Goal: Task Accomplishment & Management: Complete application form

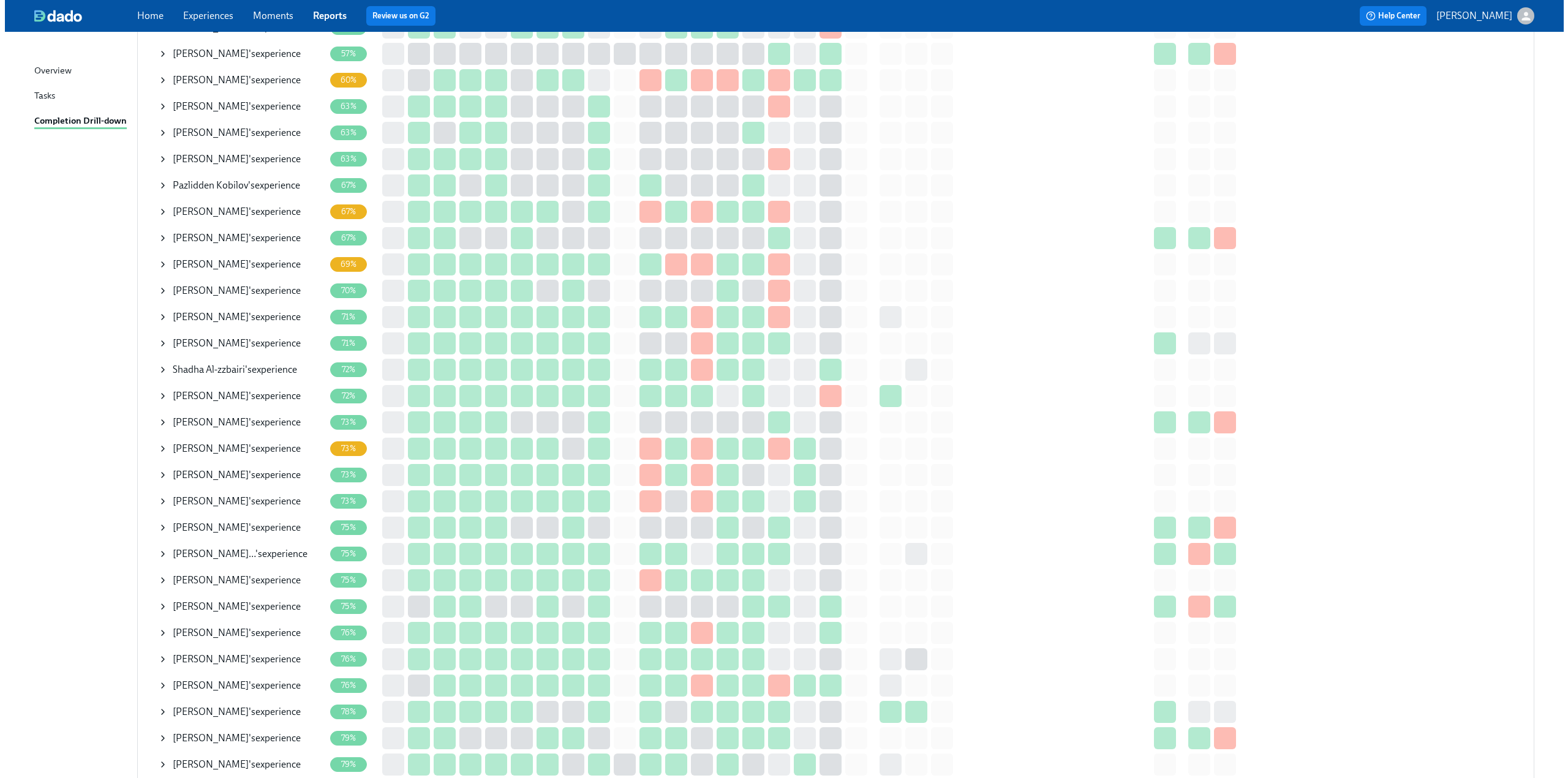
scroll to position [429, 0]
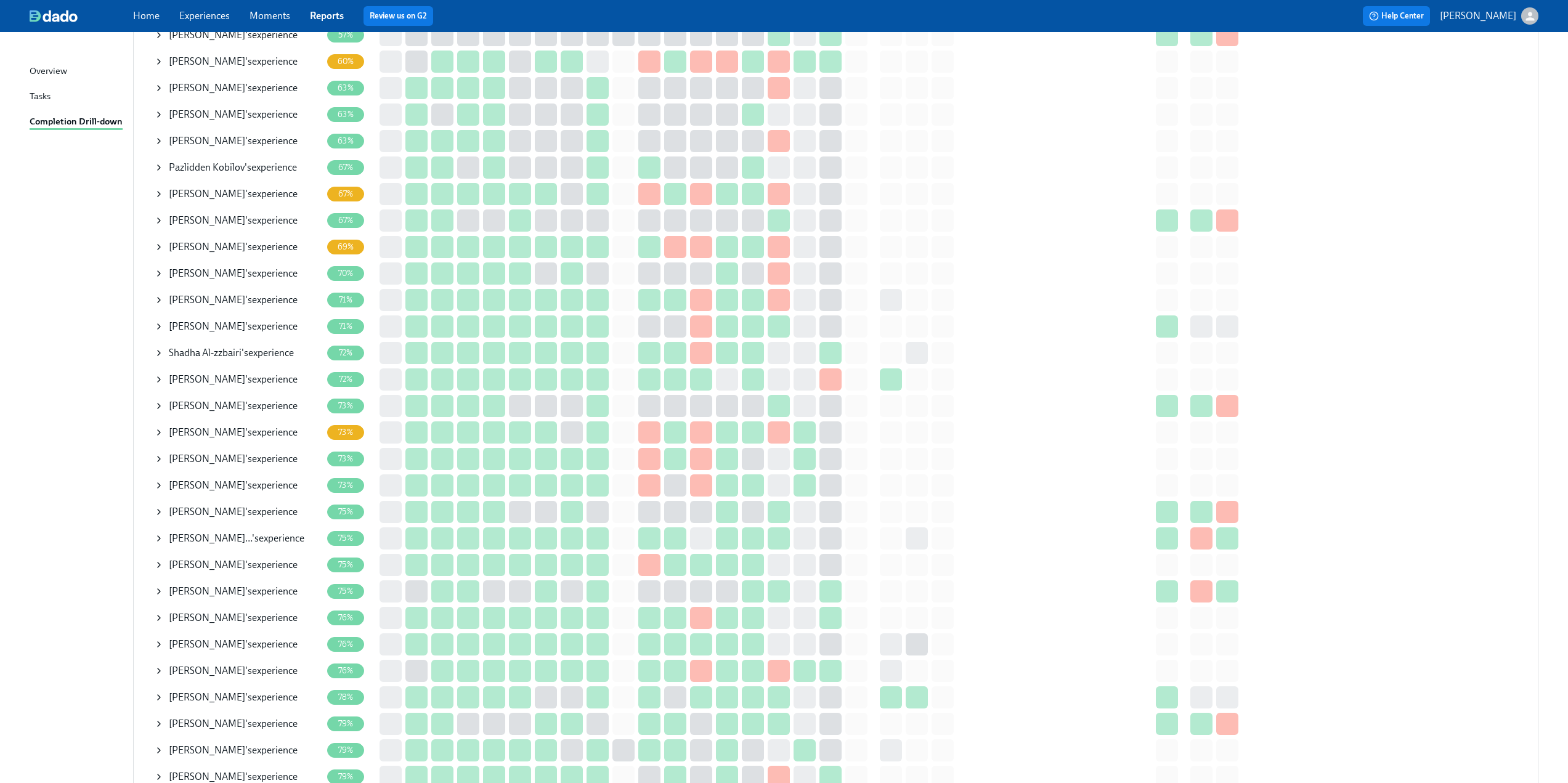
click at [159, 301] on icon at bounding box center [159, 300] width 10 height 10
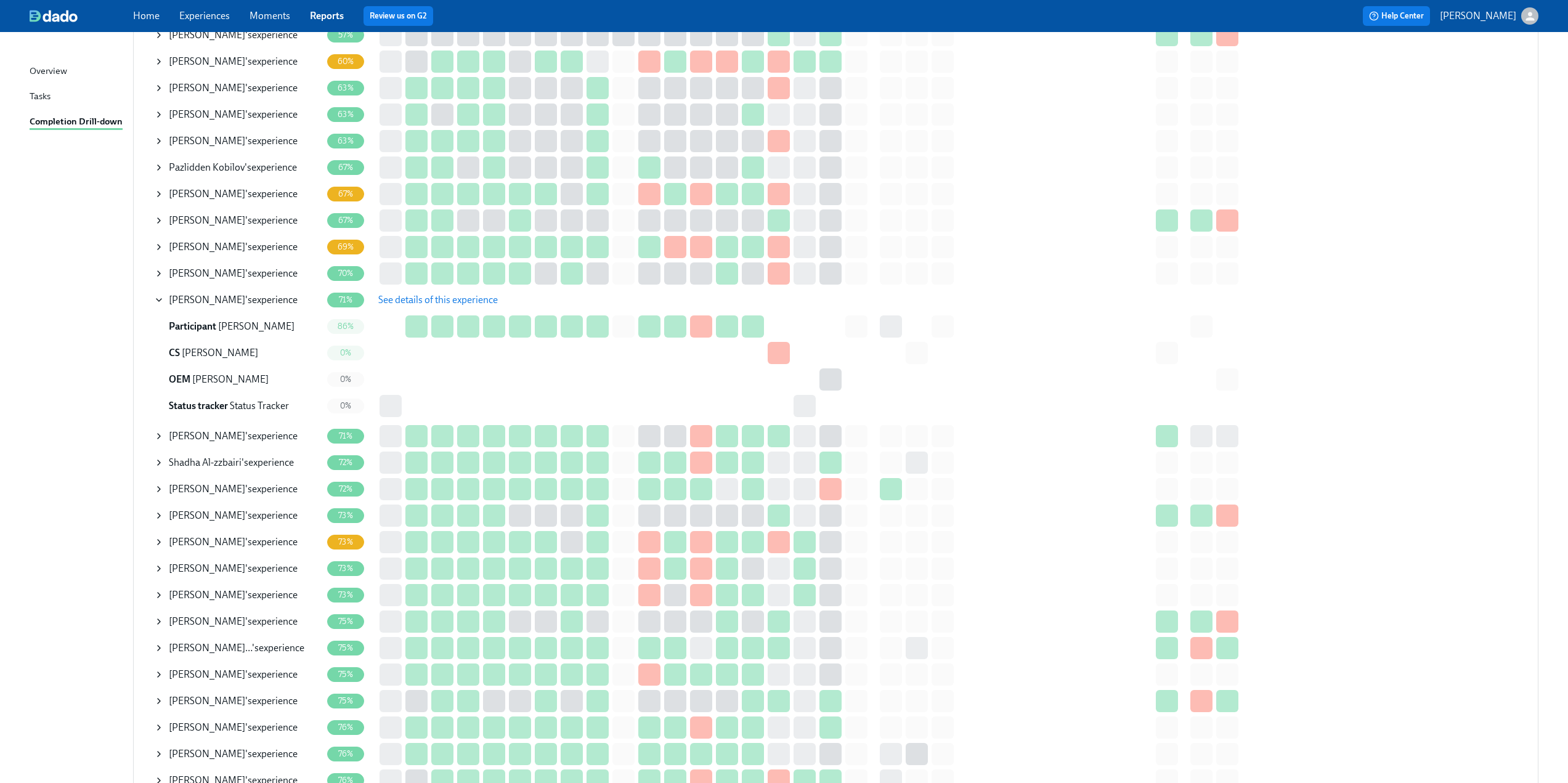
click at [411, 301] on span "See details of this experience" at bounding box center [437, 300] width 119 height 12
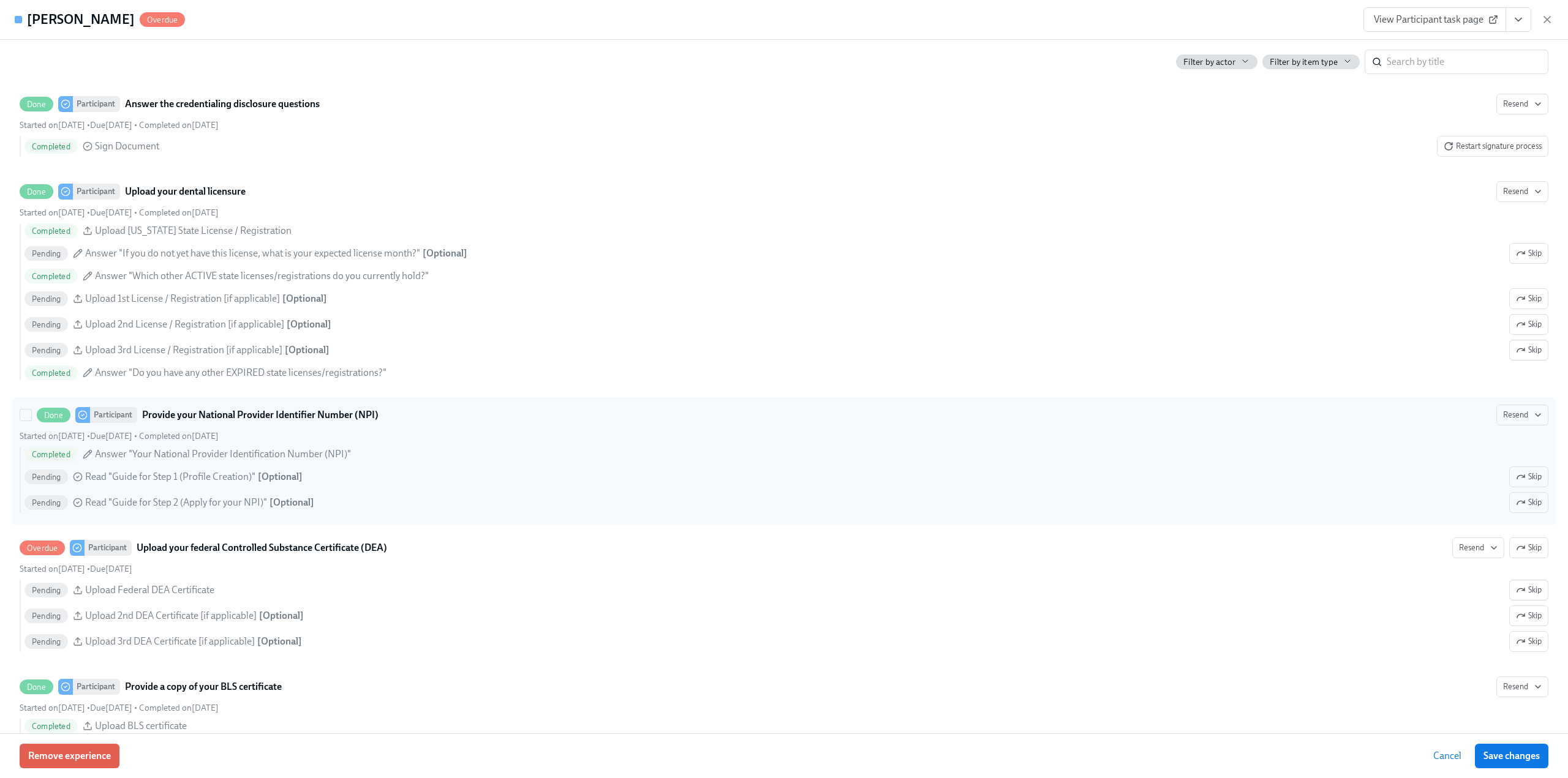
scroll to position [2081, 0]
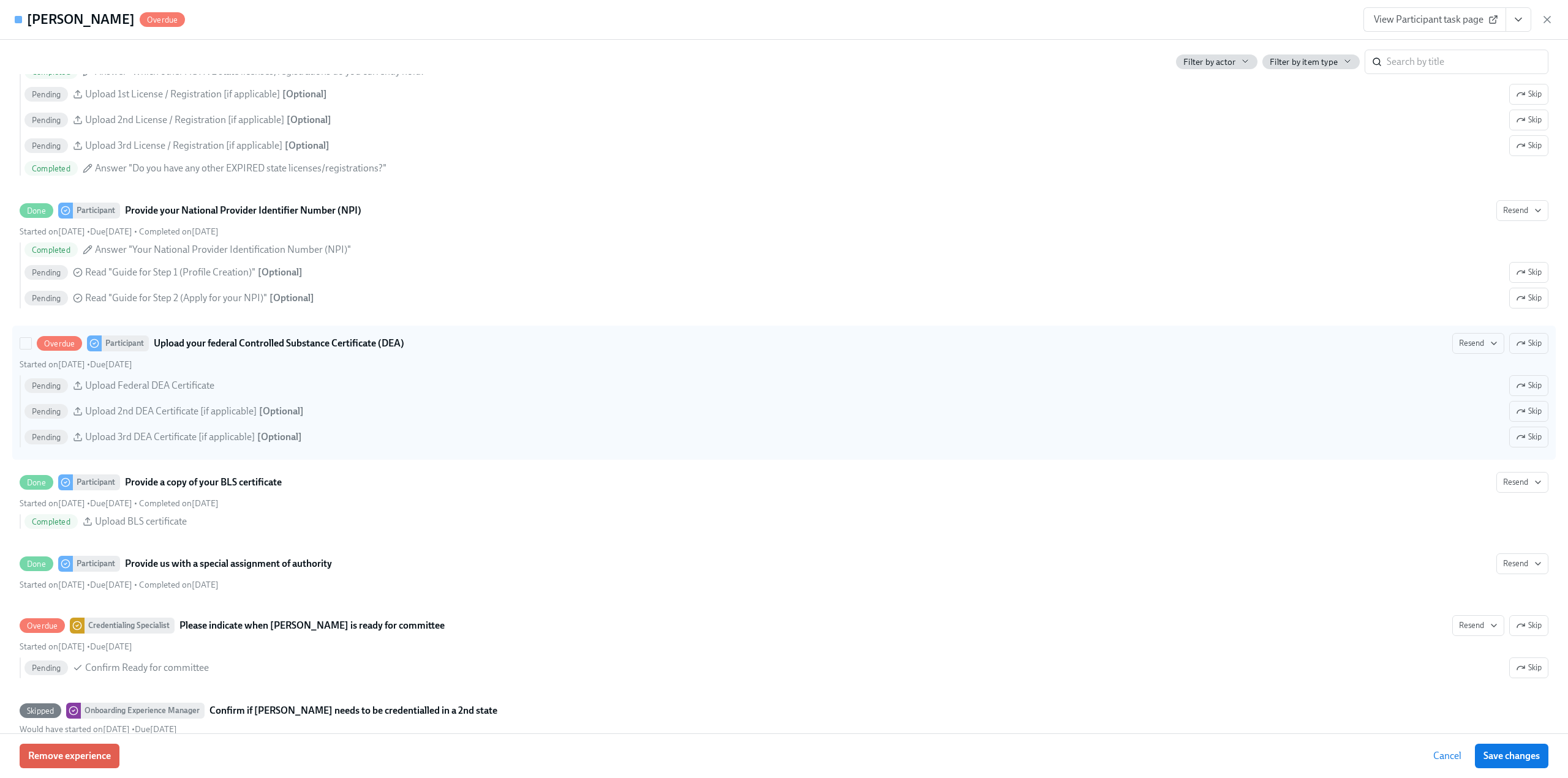
drag, startPoint x: 1522, startPoint y: 345, endPoint x: 908, endPoint y: 377, distance: 614.8
click at [1522, 344] on span "Skip" at bounding box center [1528, 343] width 26 height 12
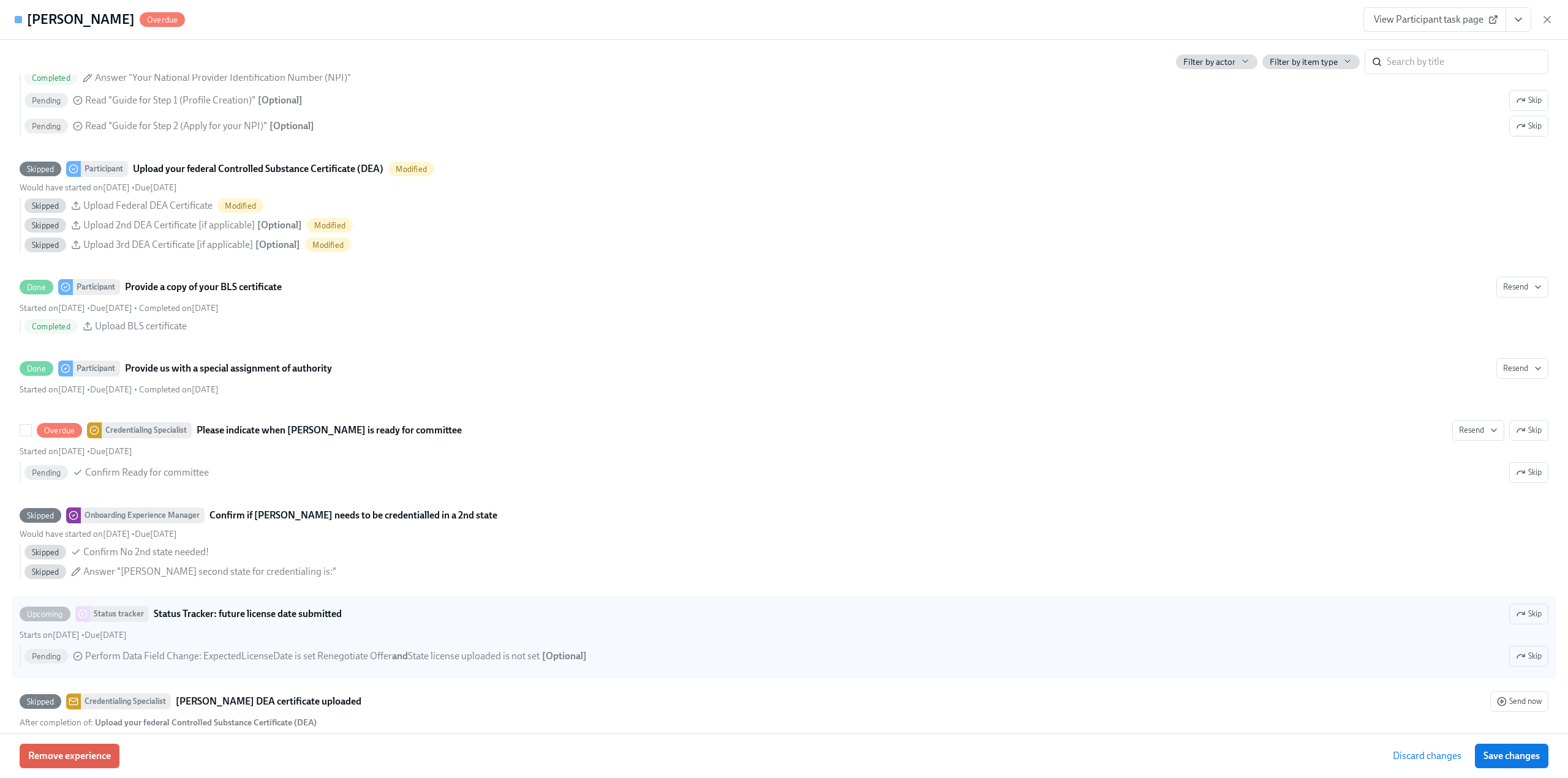
scroll to position [2203, 0]
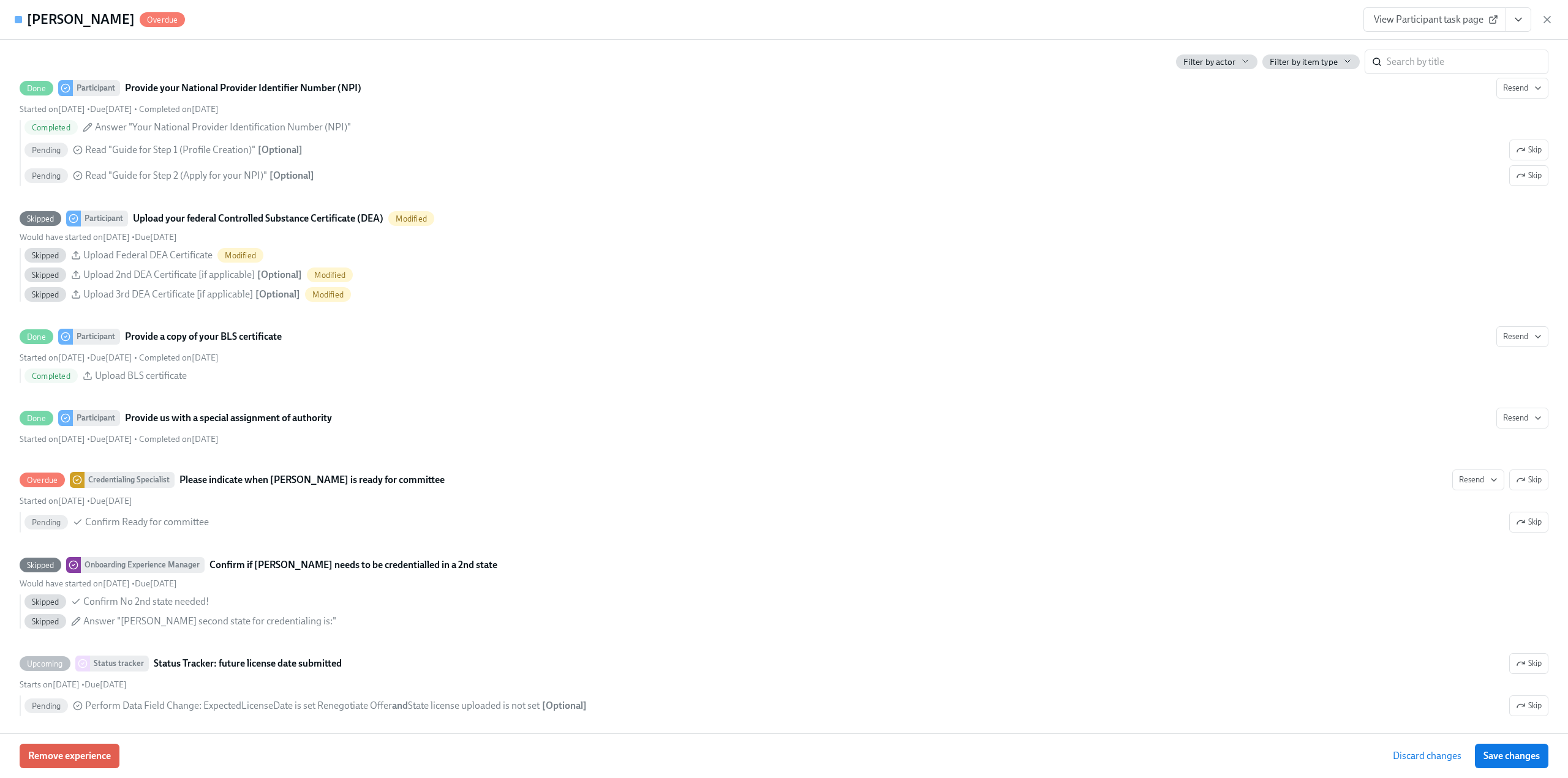
click at [1513, 752] on span "Save changes" at bounding box center [1512, 755] width 57 height 12
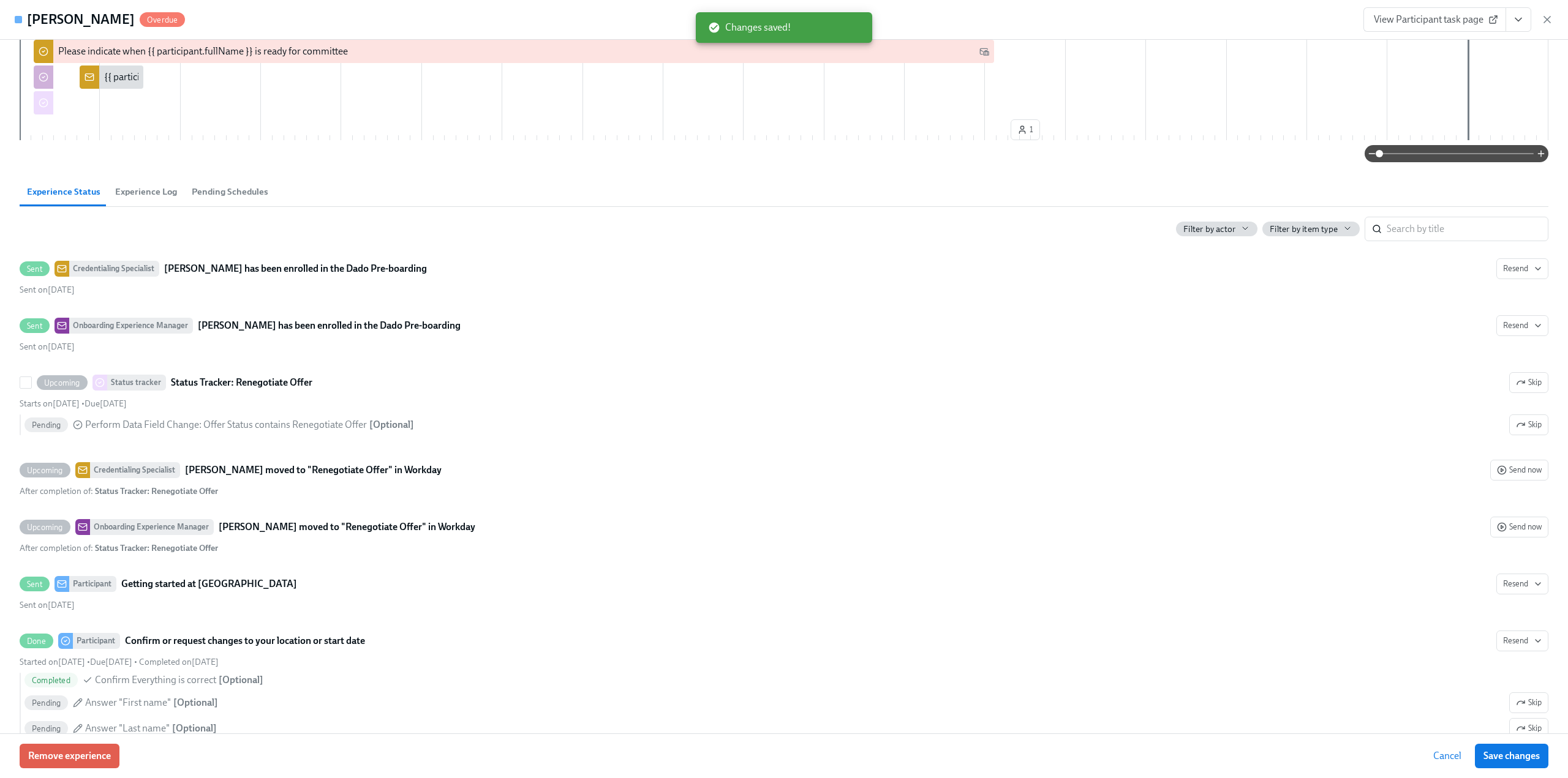
scroll to position [39, 0]
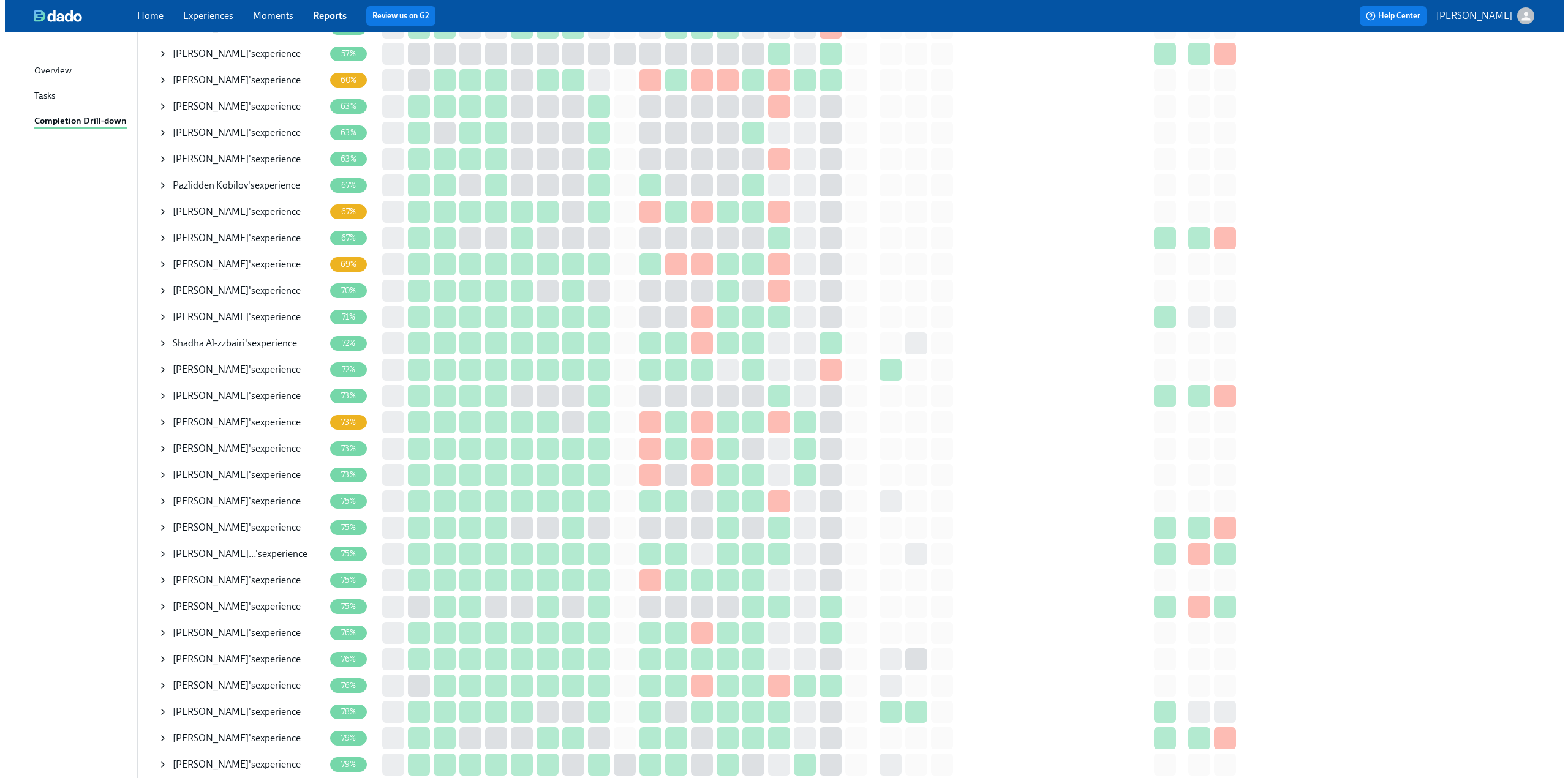
scroll to position [429, 0]
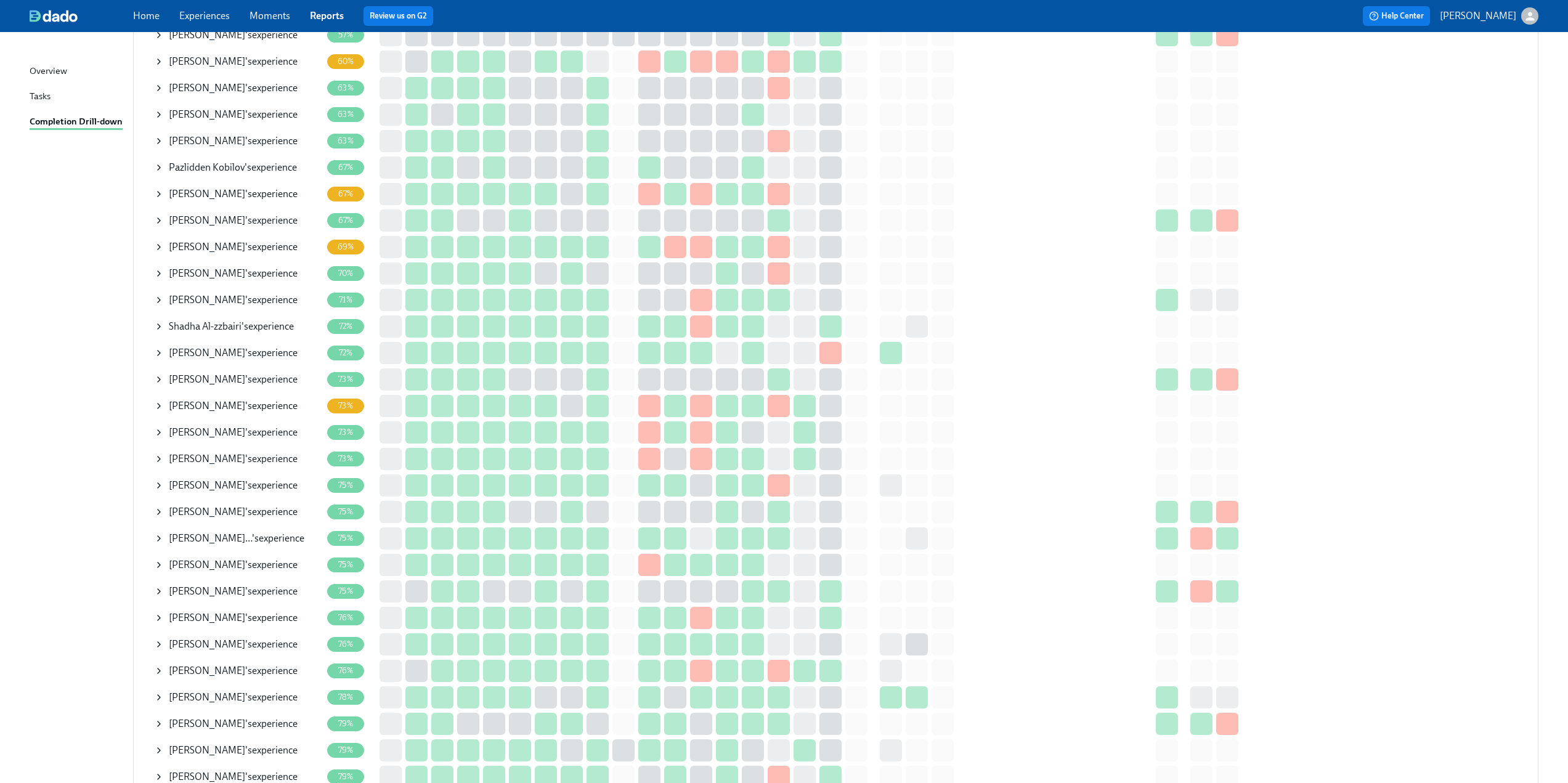
click at [156, 299] on icon at bounding box center [159, 300] width 10 height 10
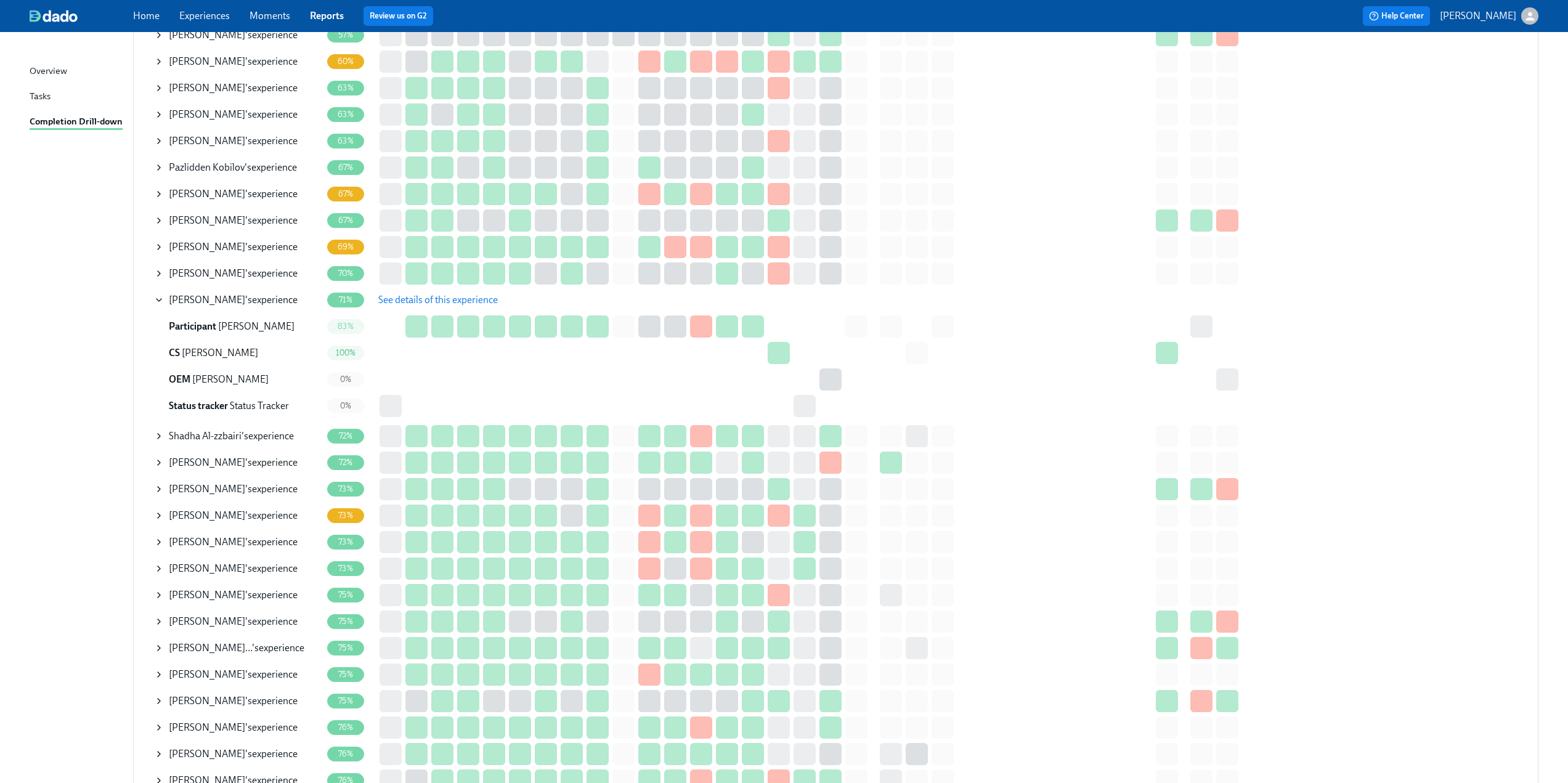
click at [399, 305] on span "See details of this experience" at bounding box center [437, 300] width 119 height 12
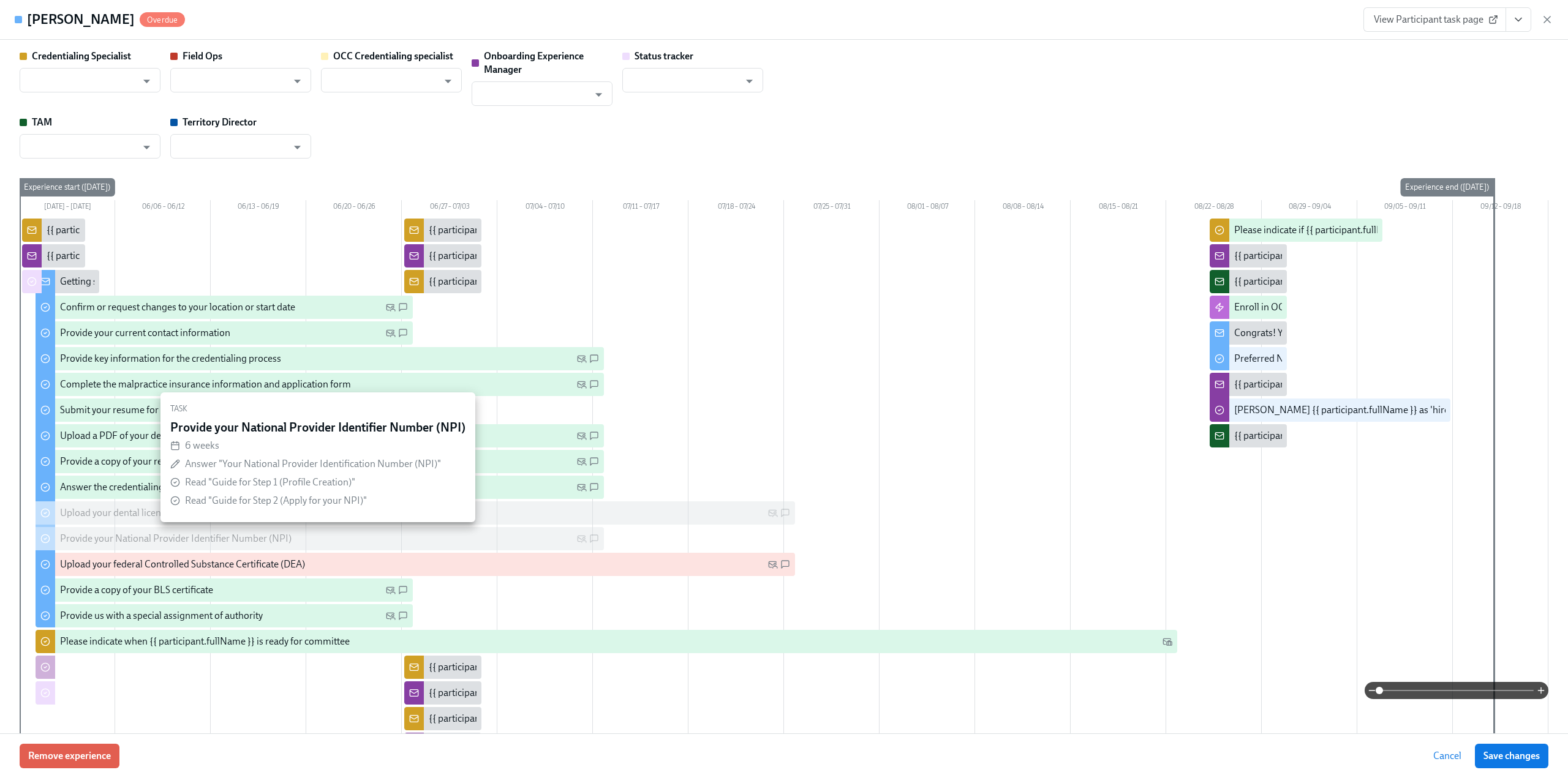
type input "Laura Miller"
type input "Patrick Brown"
type input "Tobie Sheperd"
type input "Status Tracker"
type input "Ryan Lucio"
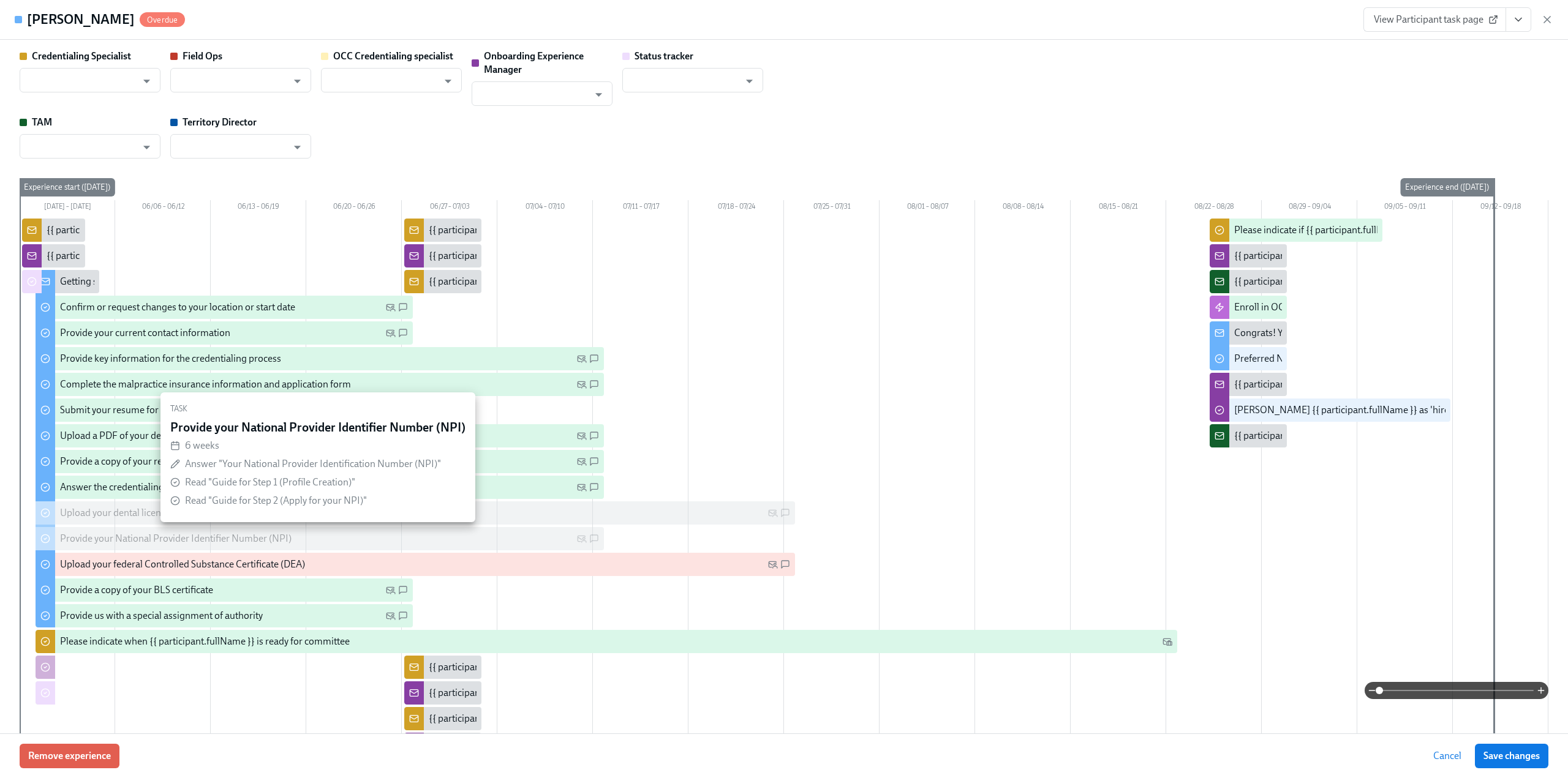
type input "Joshua Crowell"
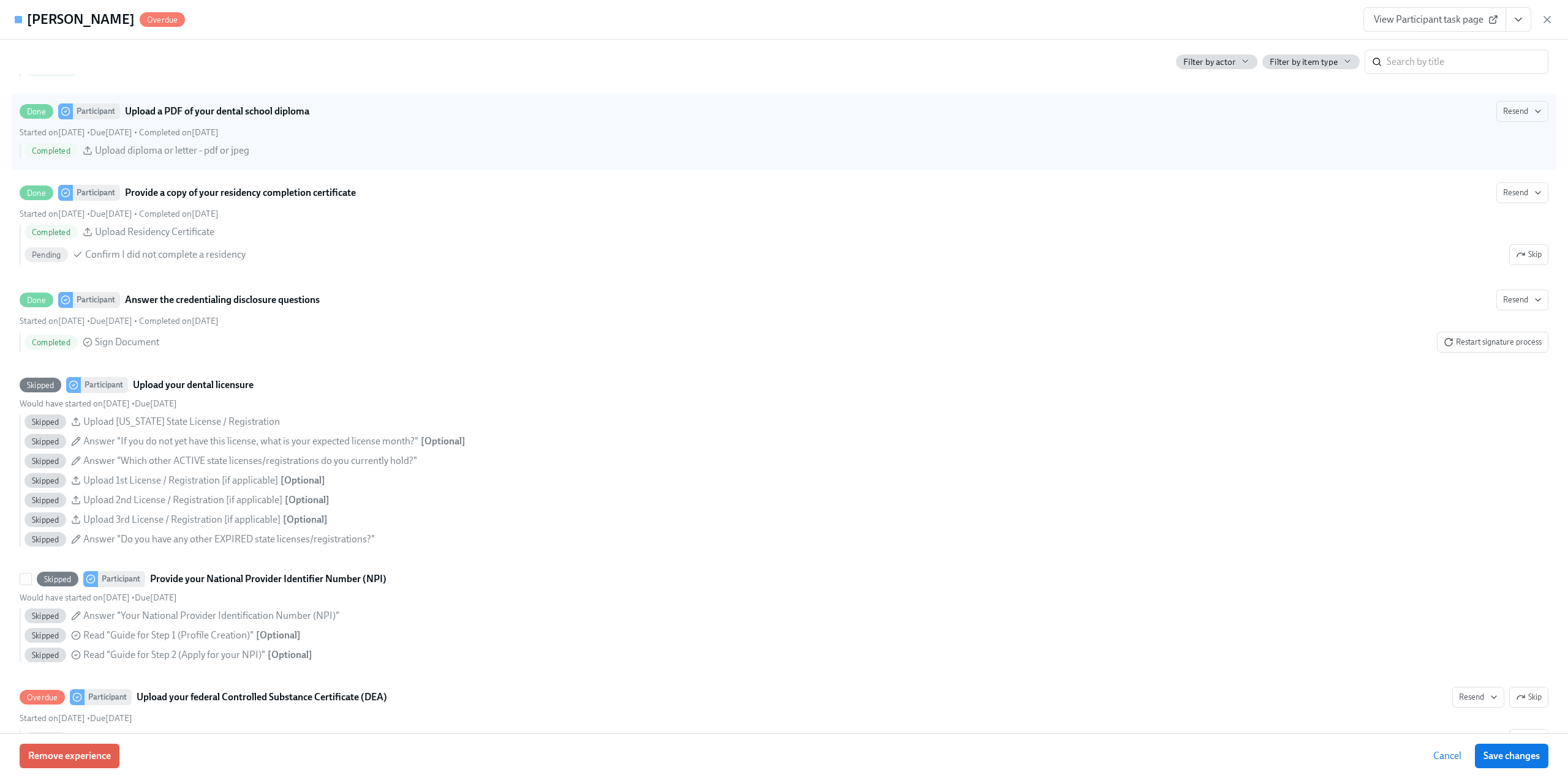
scroll to position [2265, 0]
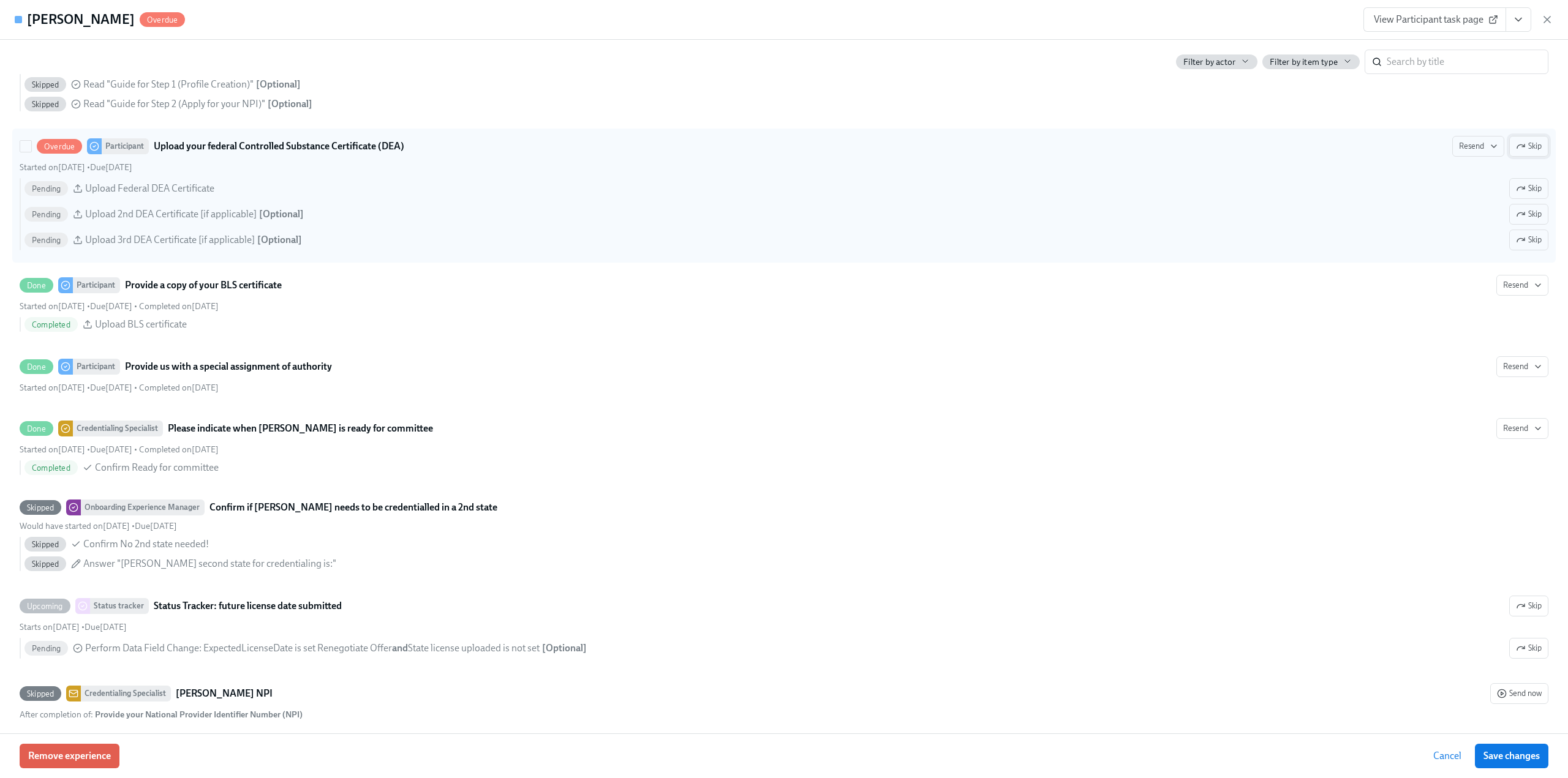
click at [1522, 146] on icon "button" at bounding box center [1523, 146] width 3 height 3
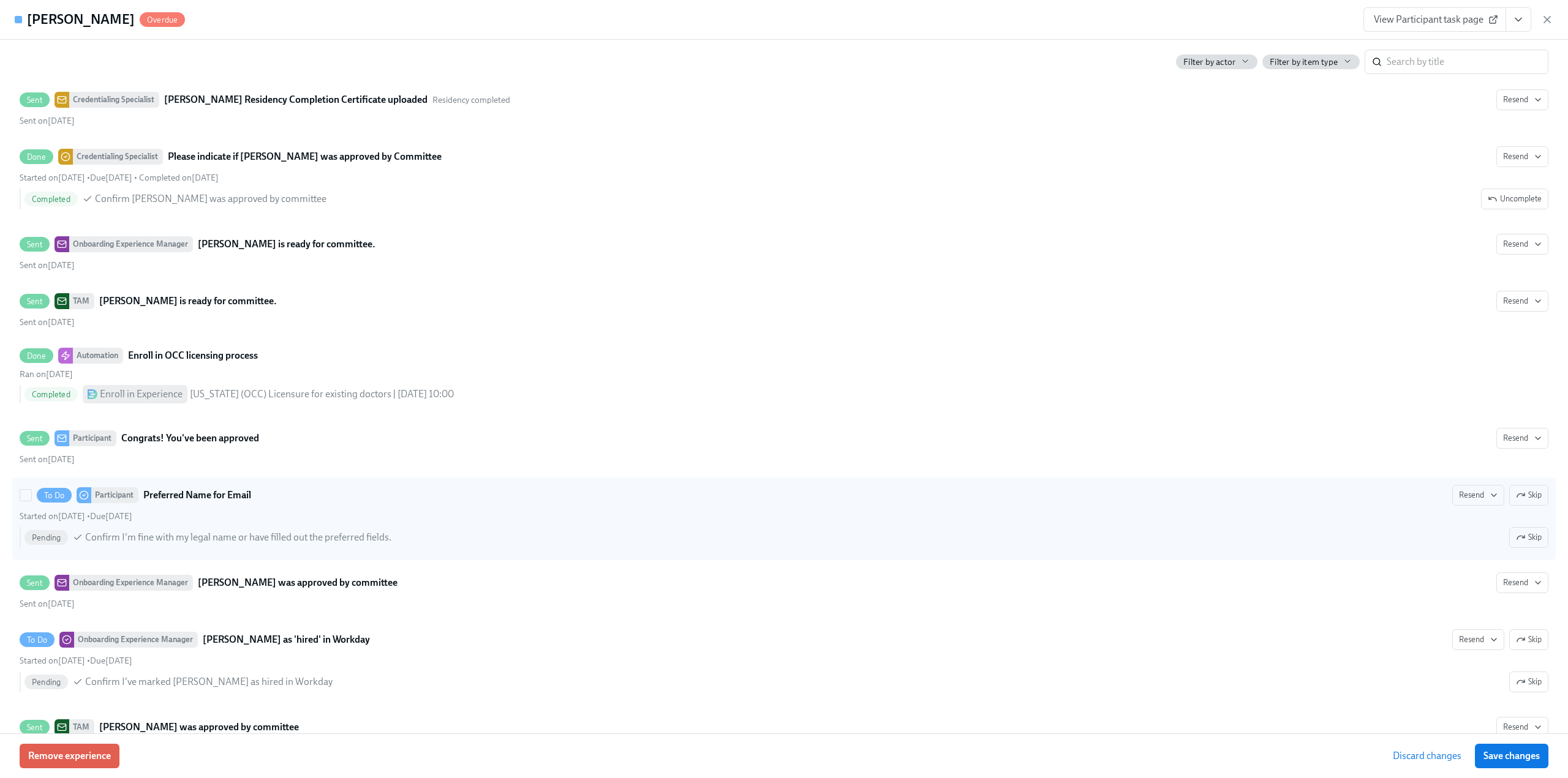
scroll to position [3562, 0]
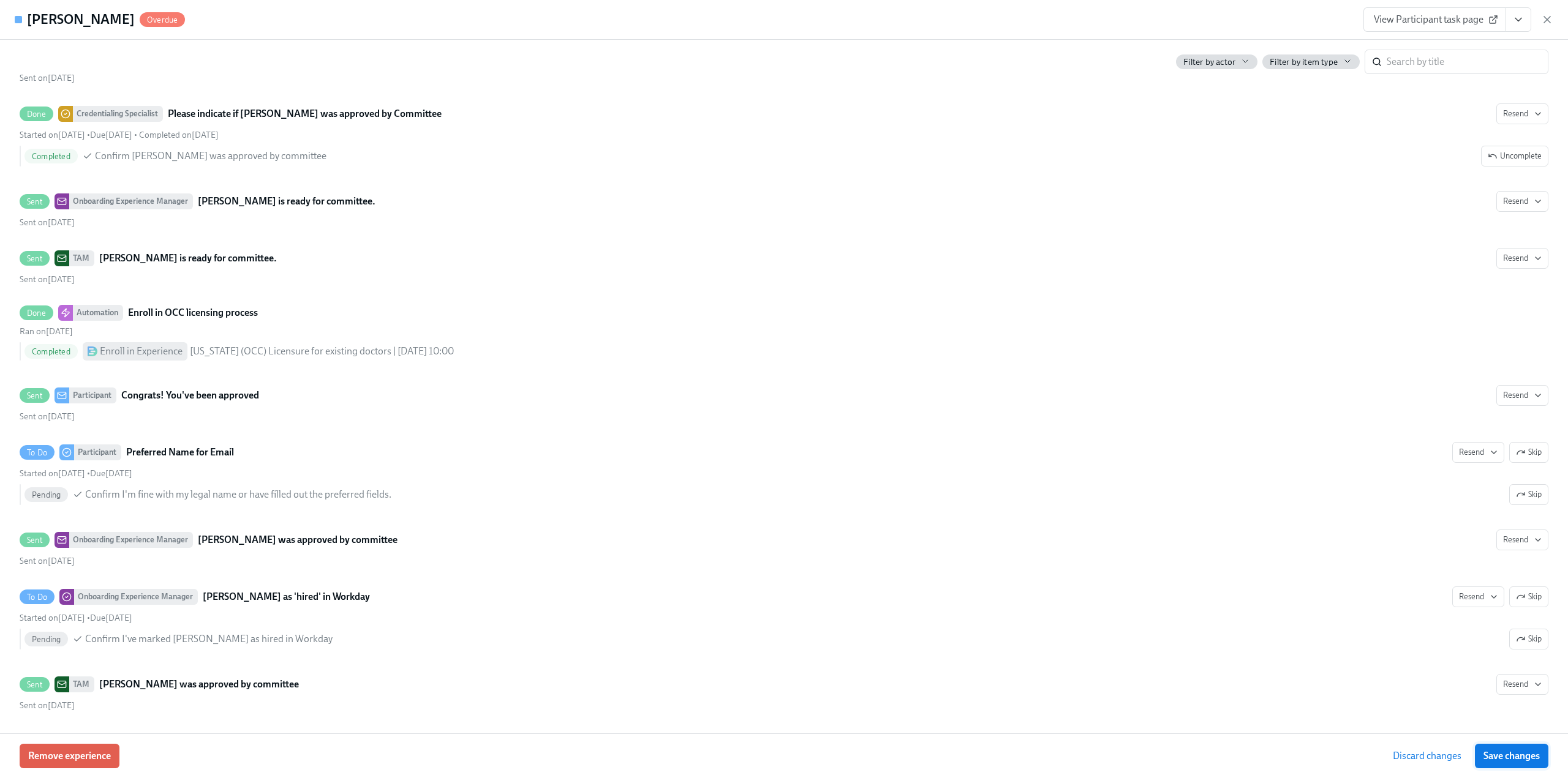
click at [1515, 758] on span "Save changes" at bounding box center [1512, 755] width 57 height 12
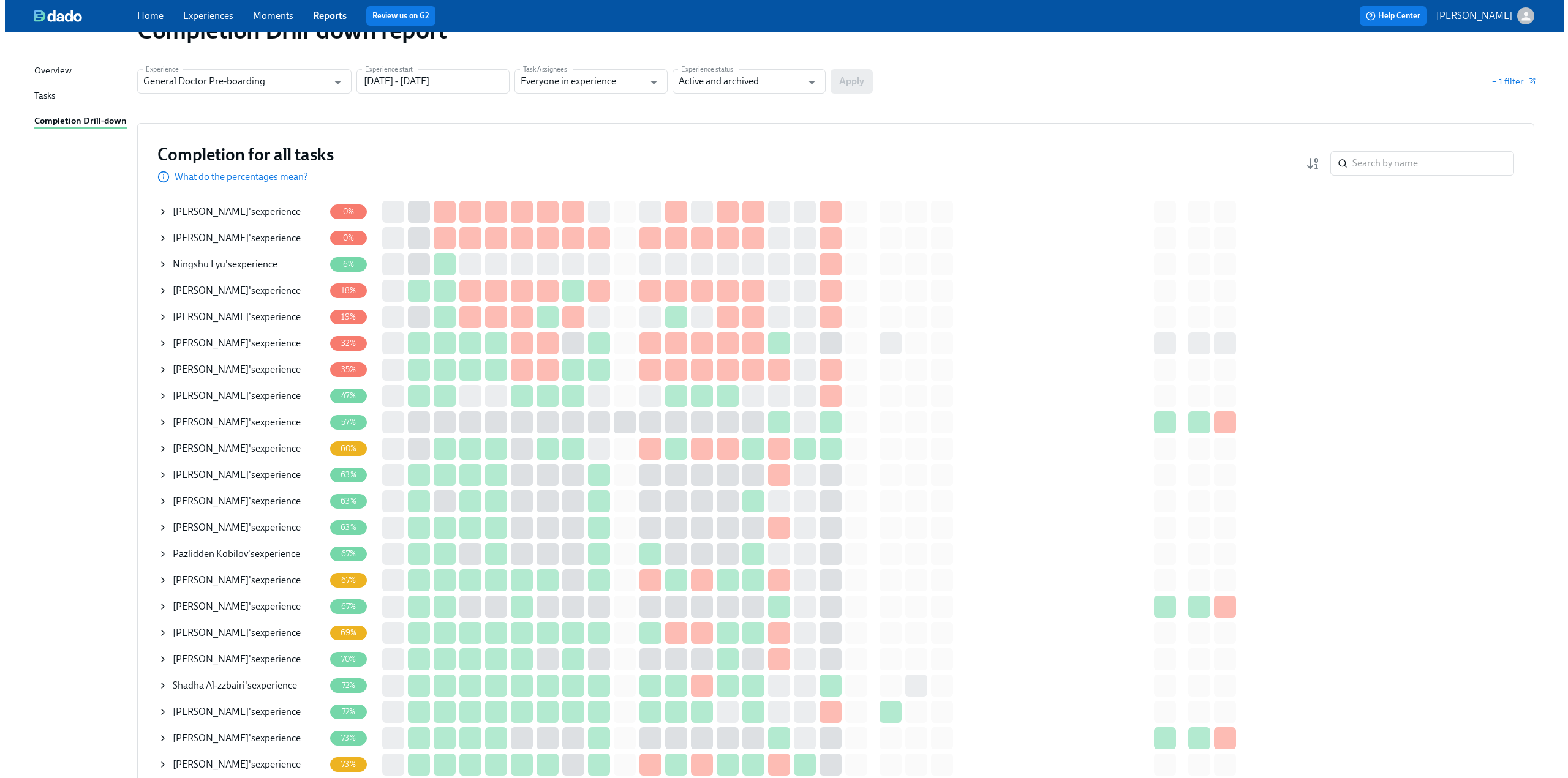
scroll to position [62, 0]
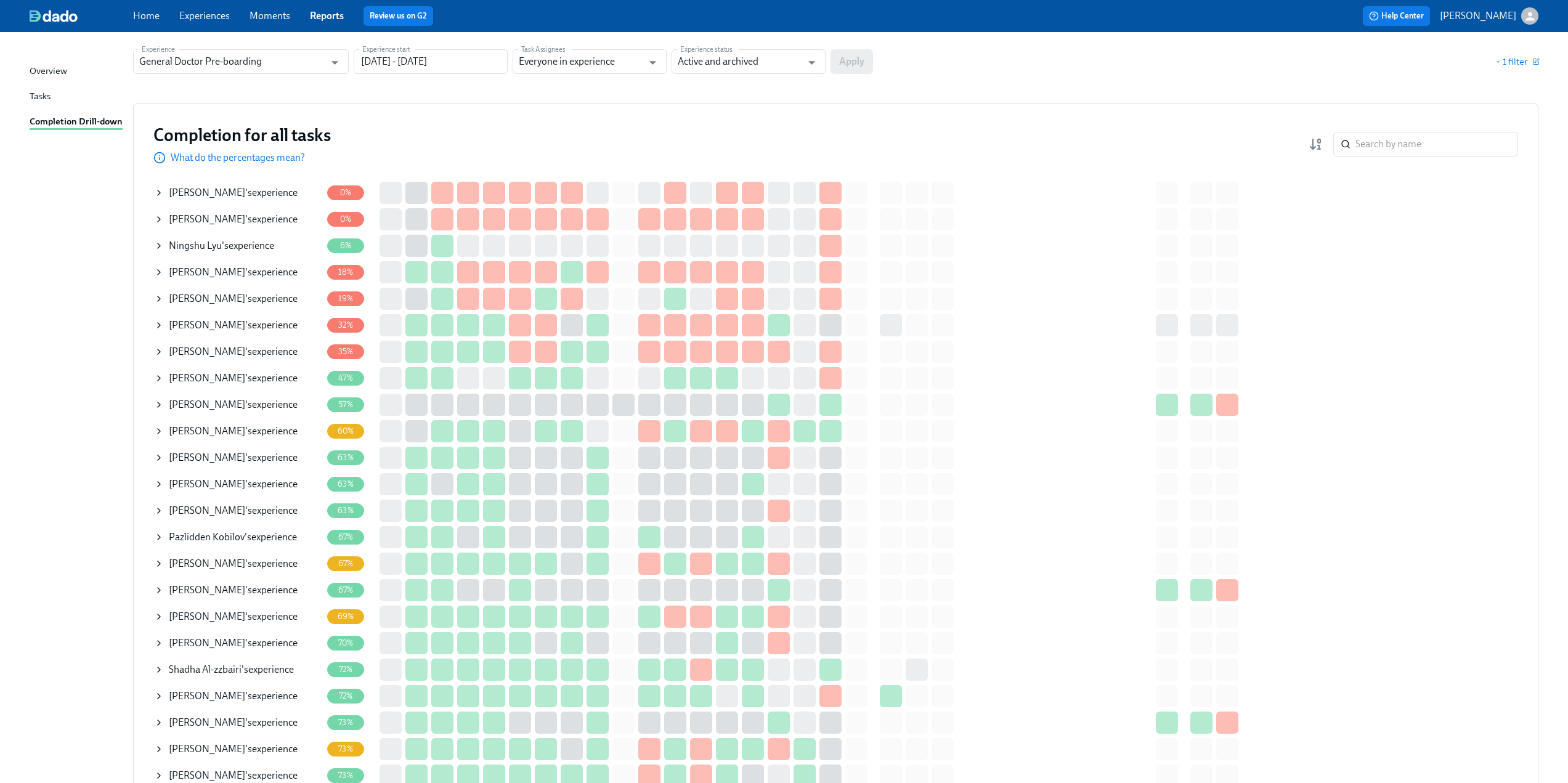
click at [157, 196] on icon at bounding box center [159, 192] width 10 height 10
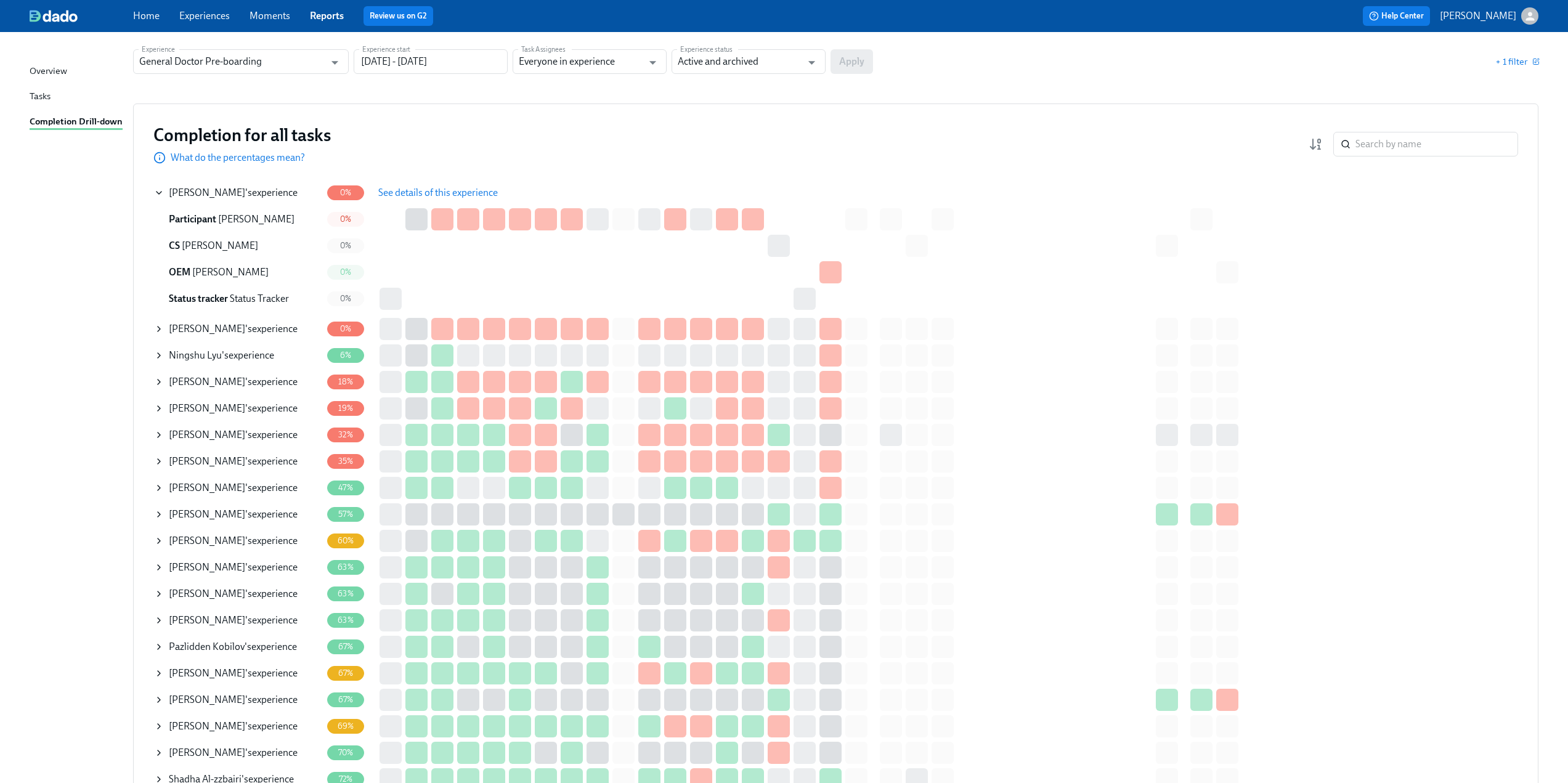
click at [399, 192] on span "See details of this experience" at bounding box center [437, 192] width 119 height 12
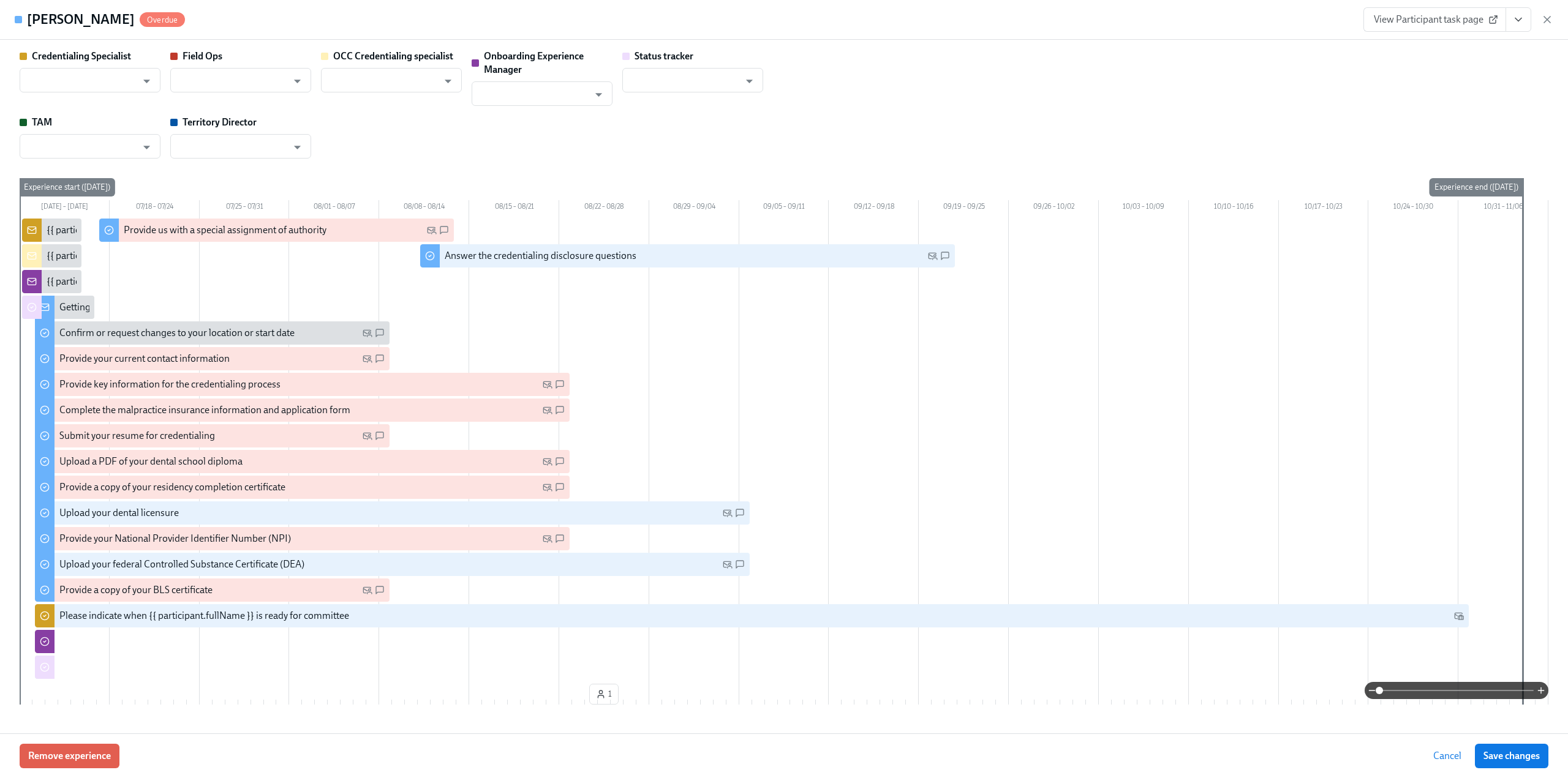
type input "Laura Miller"
type input "Victoria Barone"
type input "Christine Cardamone"
type input "Jared Aiken"
type input "Status Tracker"
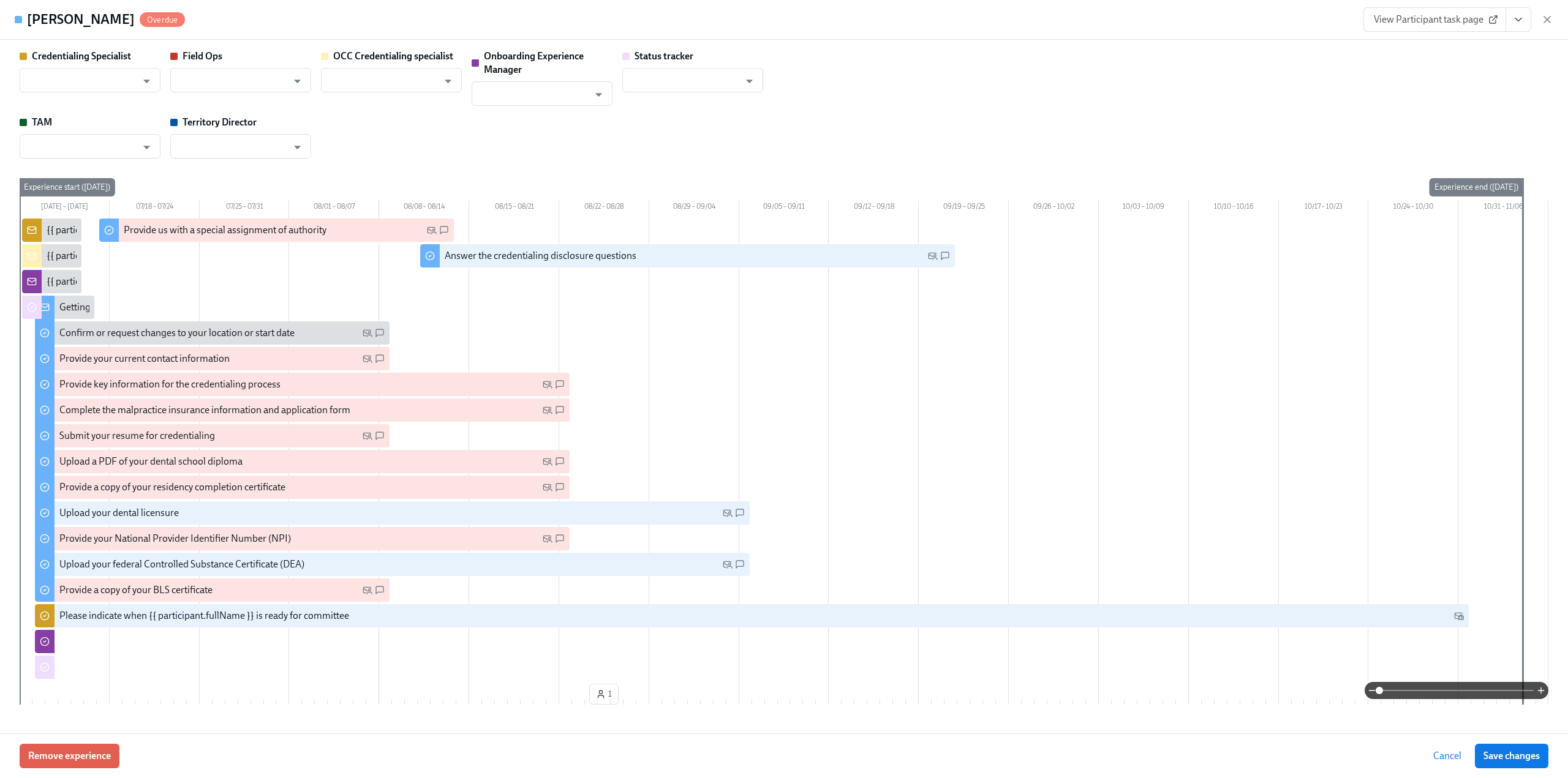
type input "Maeve Luciani"
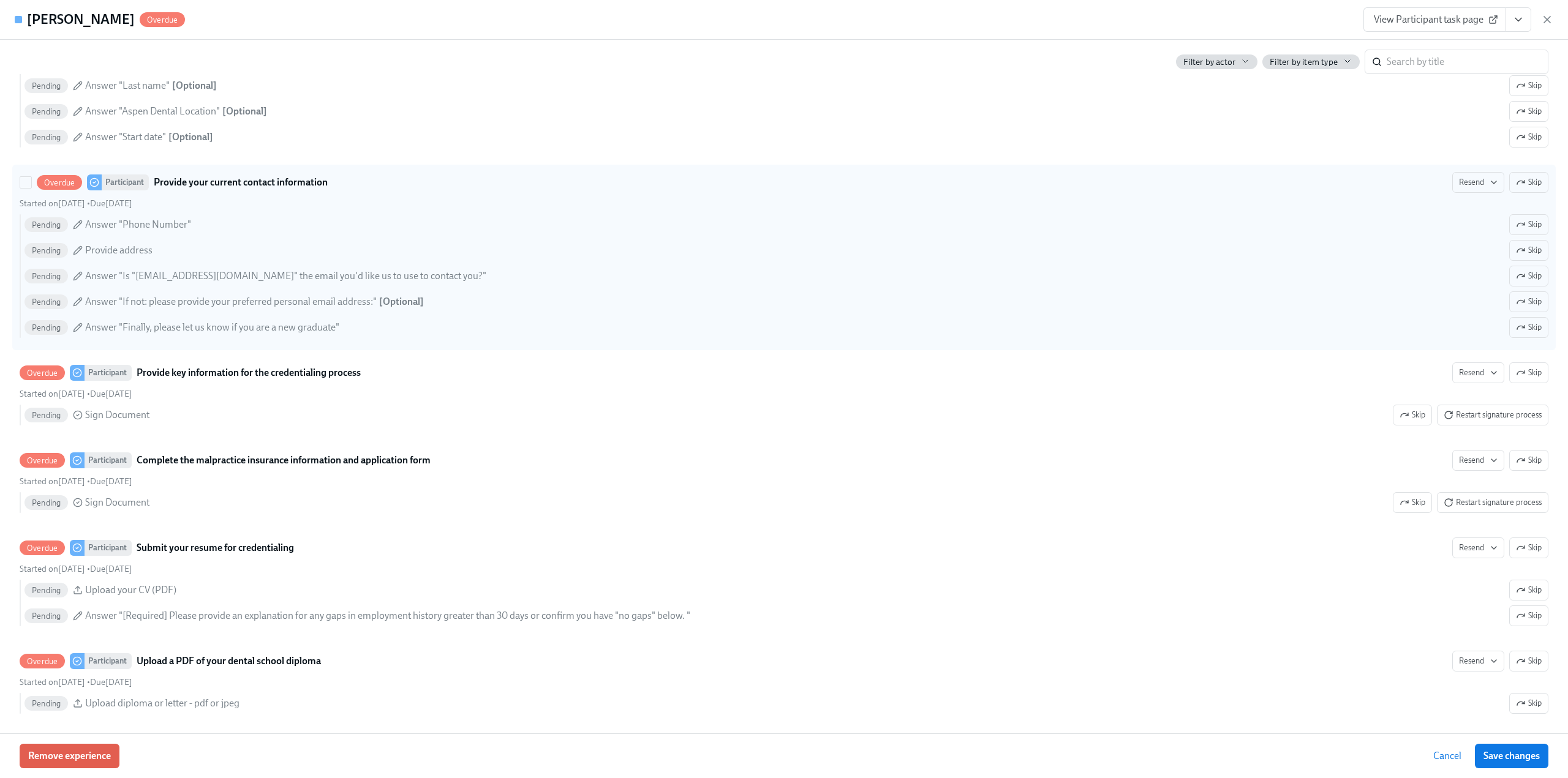
scroll to position [1285, 0]
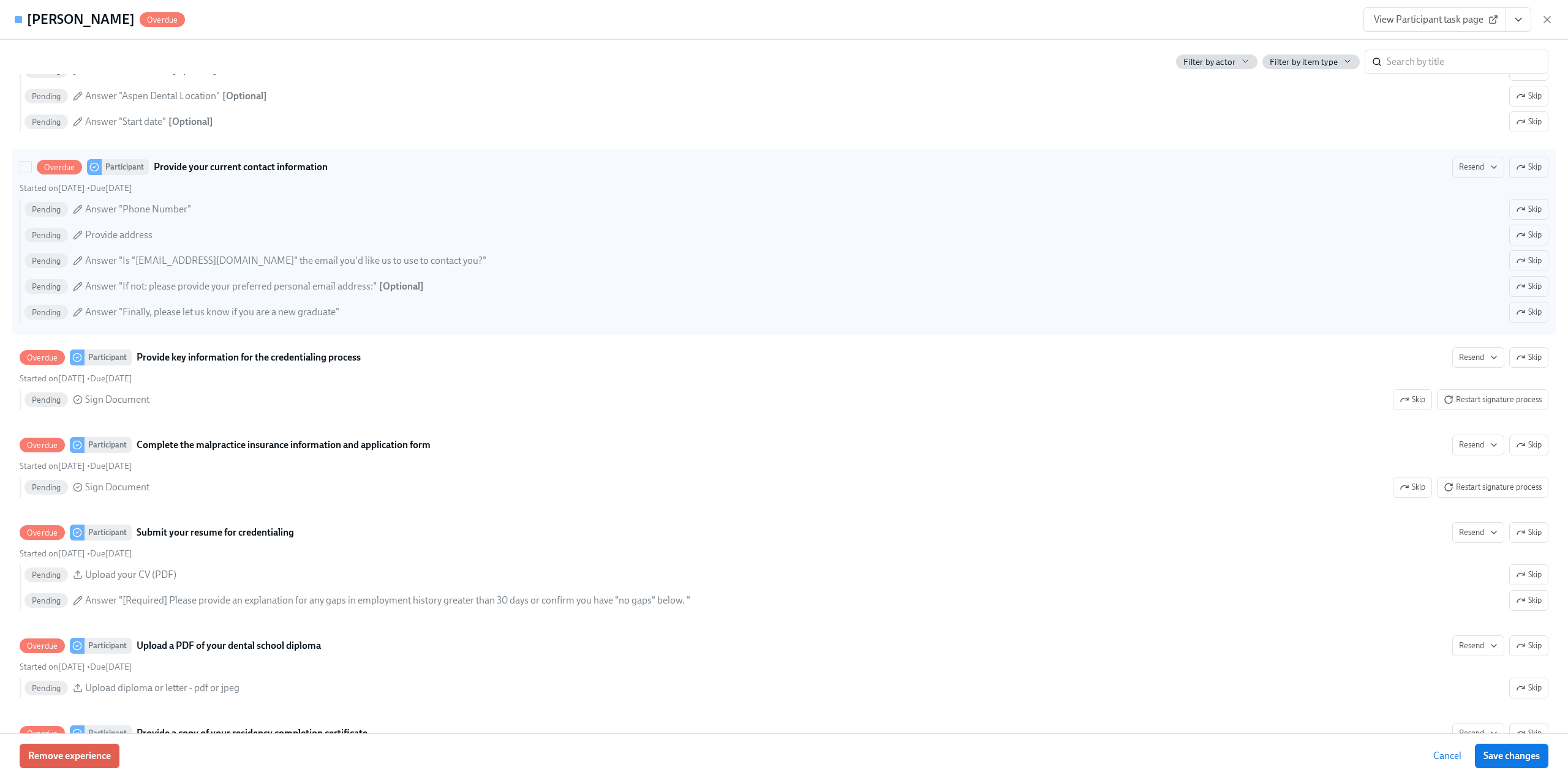
drag, startPoint x: 1522, startPoint y: 165, endPoint x: 1194, endPoint y: 169, distance: 328.0
click at [1194, 173] on div "Overdue Participant Provide your current contact information Resend Skip" at bounding box center [784, 168] width 1528 height 21
click at [31, 172] on input "Overdue Participant Provide your current contact information Resend Skip Starte…" at bounding box center [26, 168] width 11 height 11
checkbox input "true"
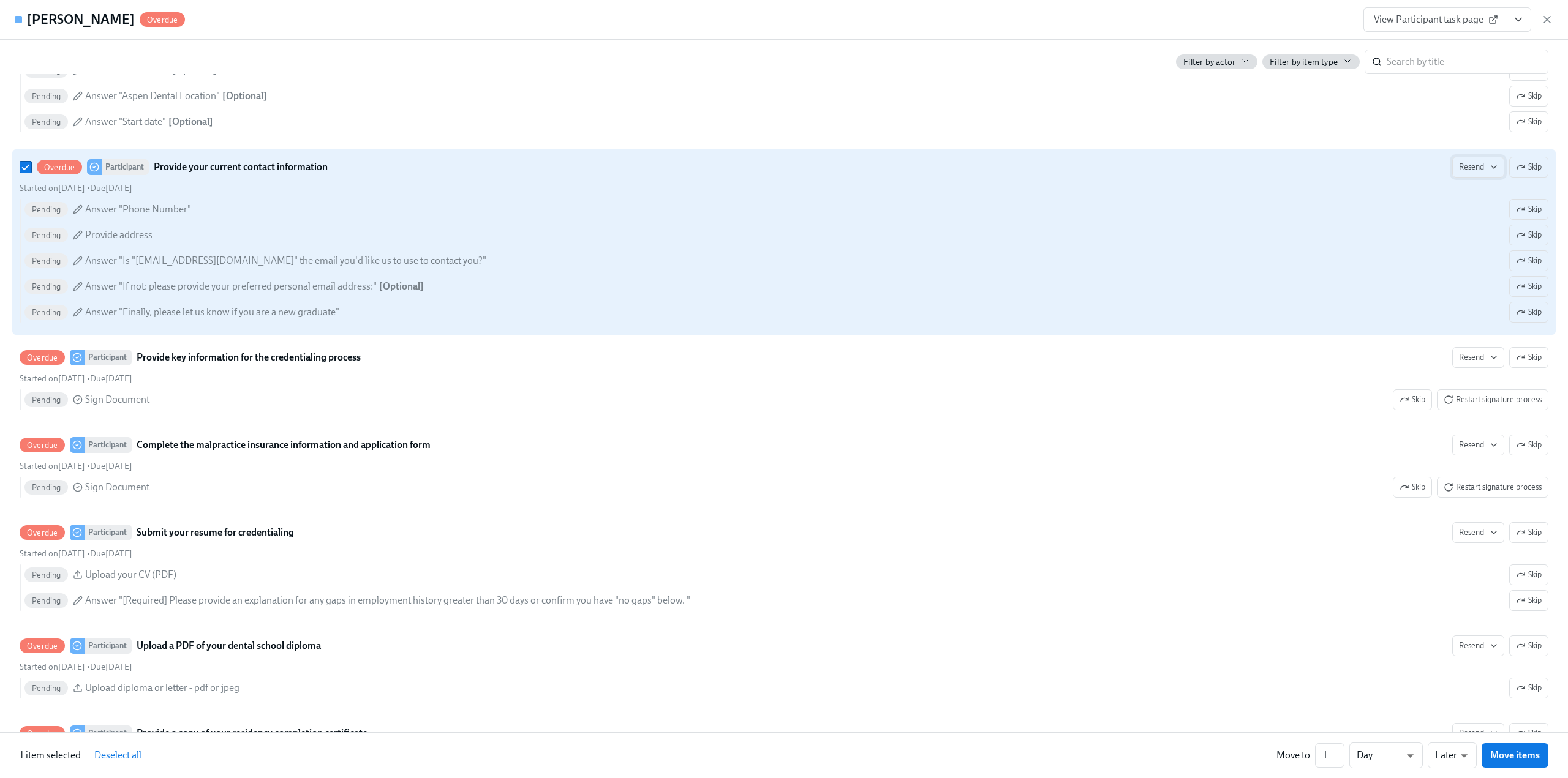
click at [1459, 169] on span "Resend" at bounding box center [1478, 167] width 39 height 12
click at [1468, 192] on div "Personal Email" at bounding box center [1491, 193] width 79 height 13
click at [1465, 360] on div at bounding box center [784, 389] width 1568 height 778
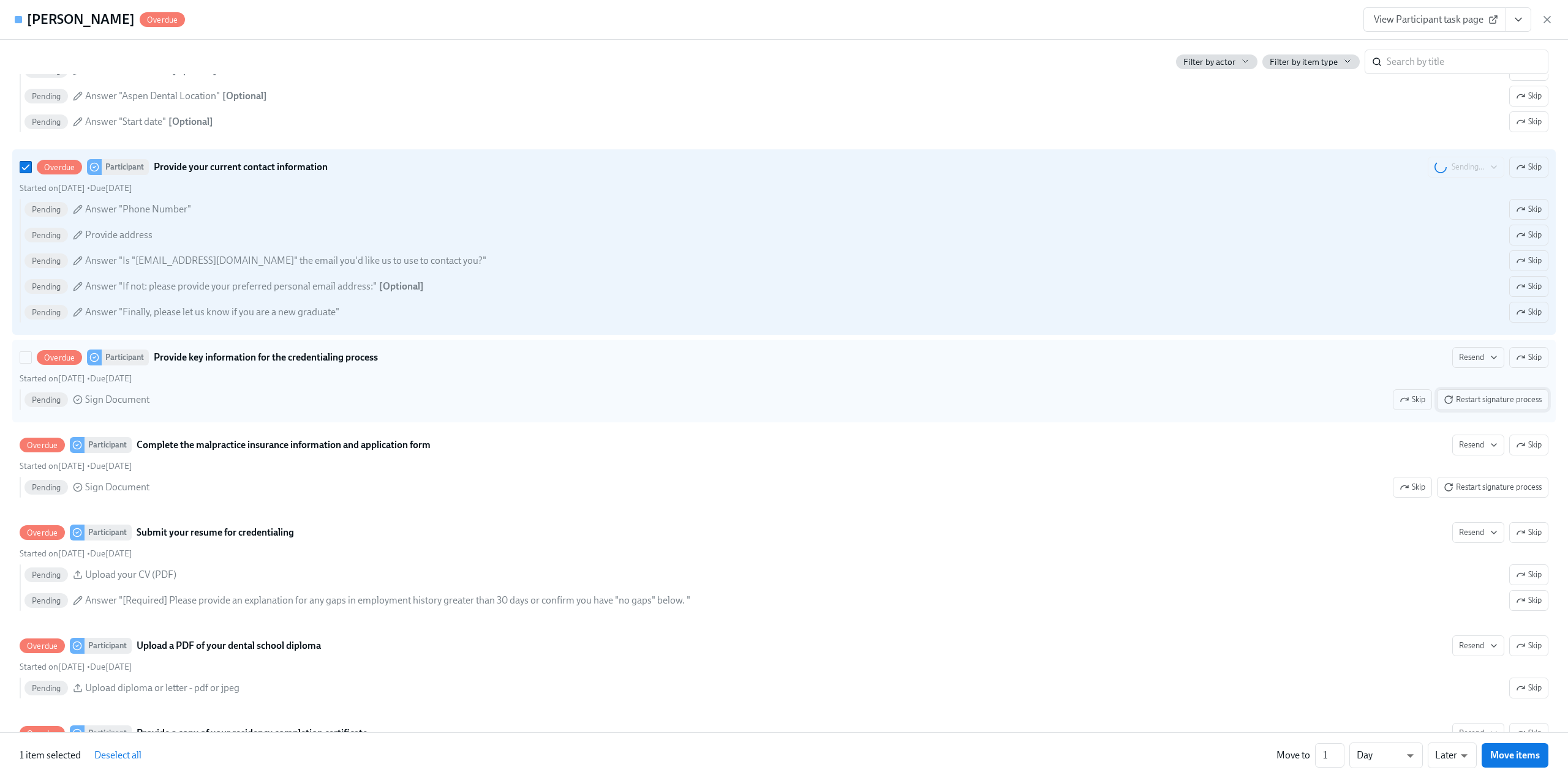
click at [1467, 403] on span "Restart signature process" at bounding box center [1491, 399] width 98 height 12
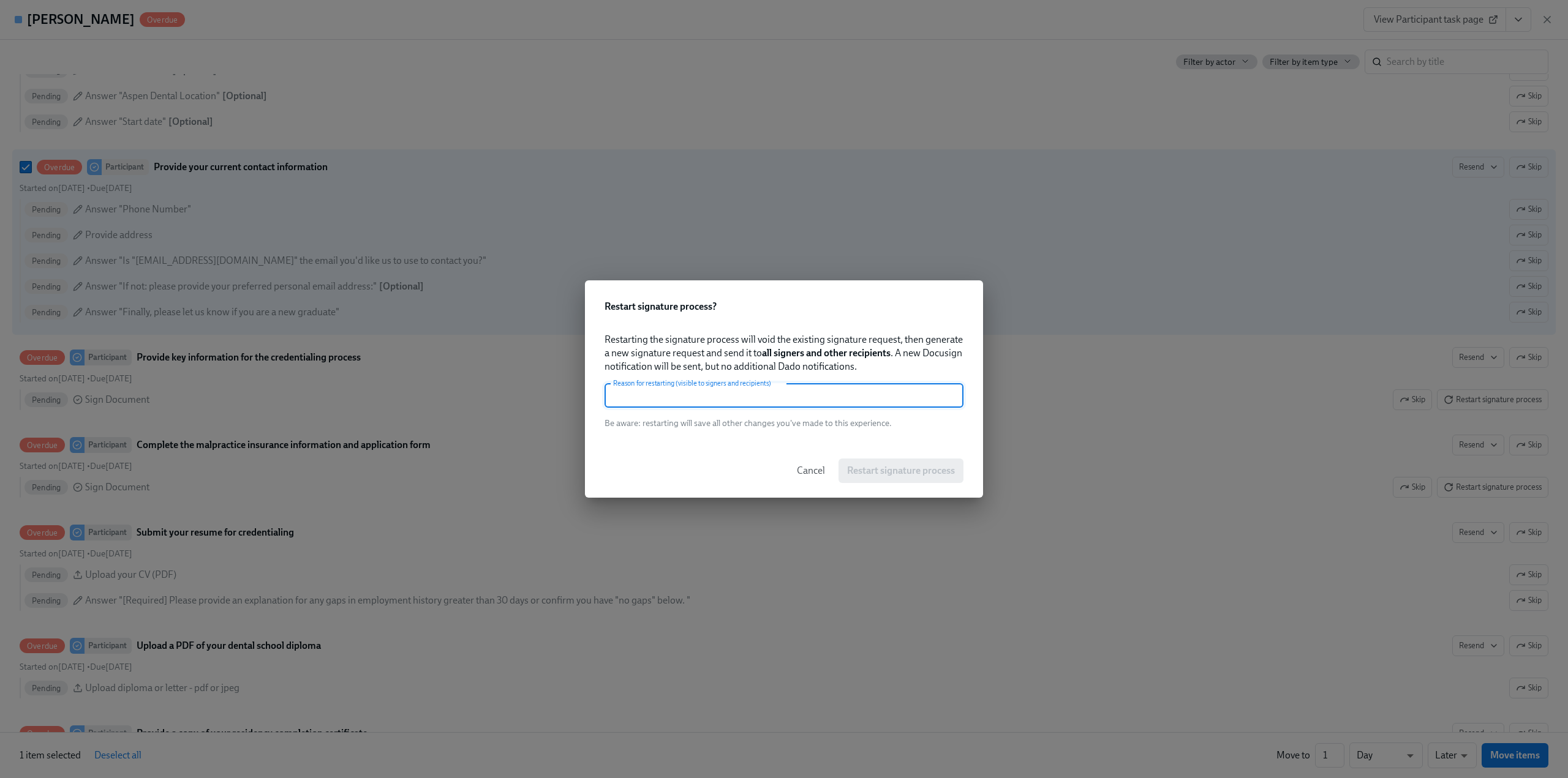
click at [739, 399] on input "text" at bounding box center [783, 396] width 359 height 25
click at [739, 400] on input "Needed" at bounding box center [783, 396] width 359 height 25
type input "Needed"
click at [889, 478] on button "Restart signature process" at bounding box center [900, 470] width 125 height 25
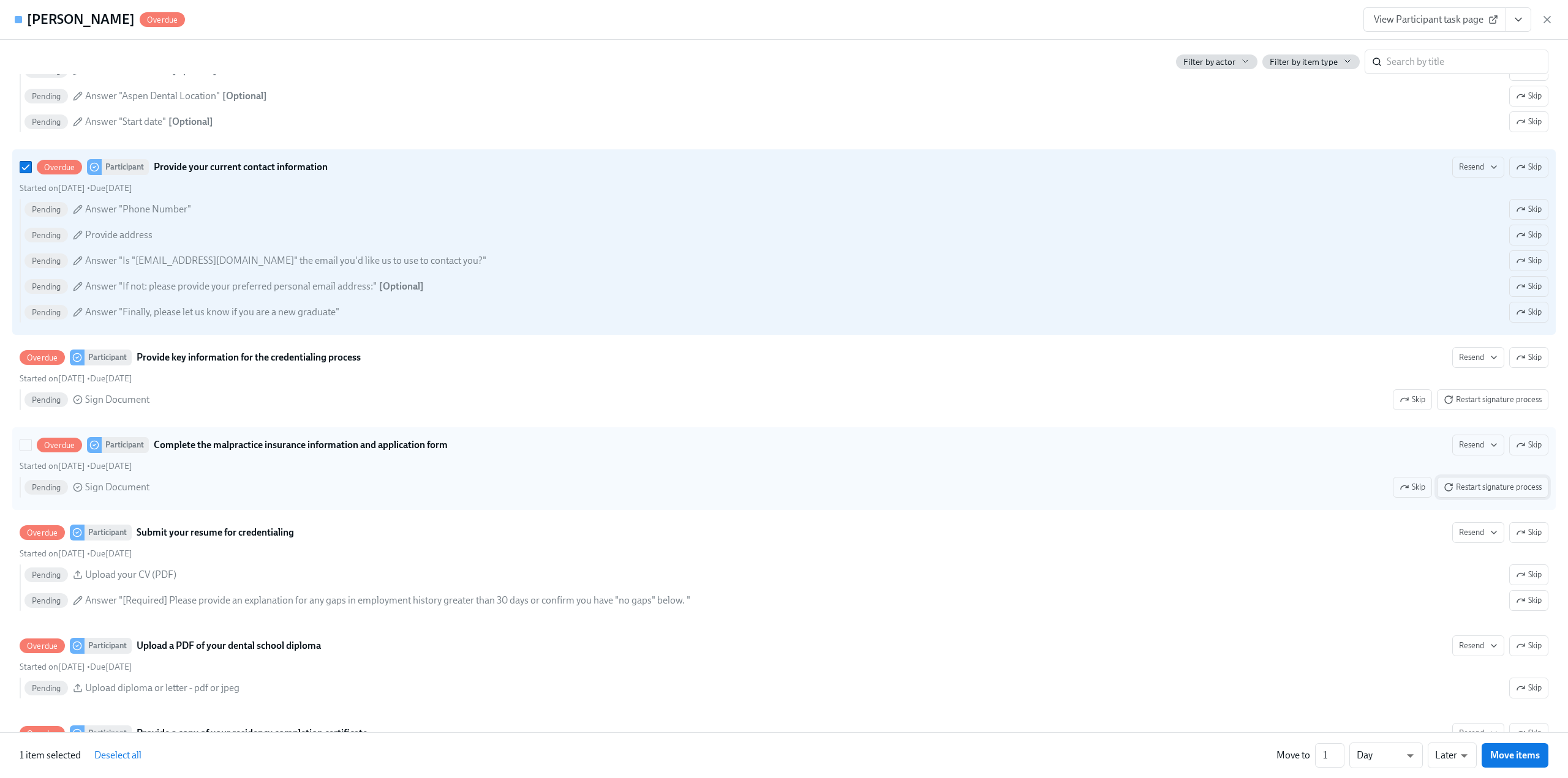
click at [1481, 481] on span "Restart signature process" at bounding box center [1491, 486] width 98 height 12
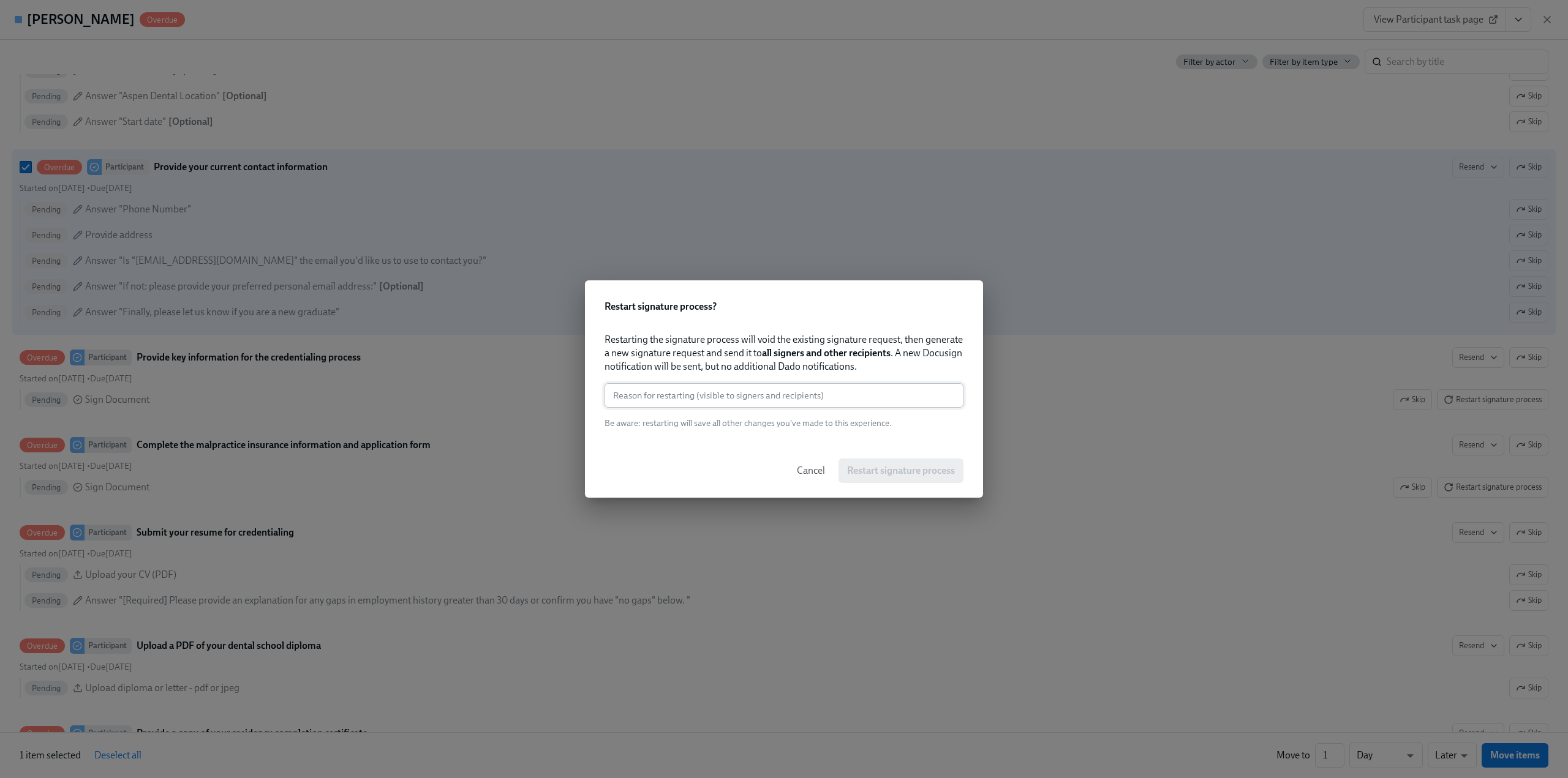
click at [761, 401] on input "text" at bounding box center [783, 396] width 359 height 25
paste input "Needed"
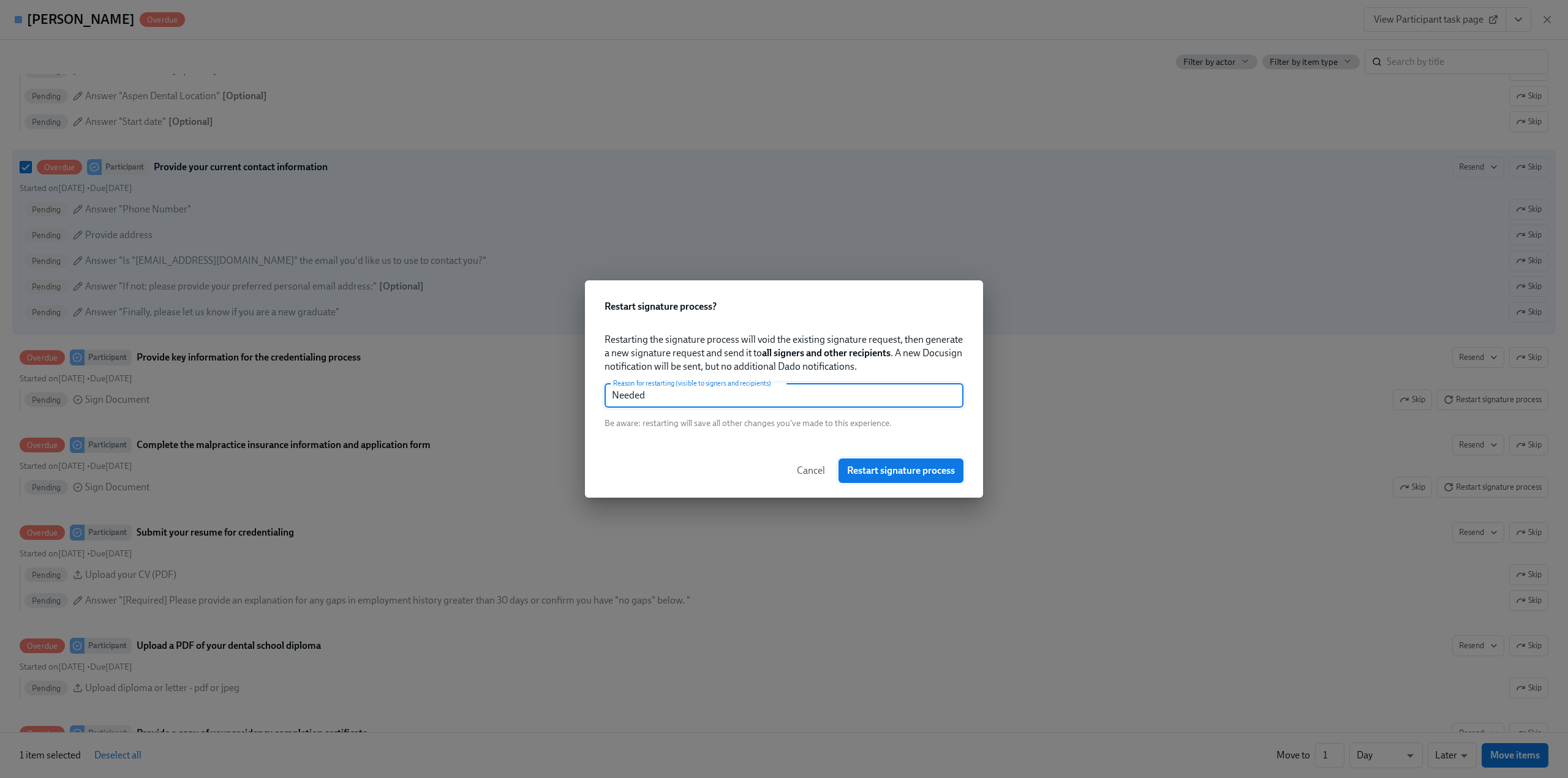
type input "Needed"
click at [879, 474] on span "Restart signature process" at bounding box center [901, 470] width 108 height 12
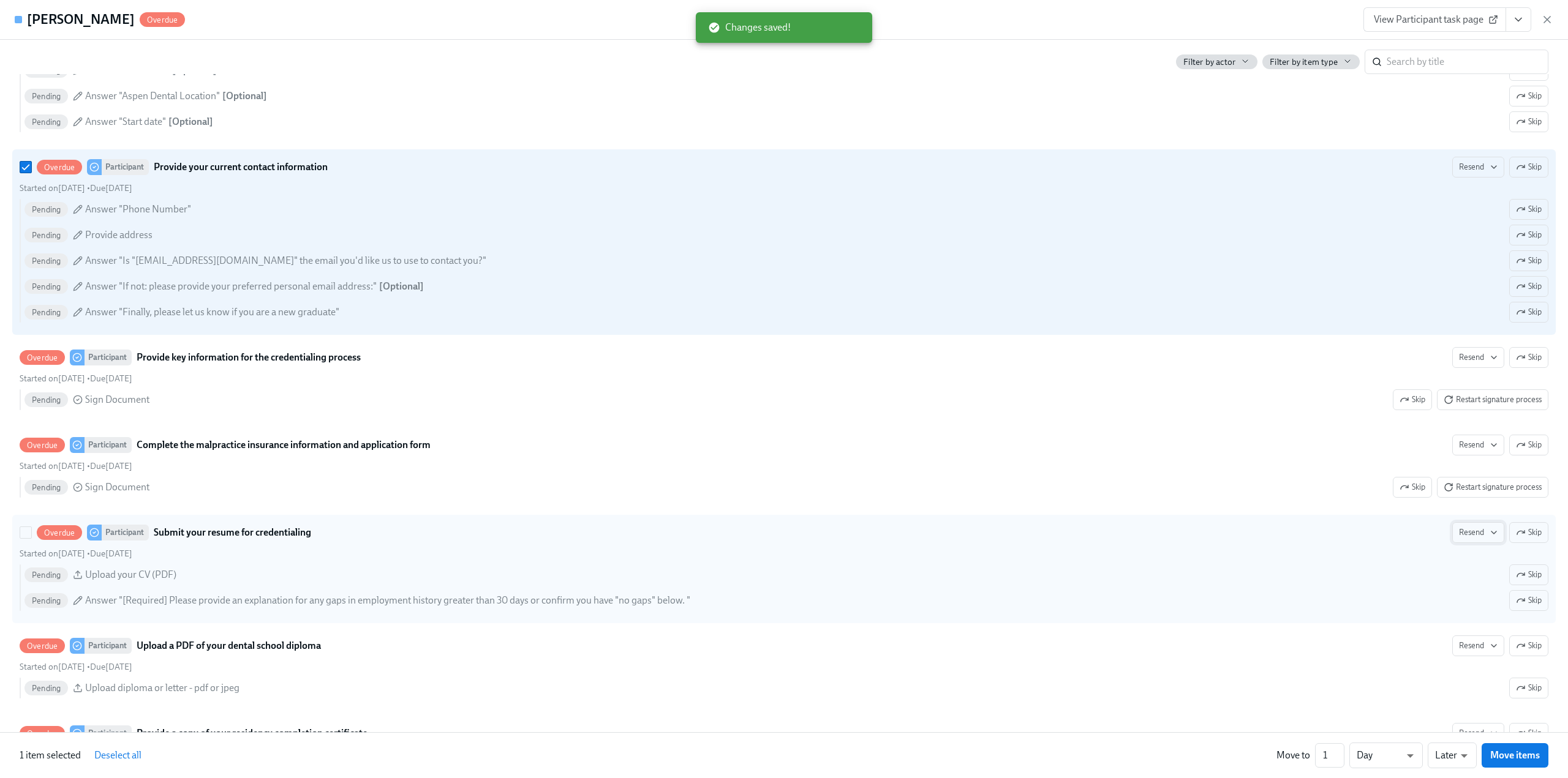
click at [1459, 530] on span "Resend" at bounding box center [1478, 532] width 39 height 12
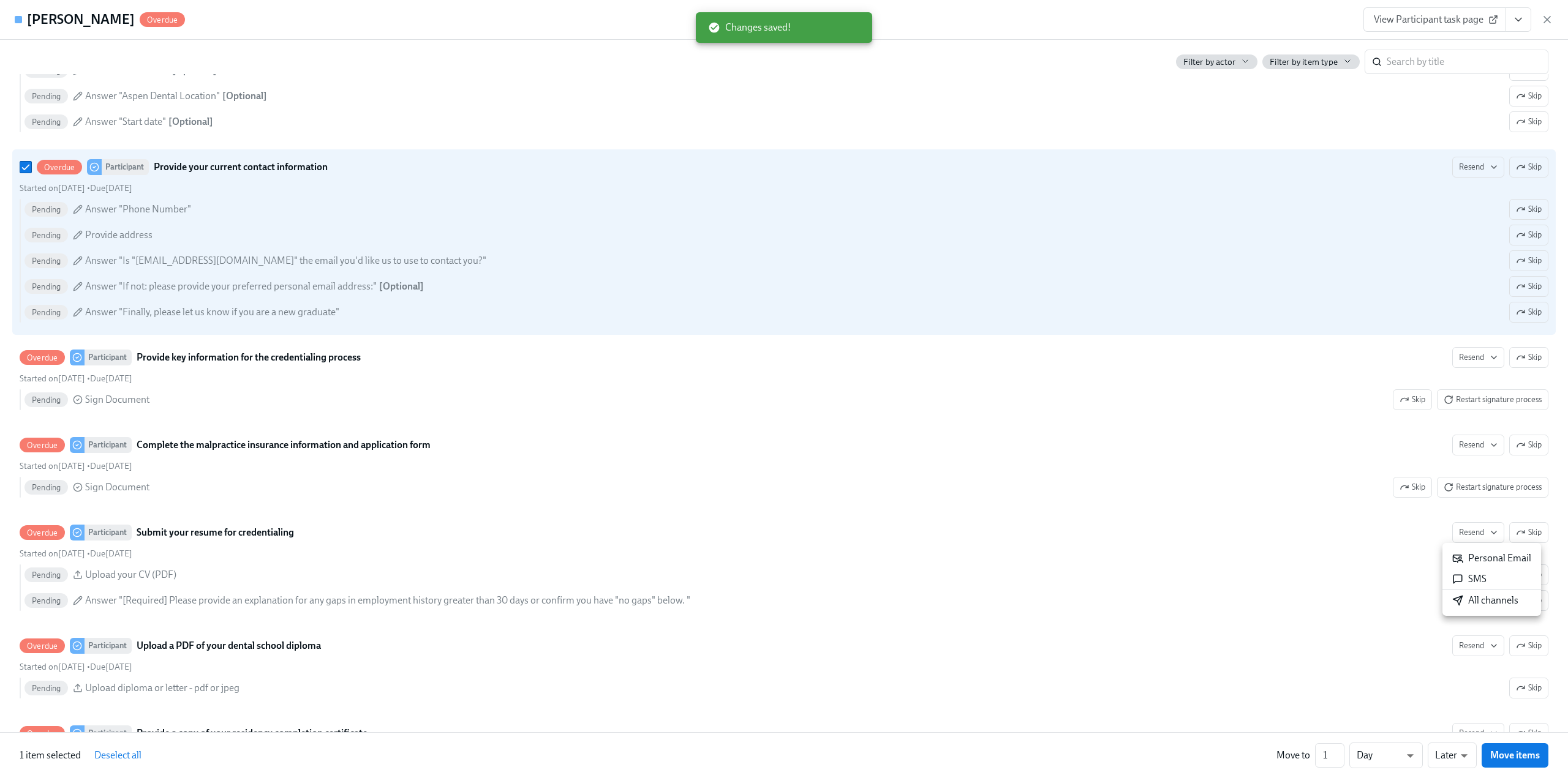
click at [1463, 557] on icon at bounding box center [1458, 558] width 11 height 11
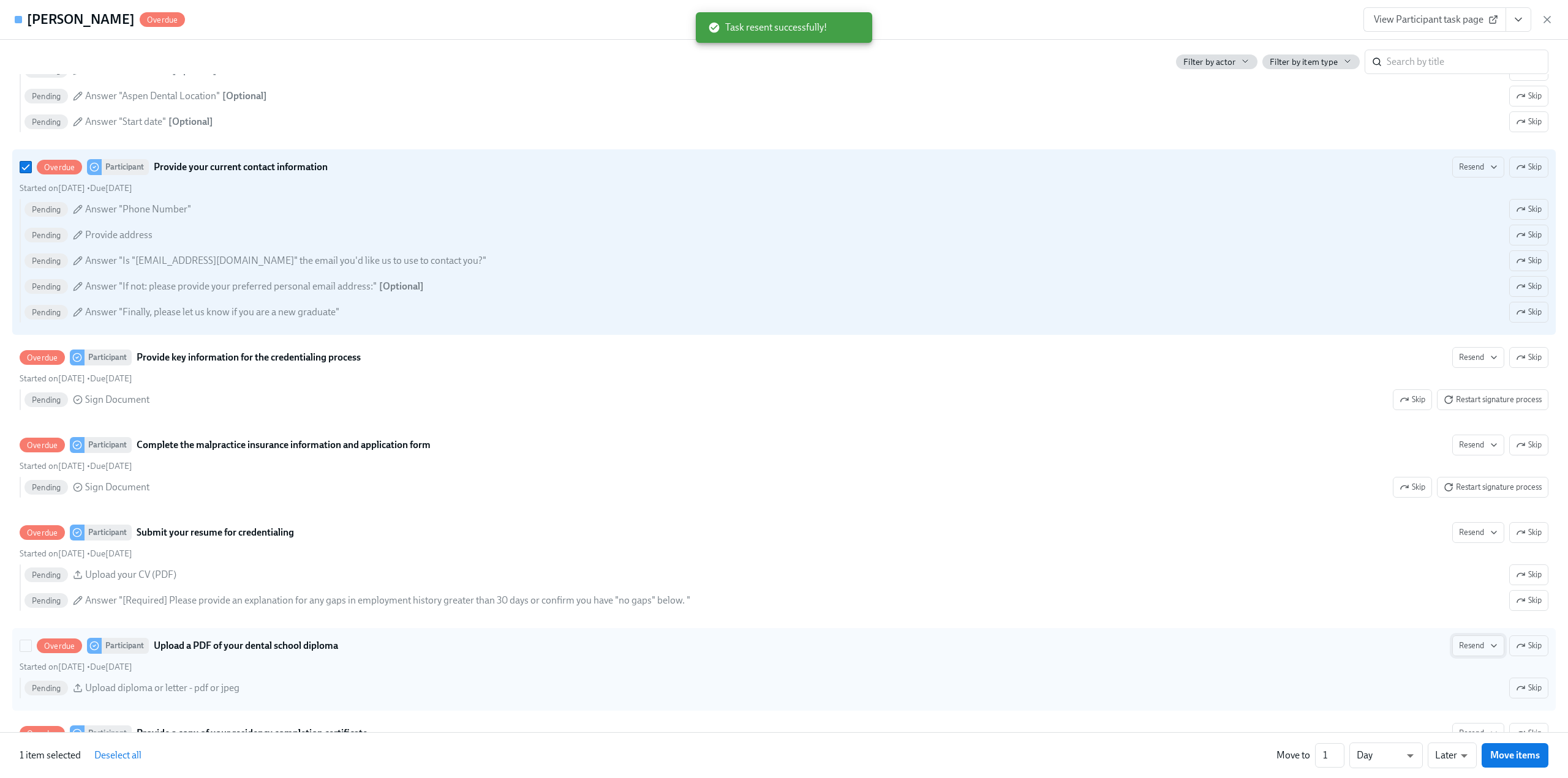
click at [1465, 642] on span "Resend" at bounding box center [1478, 645] width 39 height 12
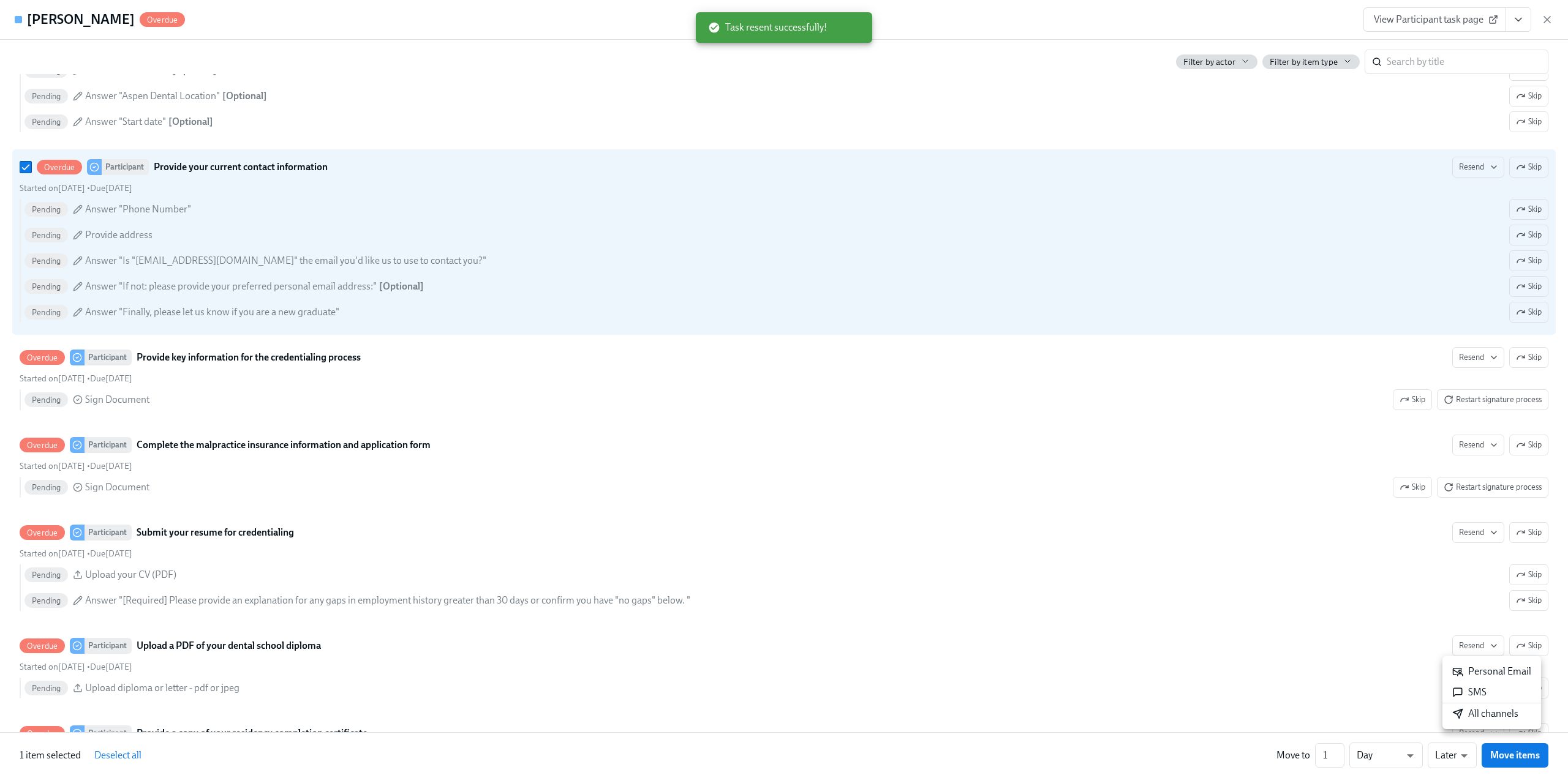
click at [1470, 666] on div "Personal Email" at bounding box center [1491, 671] width 79 height 13
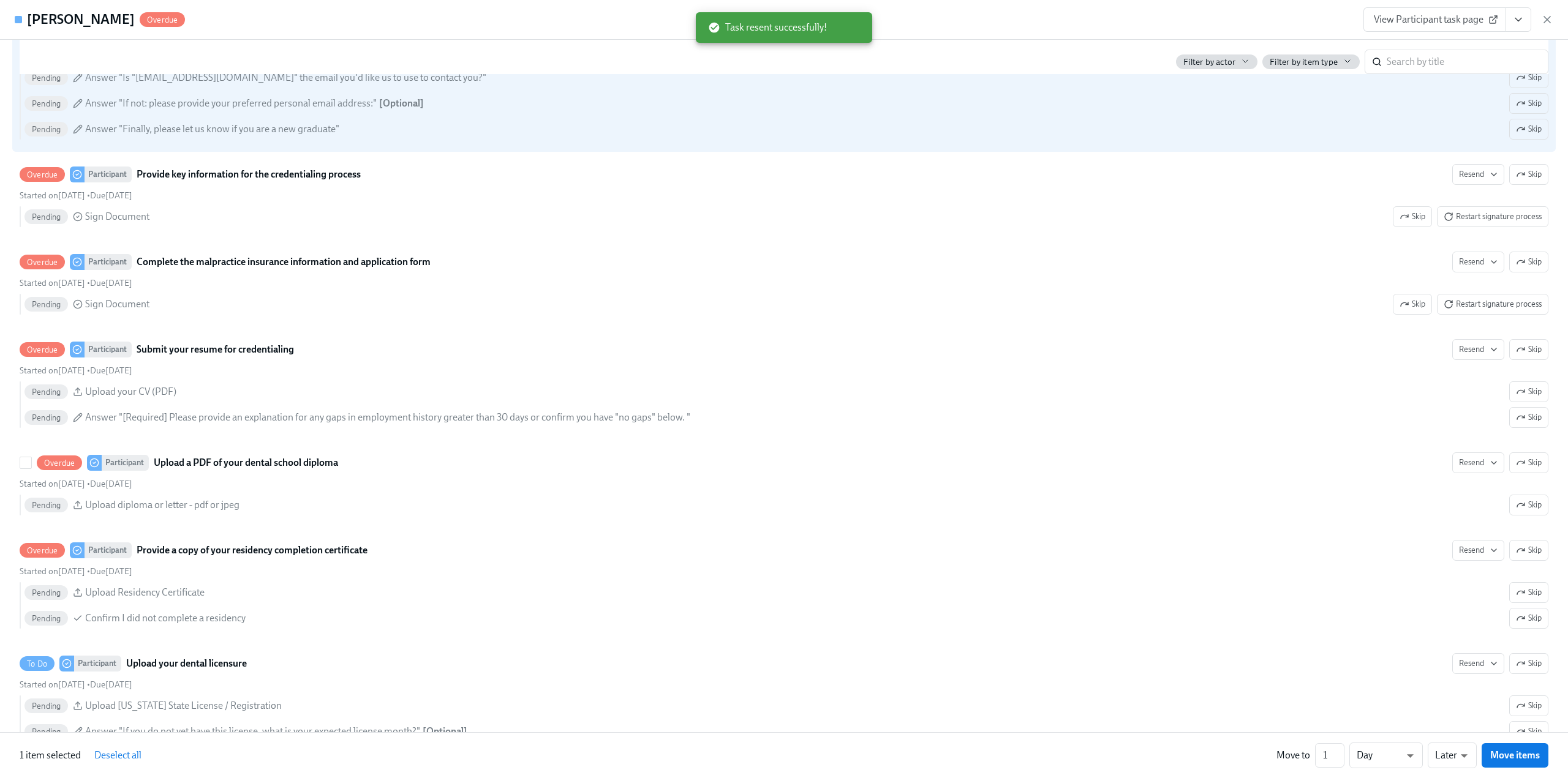
scroll to position [1469, 0]
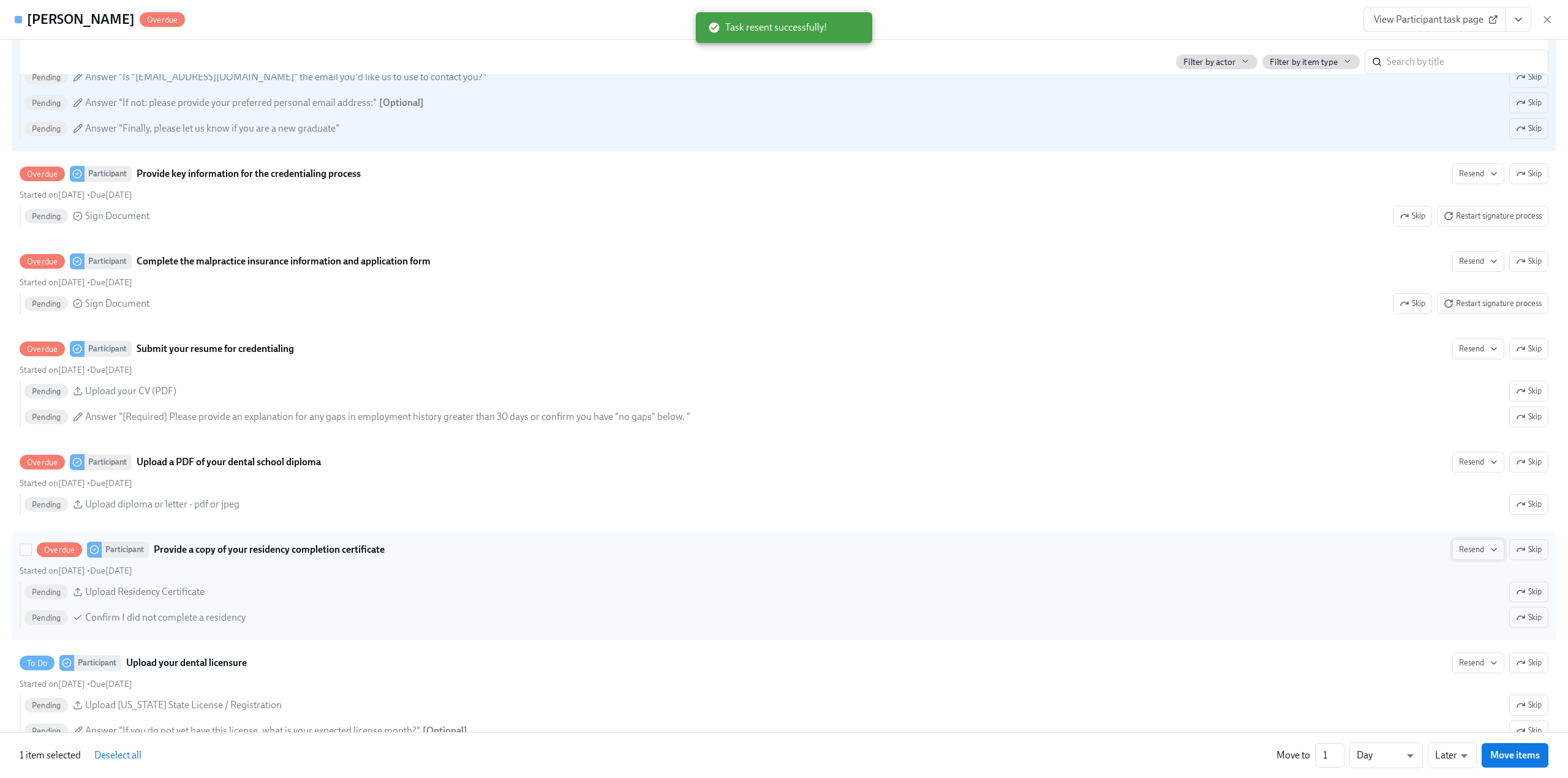
click at [1459, 554] on span "Resend" at bounding box center [1478, 549] width 39 height 12
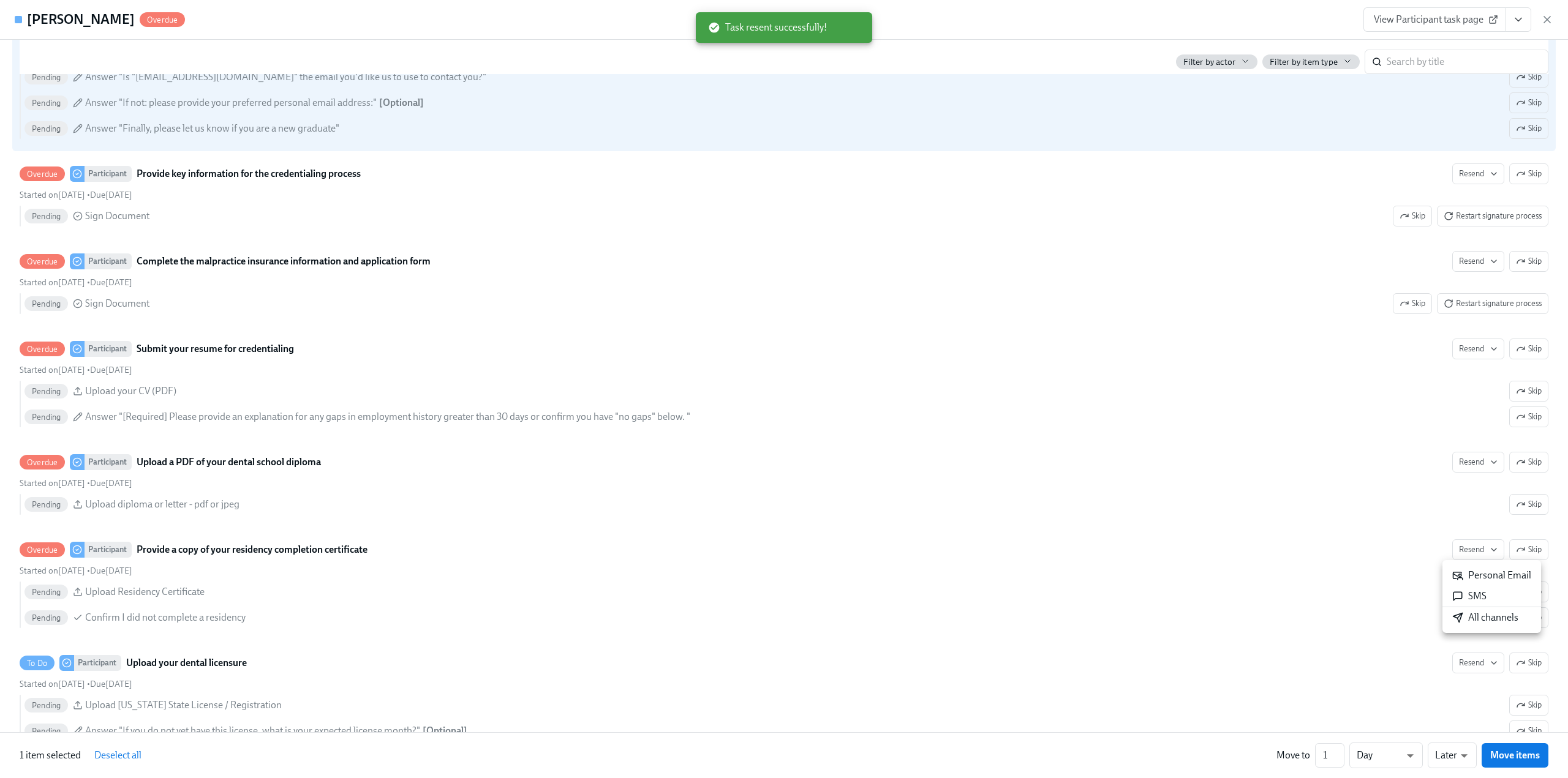
click at [1463, 575] on div "Personal Email" at bounding box center [1491, 575] width 79 height 13
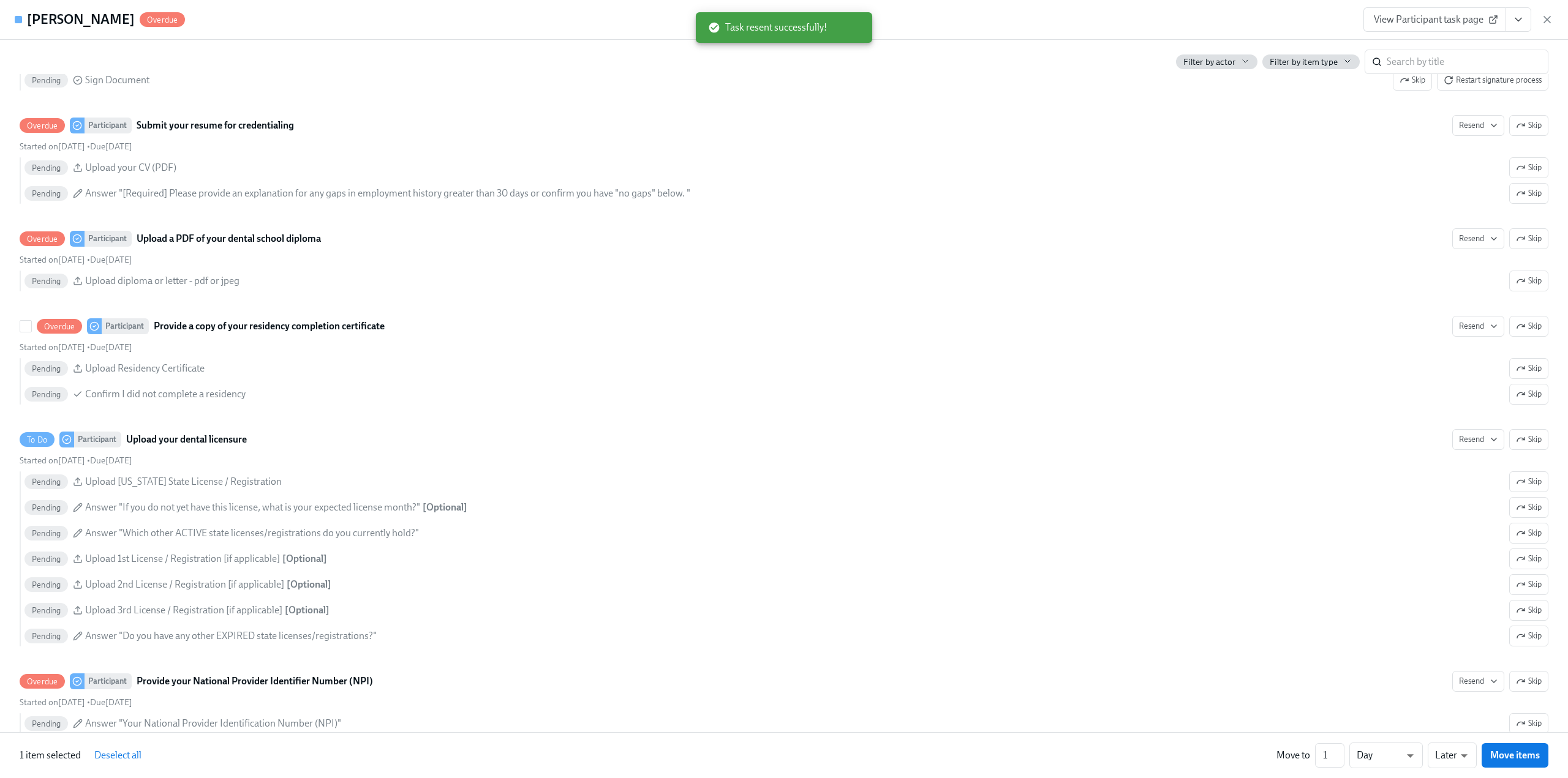
scroll to position [1714, 0]
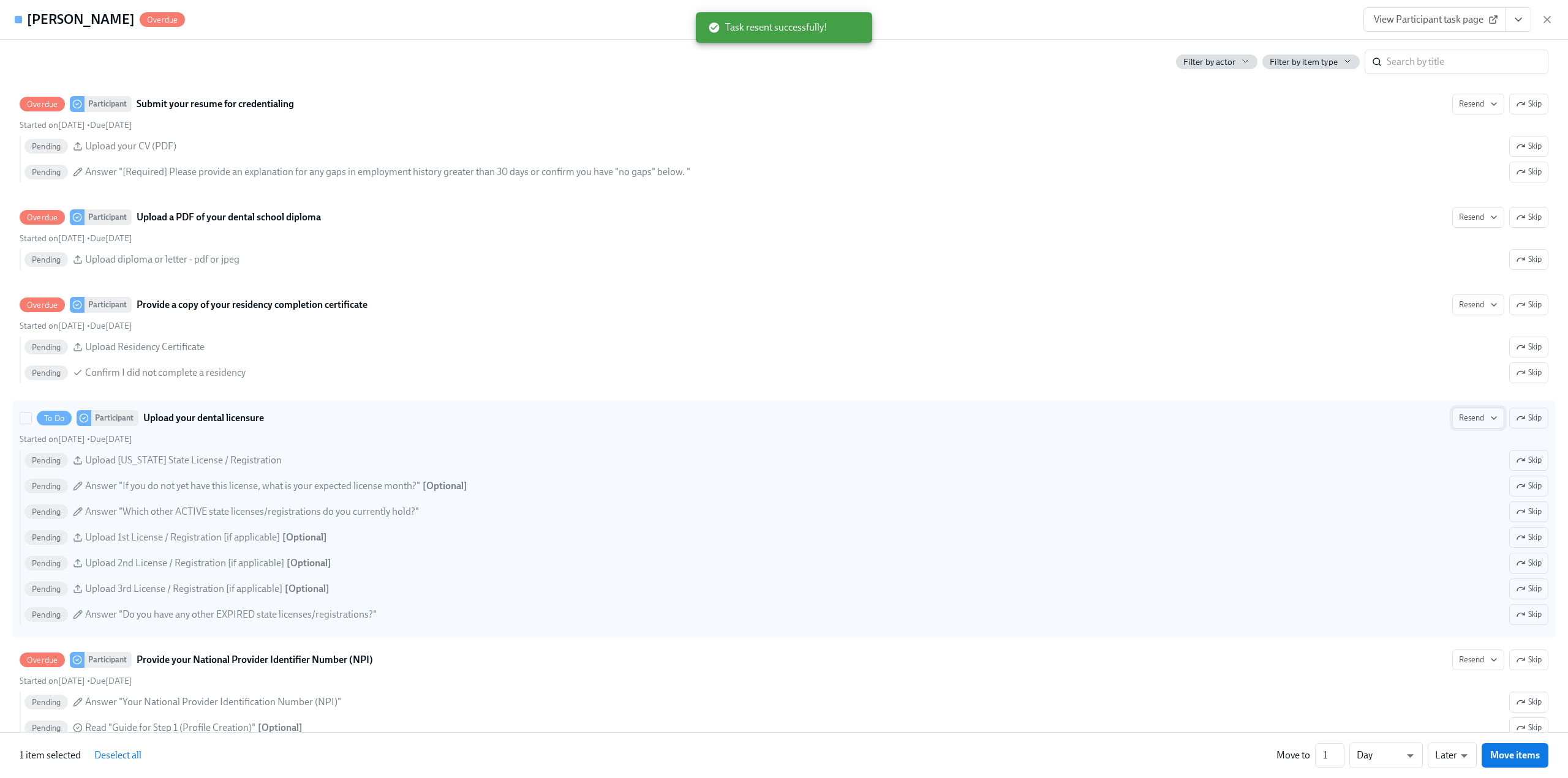
click at [1471, 423] on span "Resend" at bounding box center [1478, 417] width 39 height 12
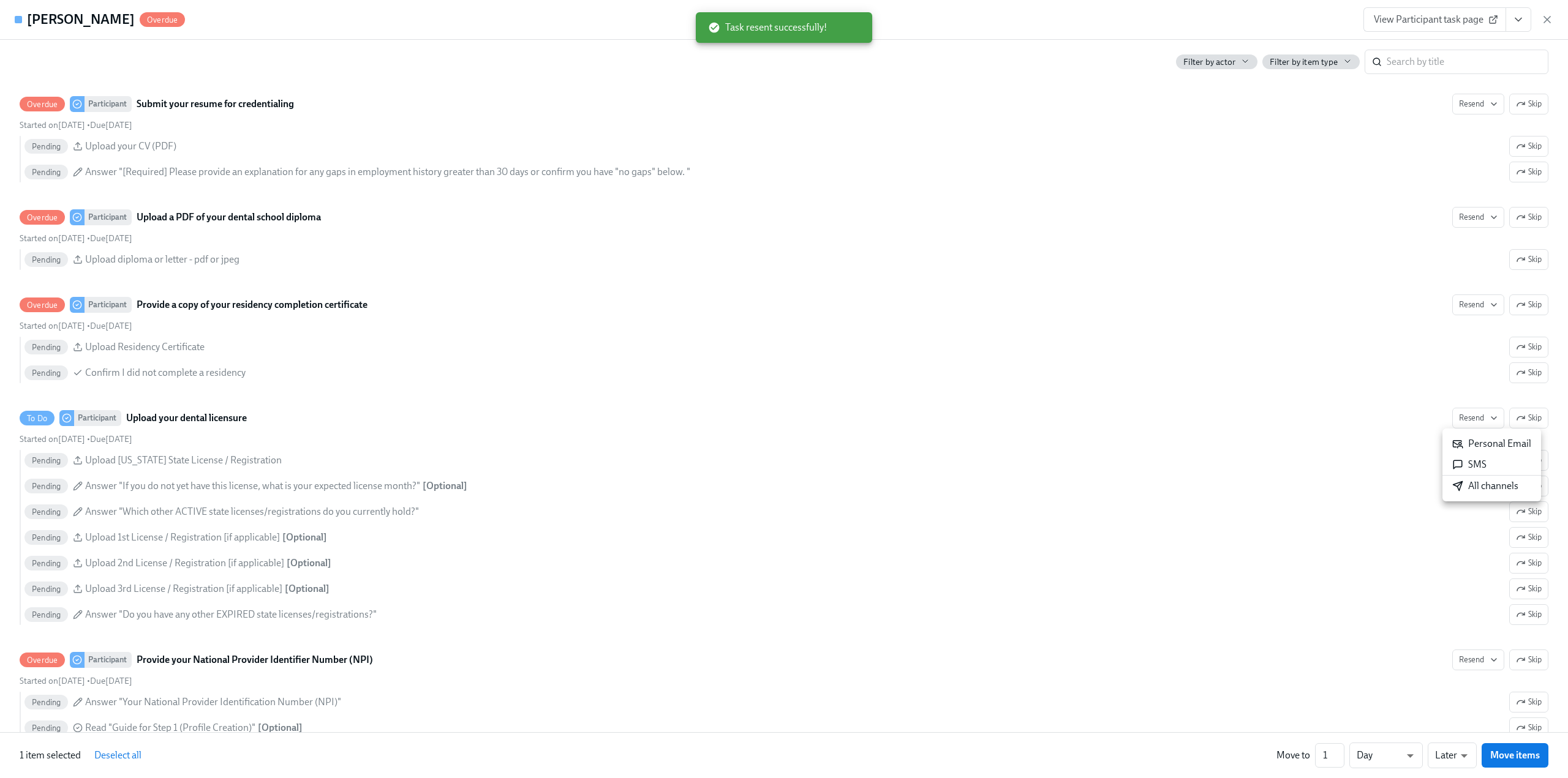
click at [1480, 444] on div "Personal Email" at bounding box center [1491, 444] width 79 height 13
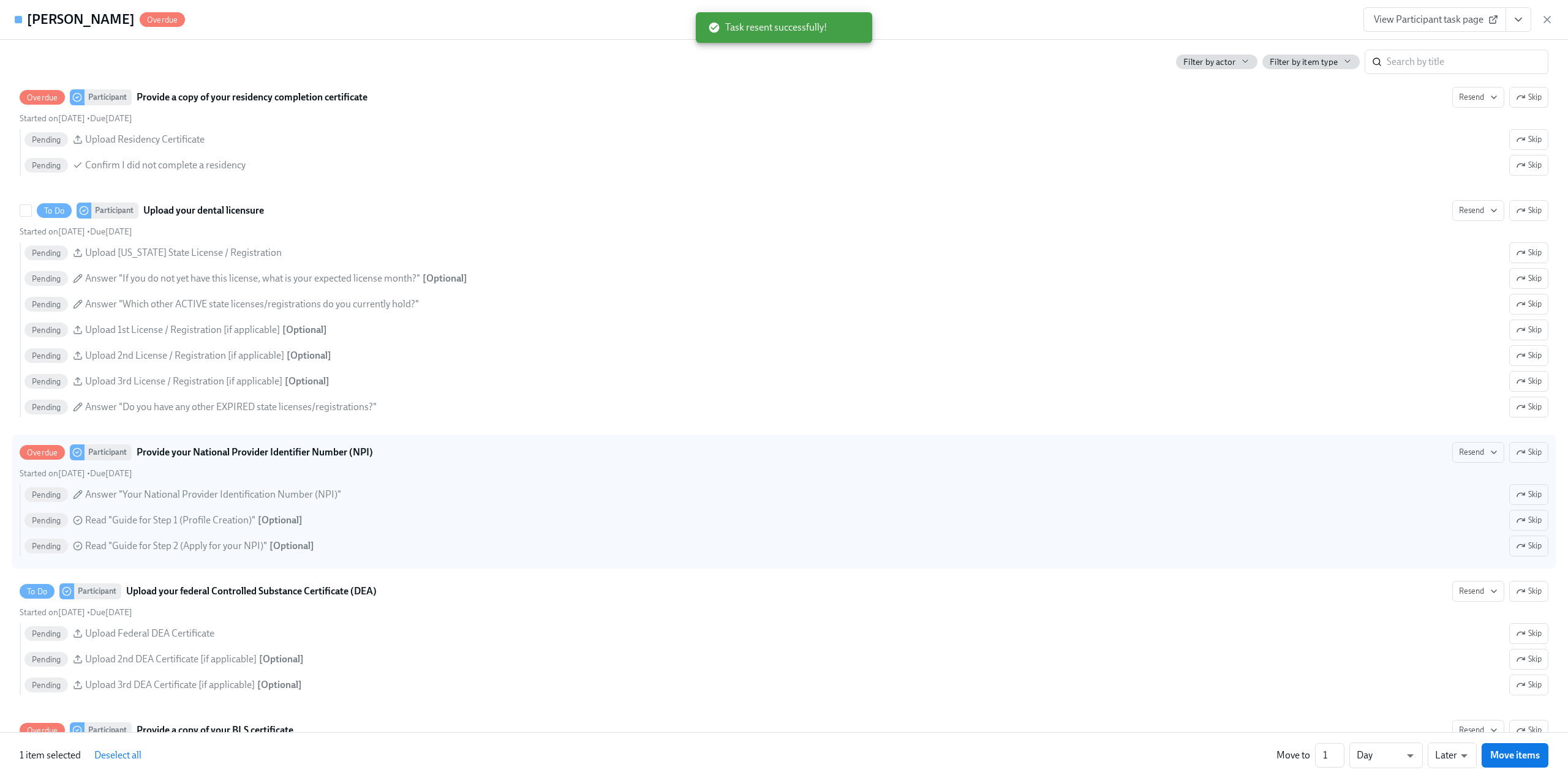
scroll to position [1959, 0]
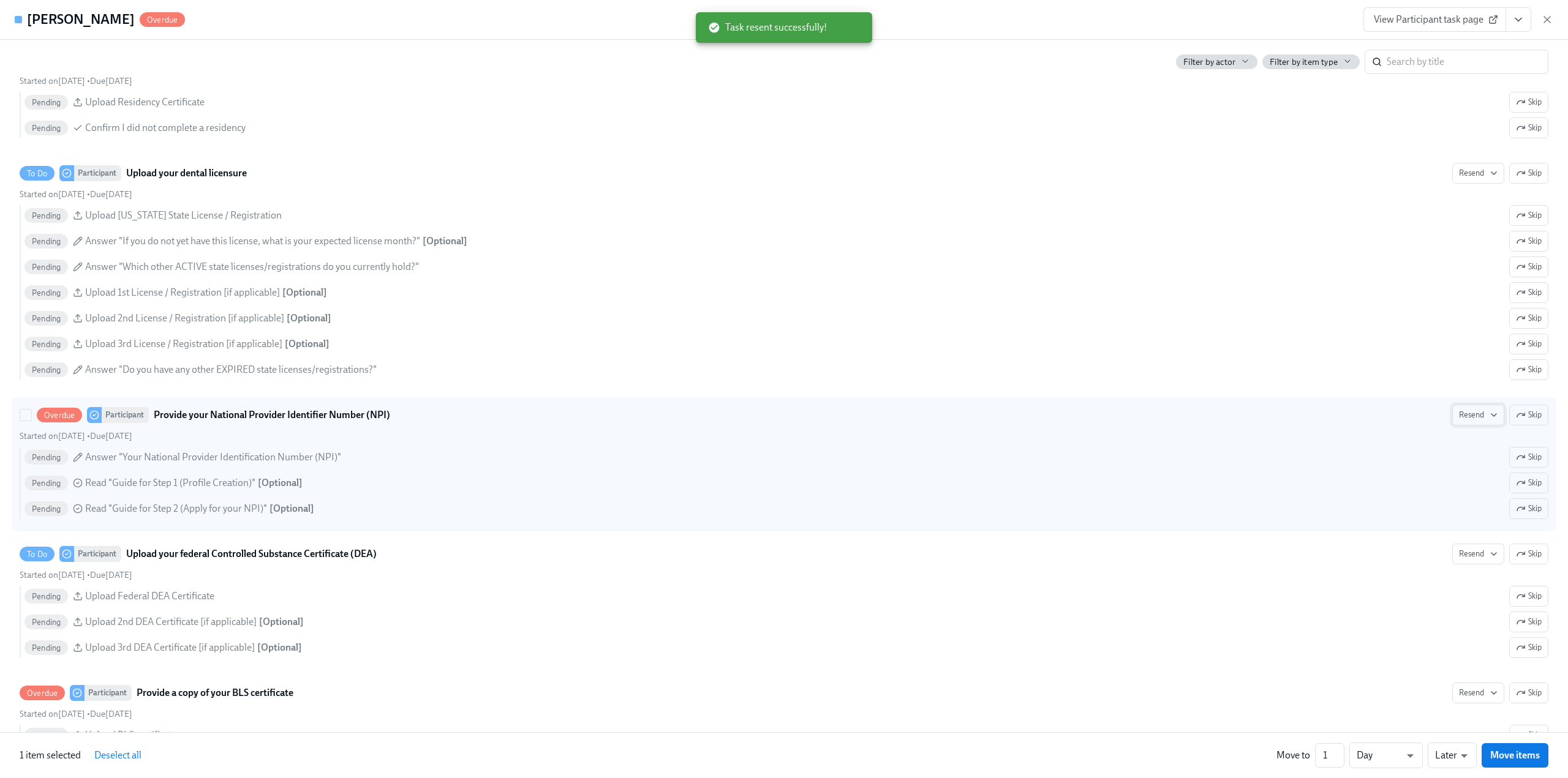
click at [1467, 417] on span "Resend" at bounding box center [1478, 415] width 39 height 12
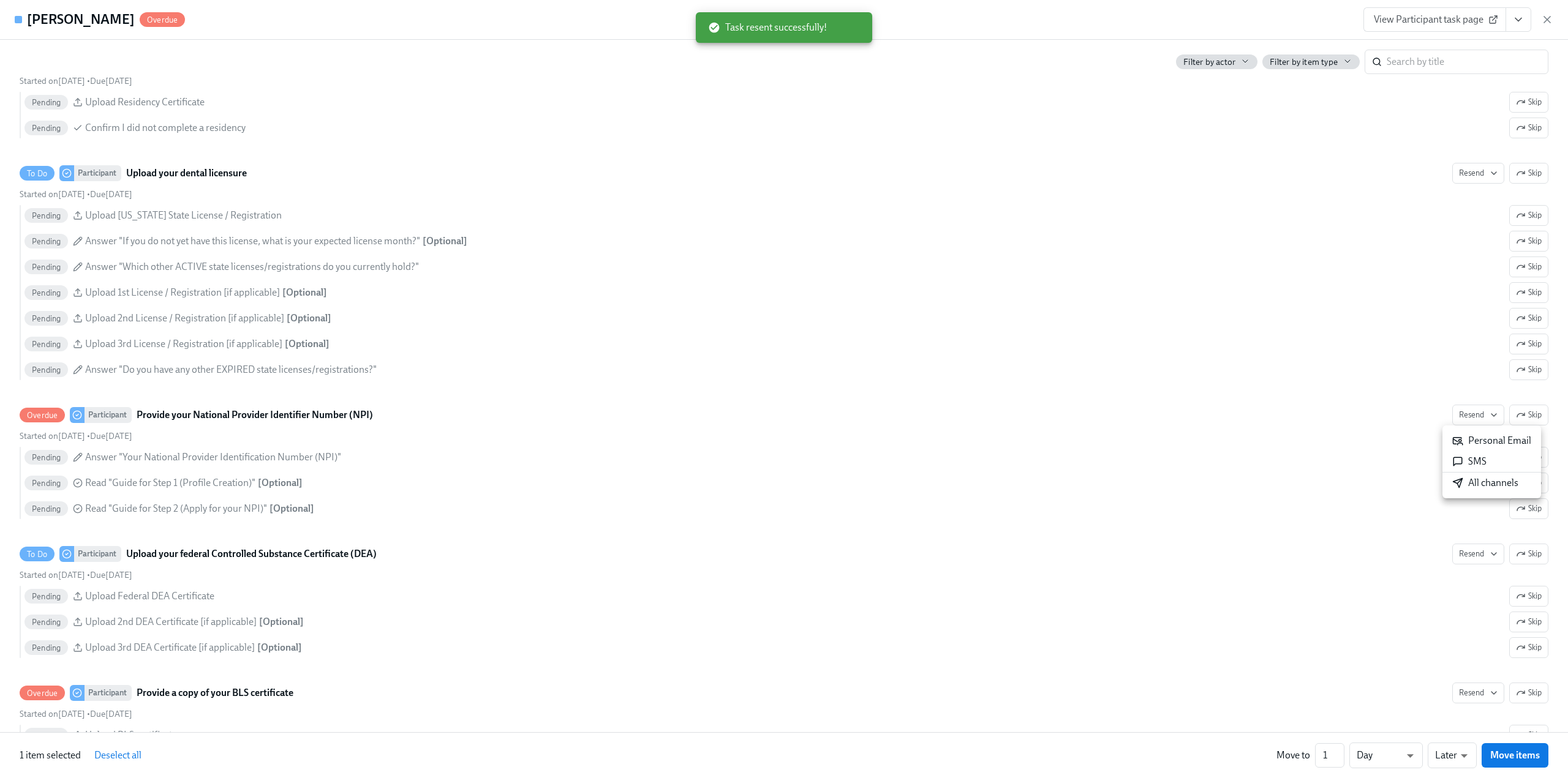
click at [1478, 437] on div "Personal Email" at bounding box center [1491, 441] width 79 height 13
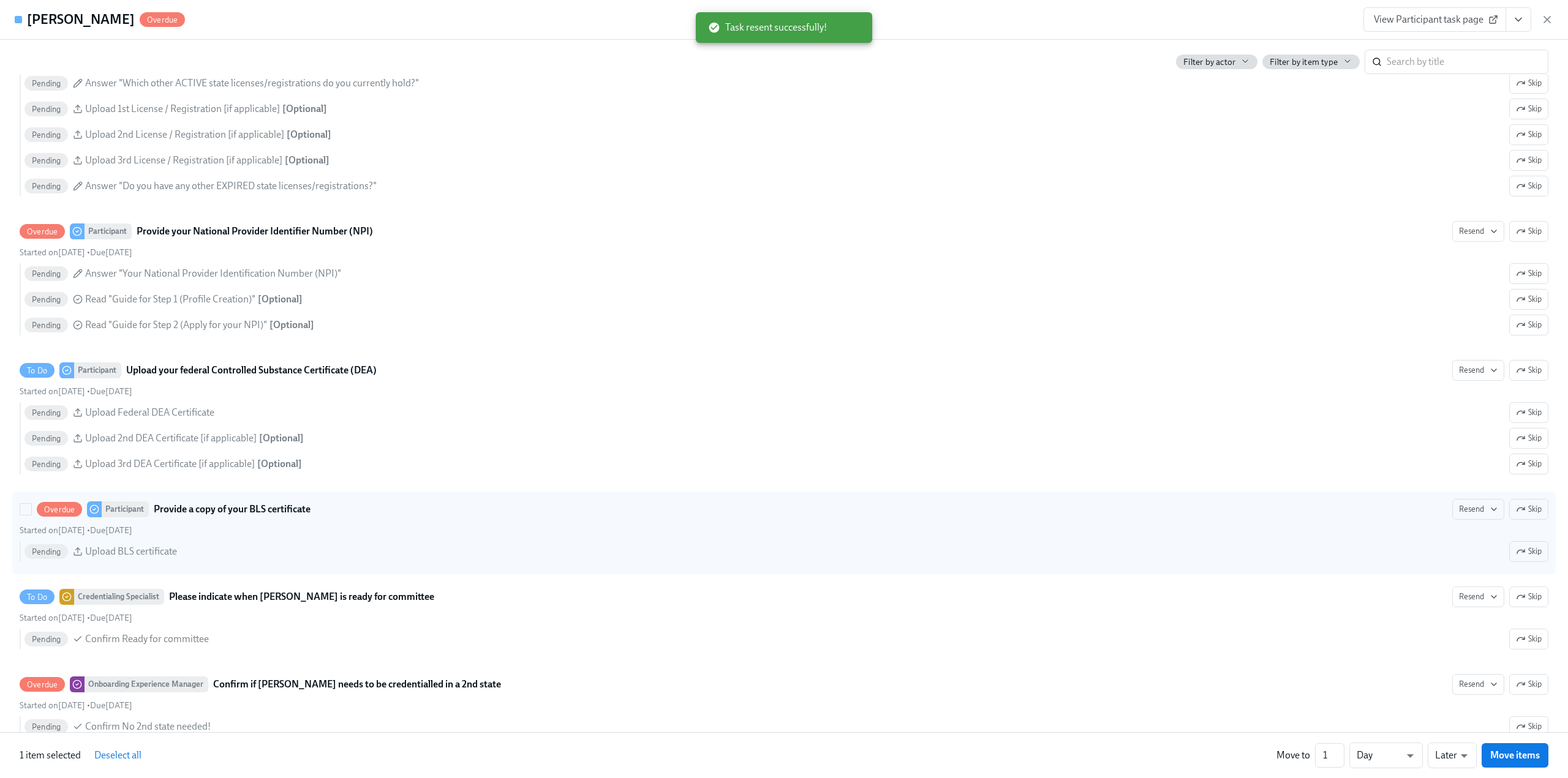
scroll to position [2203, 0]
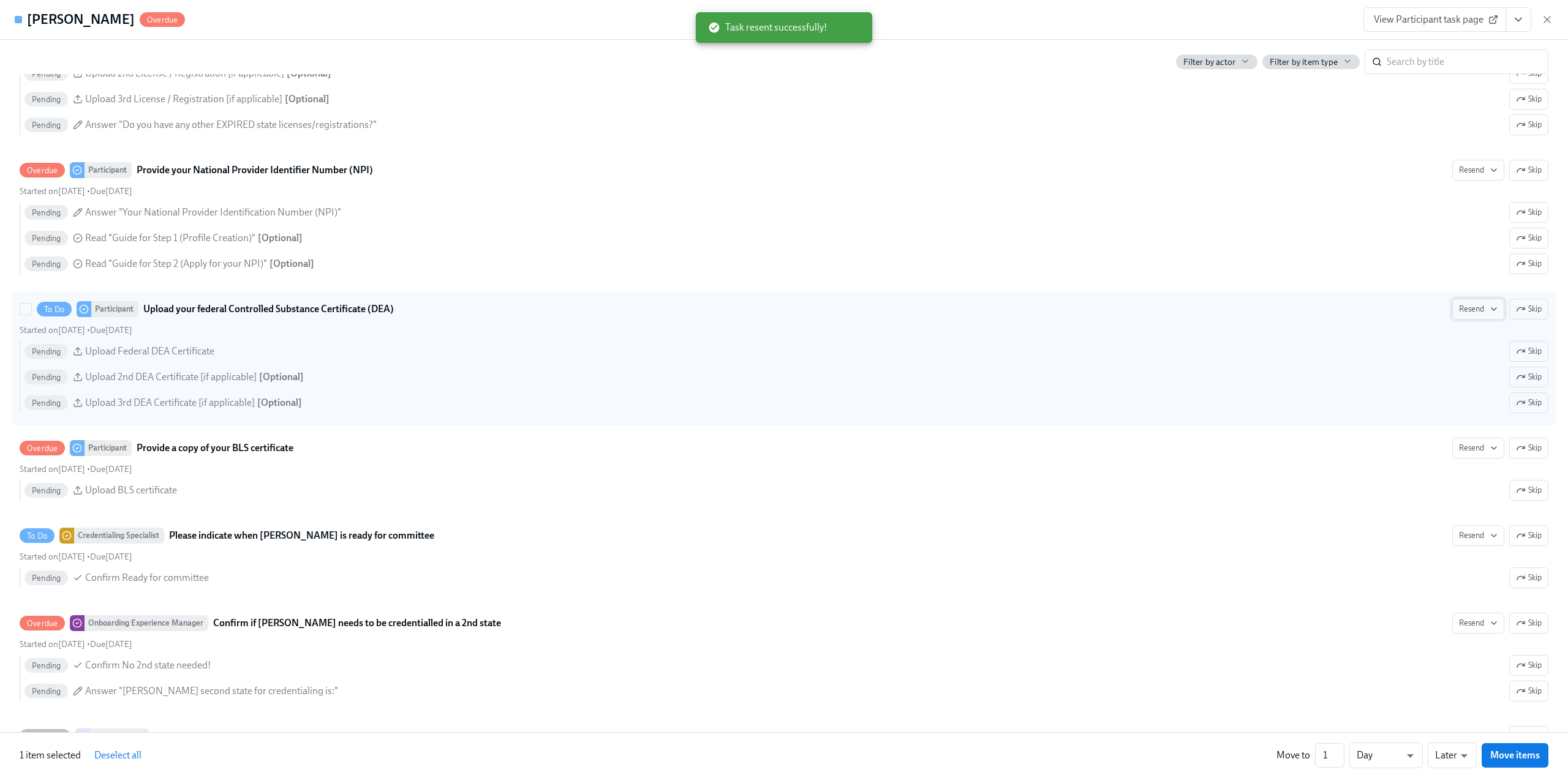
click at [1470, 309] on span "Resend" at bounding box center [1478, 309] width 39 height 12
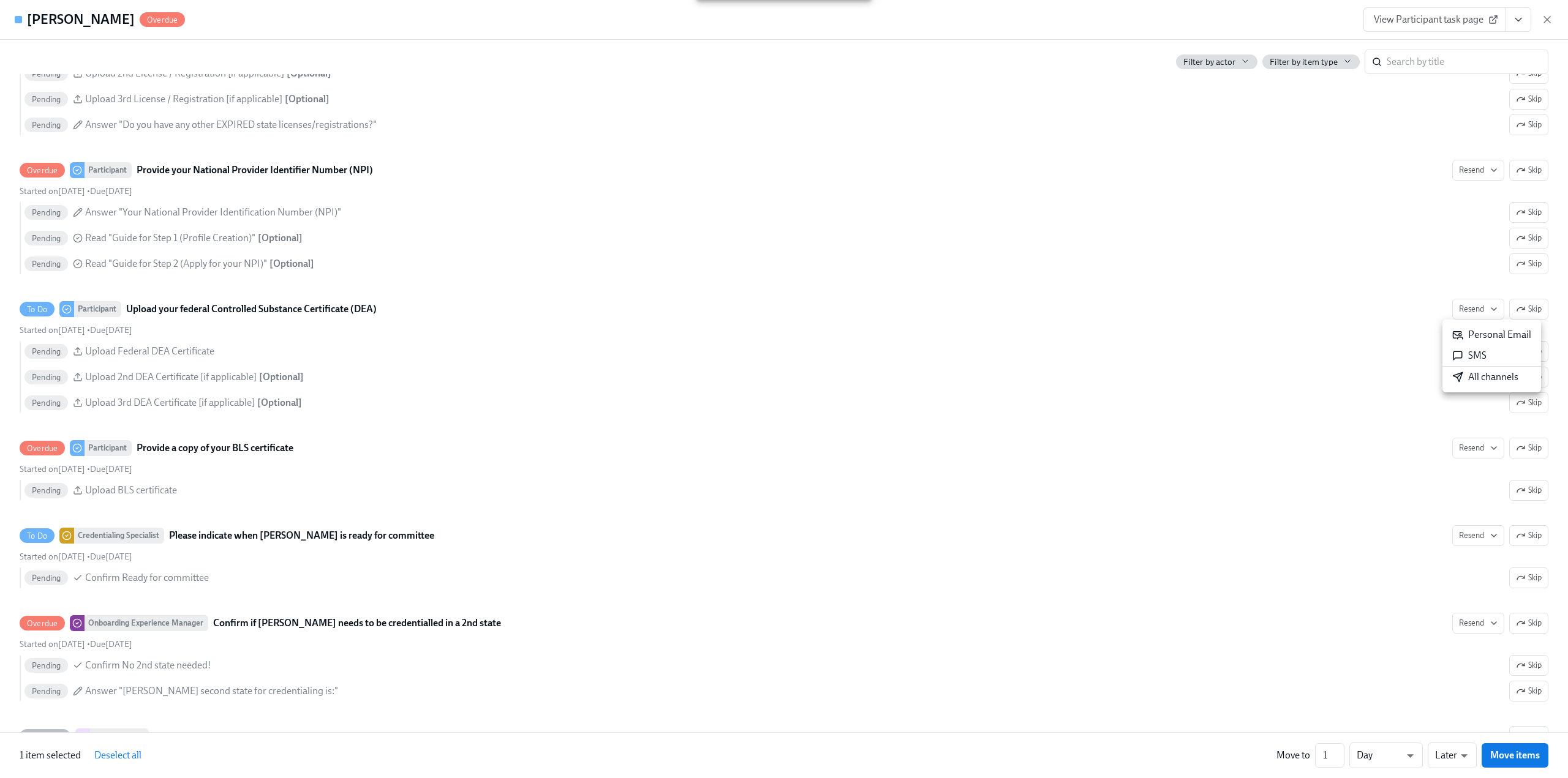
click at [1481, 330] on div "Personal Email" at bounding box center [1491, 335] width 79 height 13
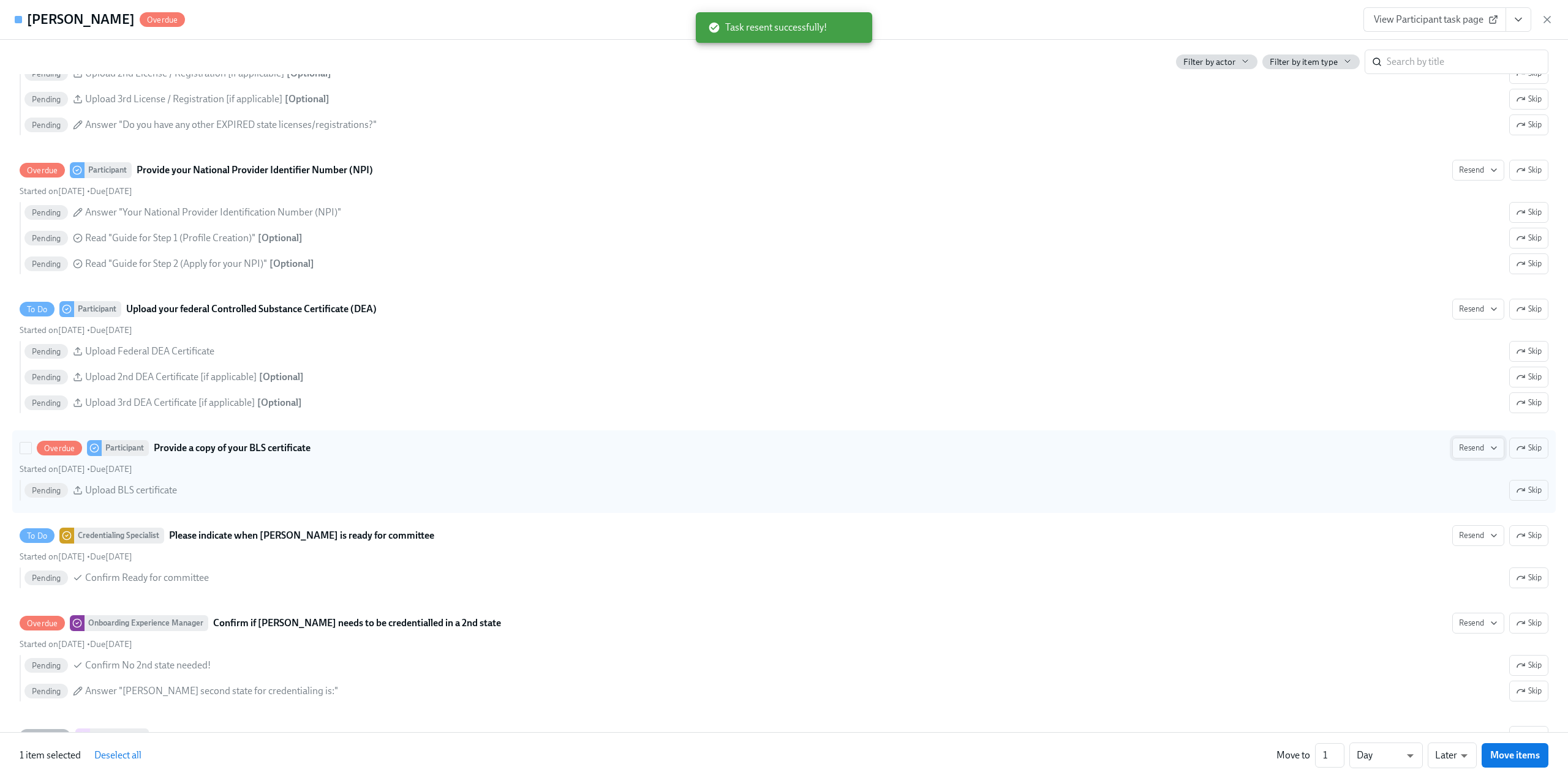
click at [1470, 452] on span "Resend" at bounding box center [1478, 448] width 39 height 12
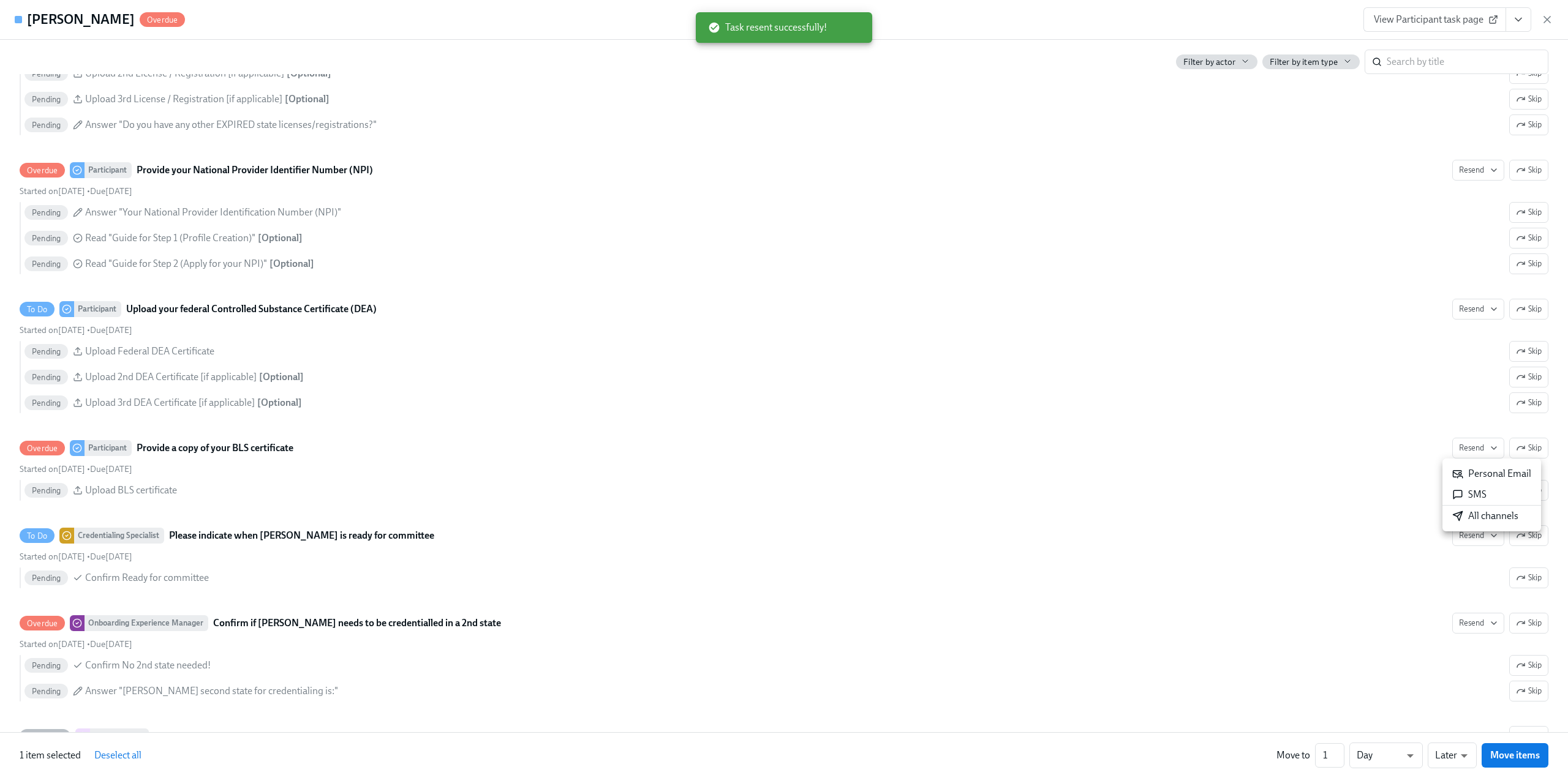
click at [1469, 470] on div "Personal Email" at bounding box center [1491, 473] width 79 height 13
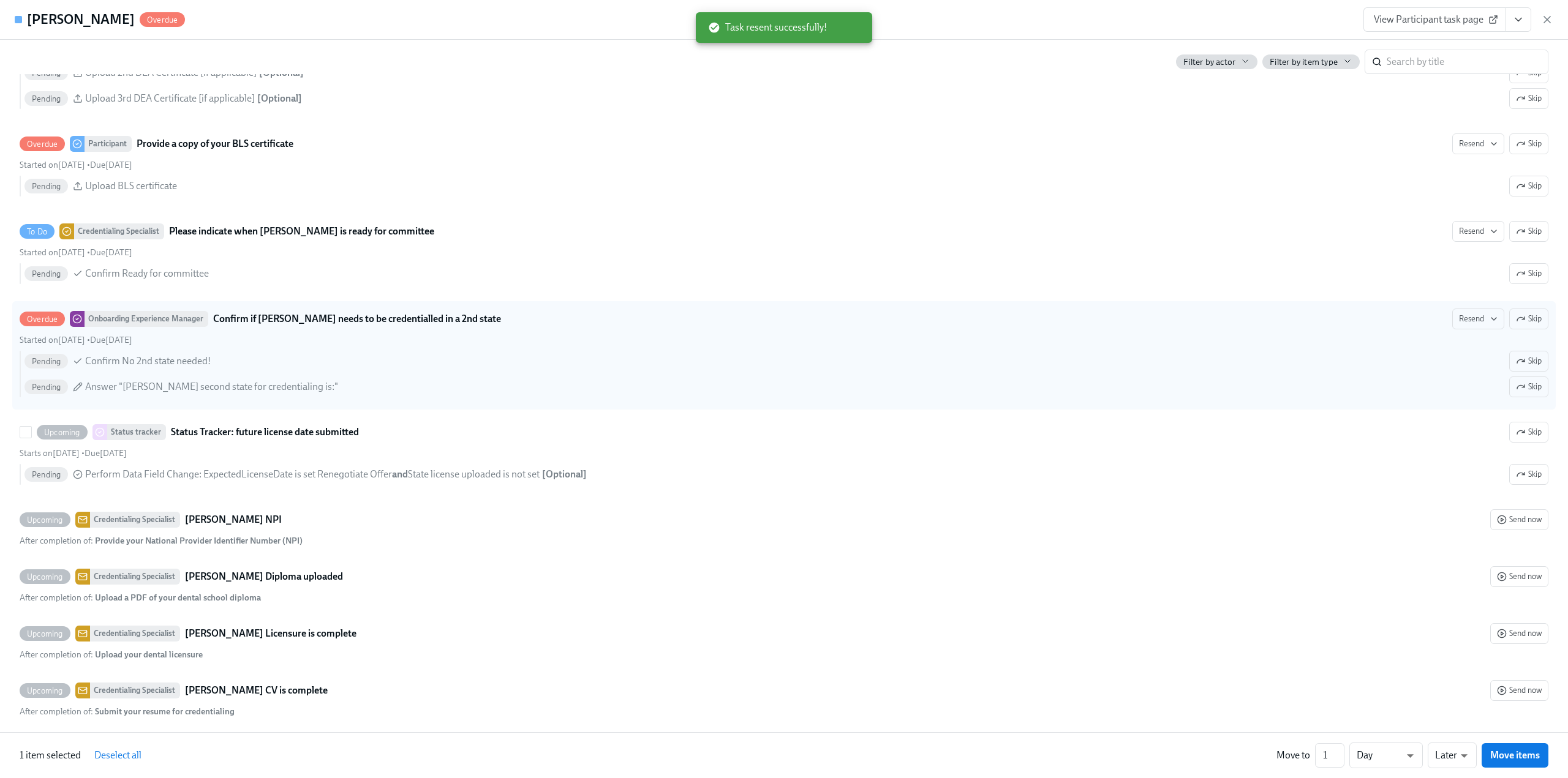
scroll to position [2510, 0]
click at [1516, 323] on span "Skip" at bounding box center [1528, 317] width 26 height 12
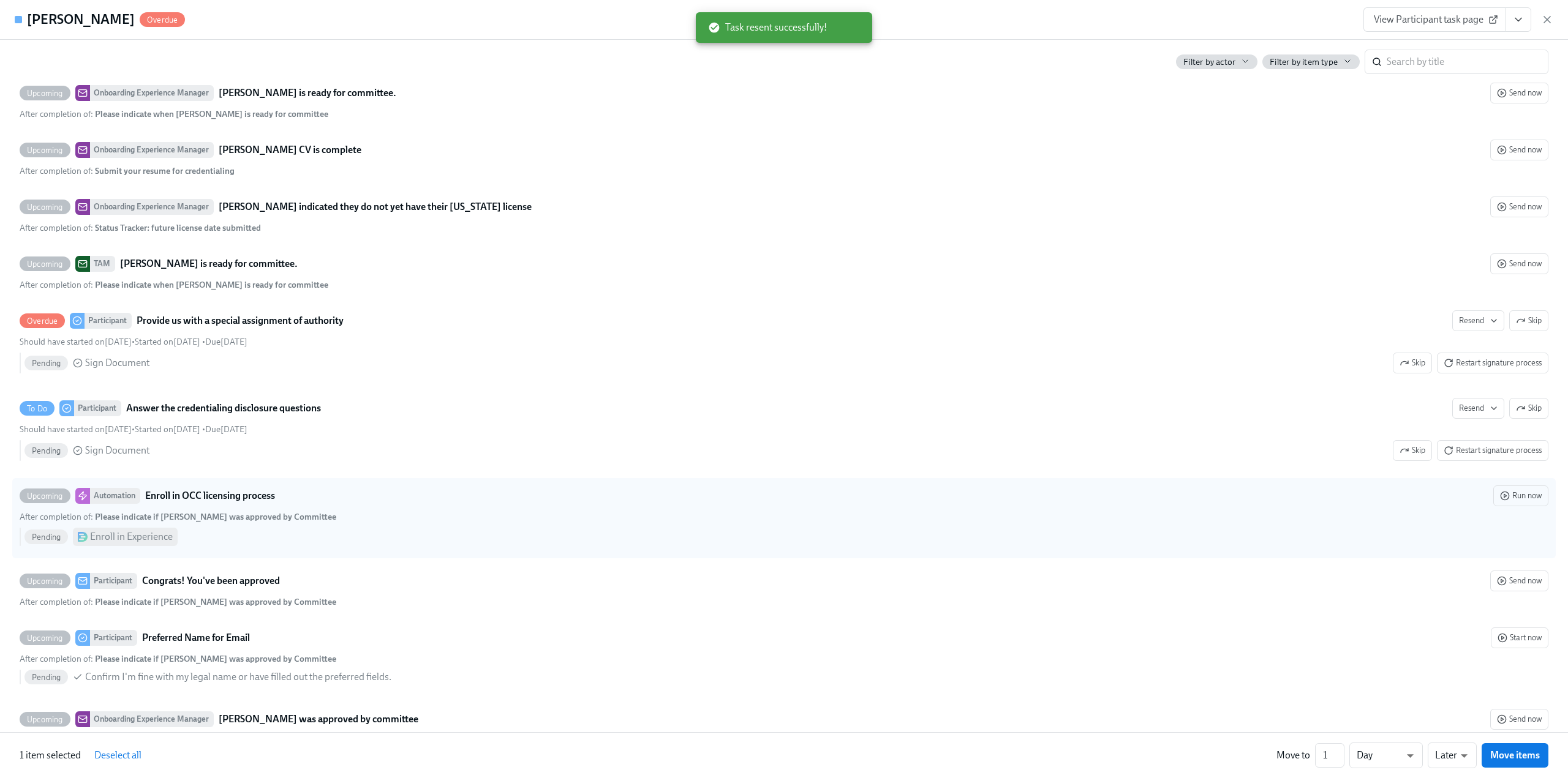
scroll to position [3686, 0]
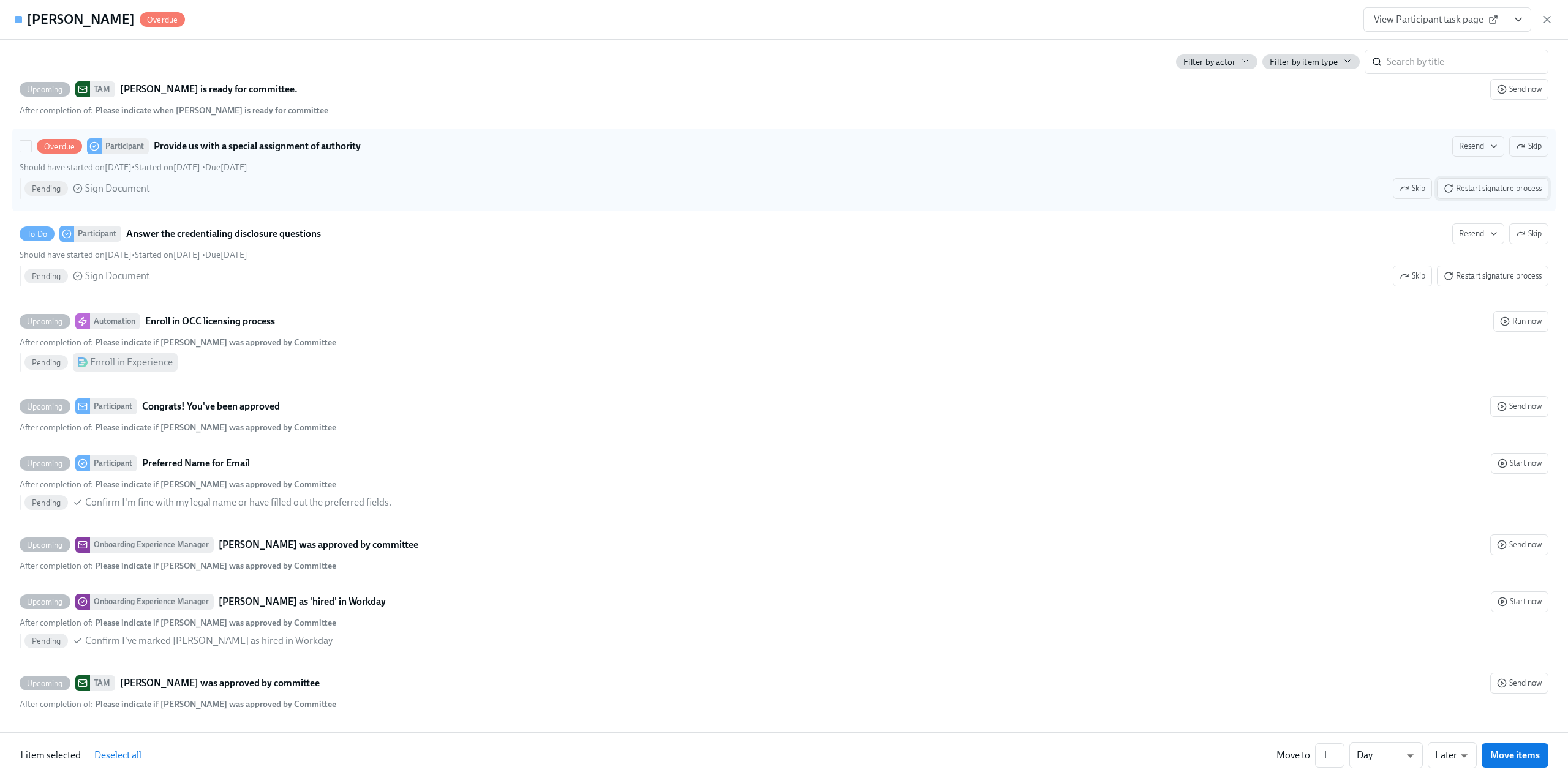
click at [1482, 183] on span "Restart signature process" at bounding box center [1491, 188] width 98 height 12
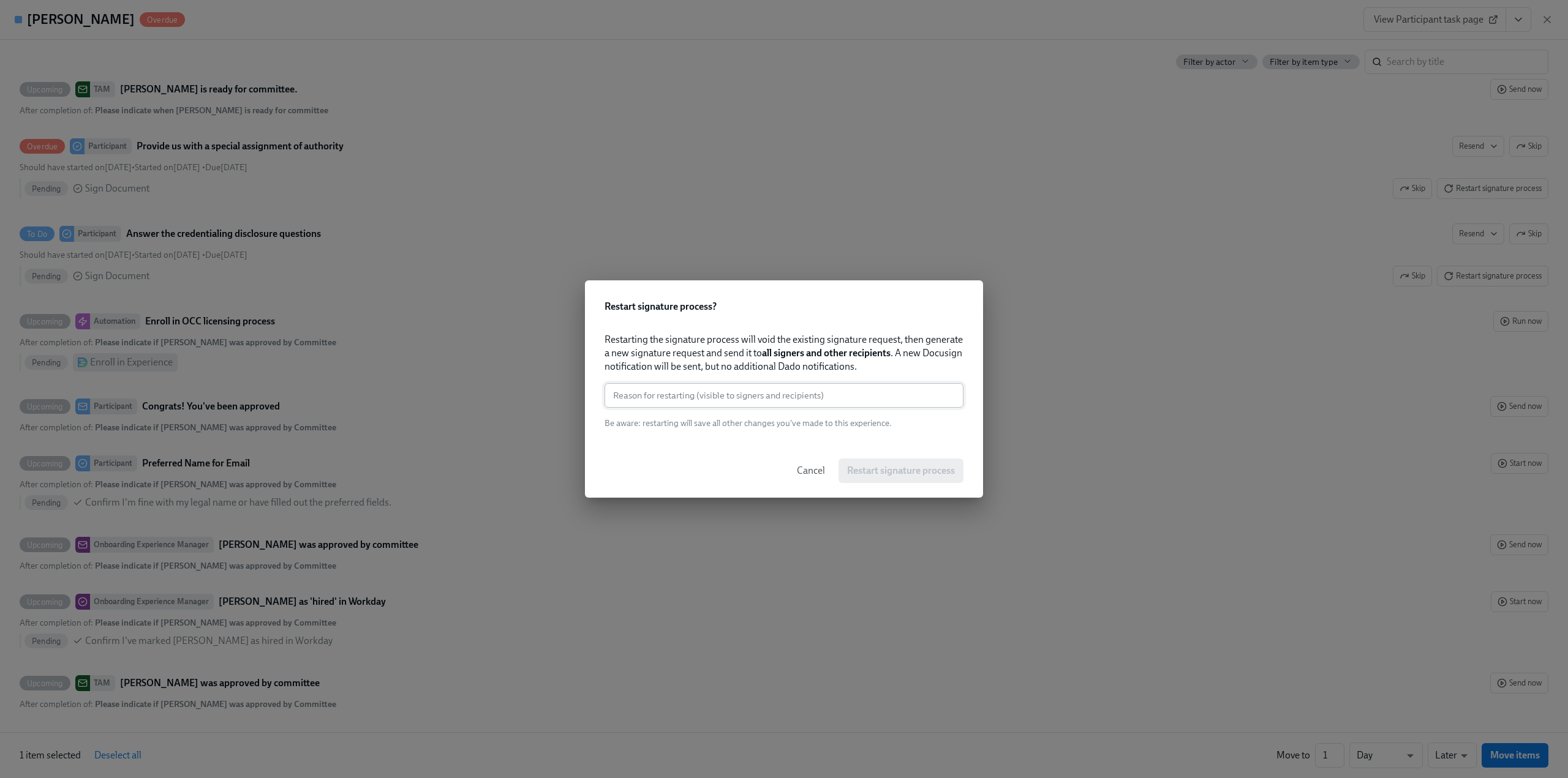
click at [777, 403] on input "text" at bounding box center [783, 396] width 359 height 25
paste input "Needed"
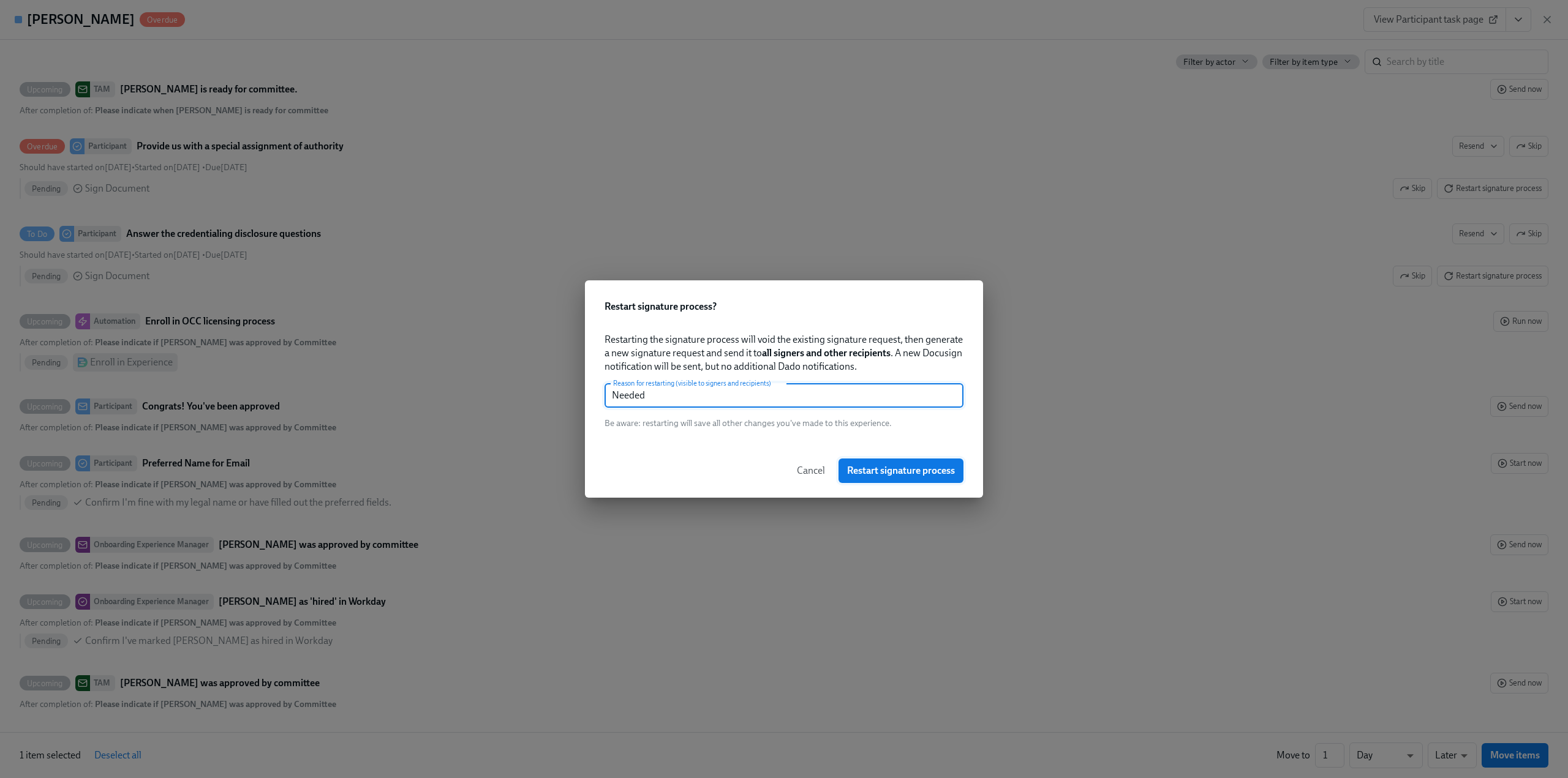
type input "Needed"
click at [871, 468] on span "Restart signature process" at bounding box center [901, 470] width 108 height 12
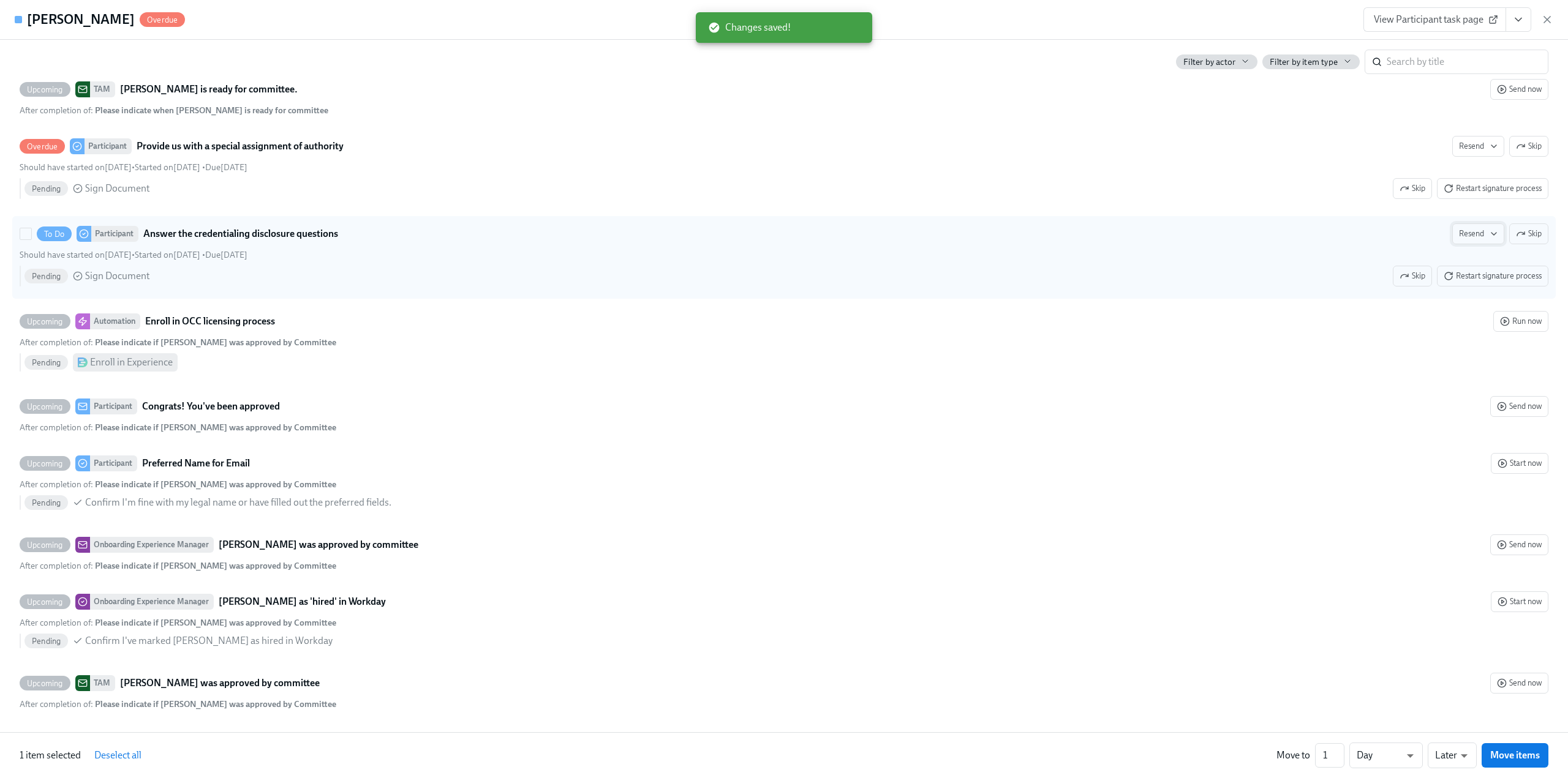
click at [1459, 237] on span "Resend" at bounding box center [1478, 234] width 39 height 12
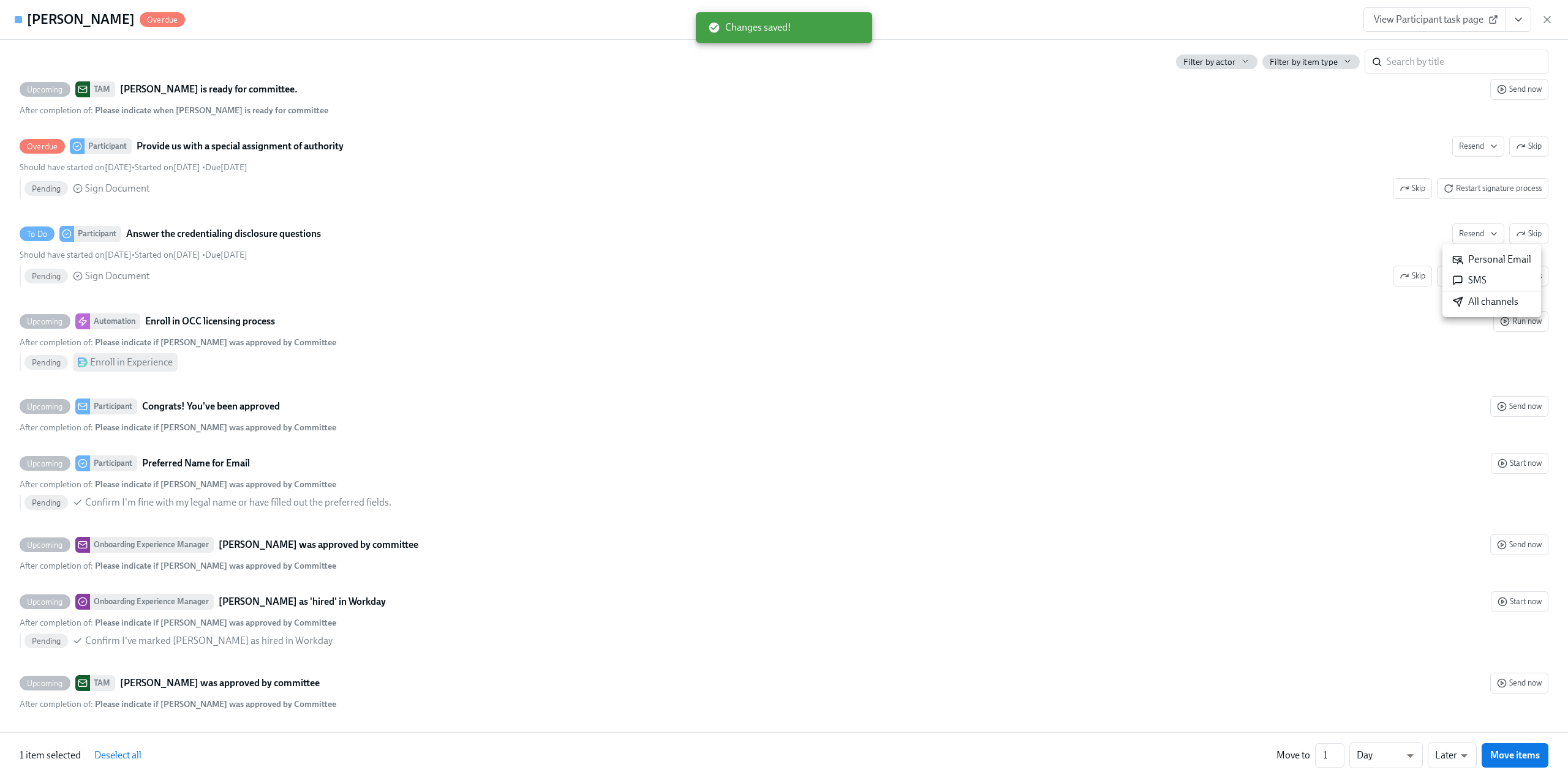
click at [1435, 278] on div at bounding box center [784, 389] width 1568 height 778
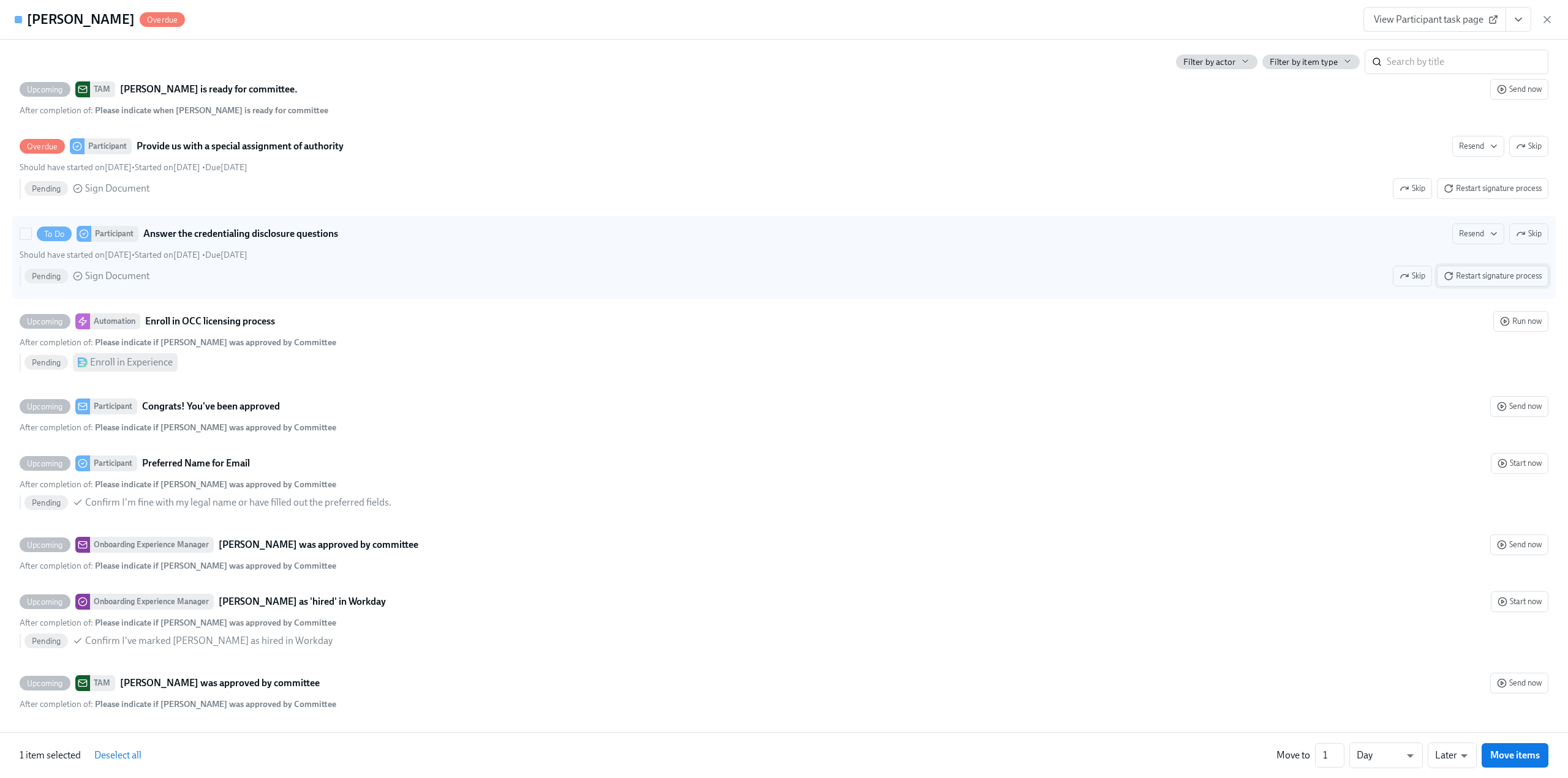
click at [1464, 278] on span "Restart signature process" at bounding box center [1491, 275] width 98 height 12
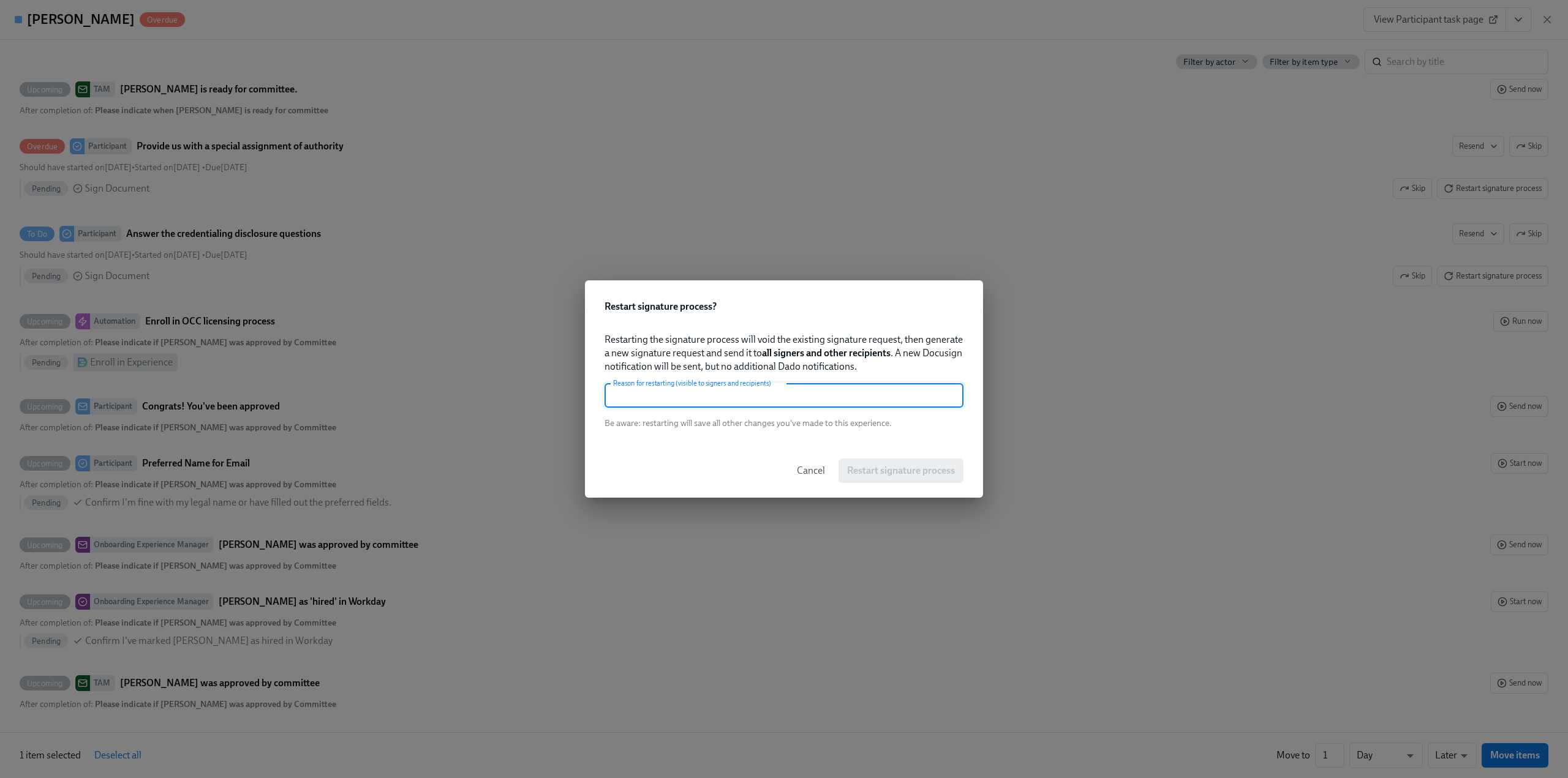
click at [794, 398] on input "text" at bounding box center [783, 396] width 359 height 25
paste input "Needed"
type input "Needed"
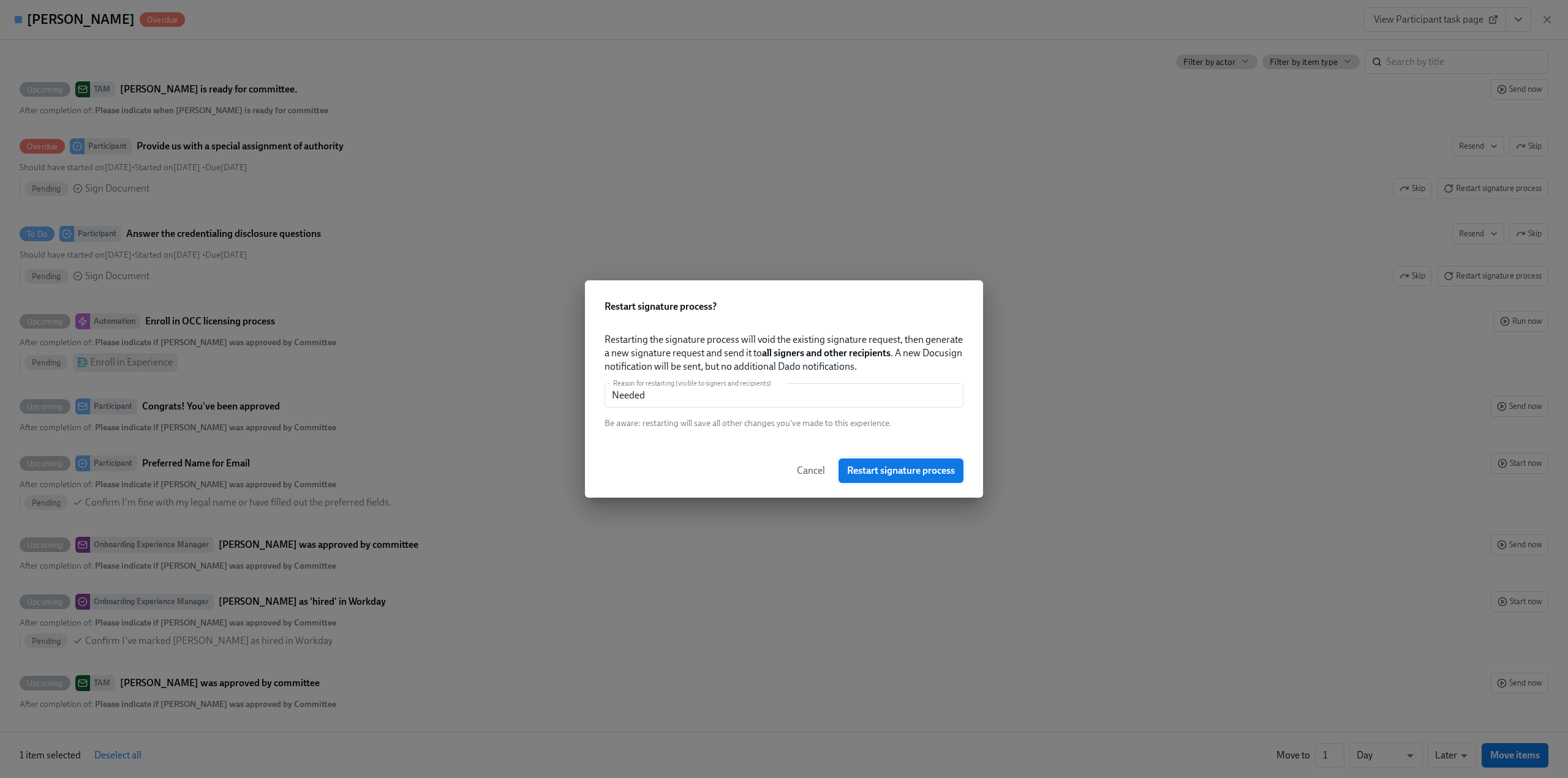
click at [882, 472] on span "Restart signature process" at bounding box center [901, 470] width 108 height 12
